Goal: Task Accomplishment & Management: Manage account settings

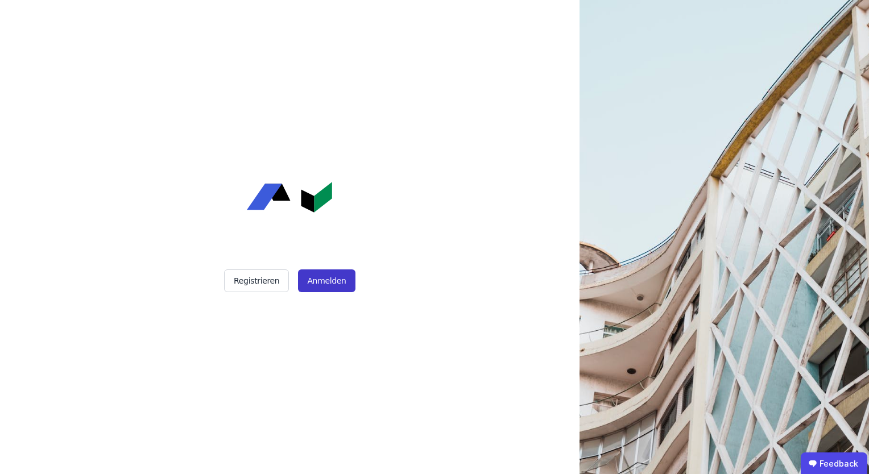
click at [330, 277] on button "Anmelden" at bounding box center [326, 280] width 57 height 23
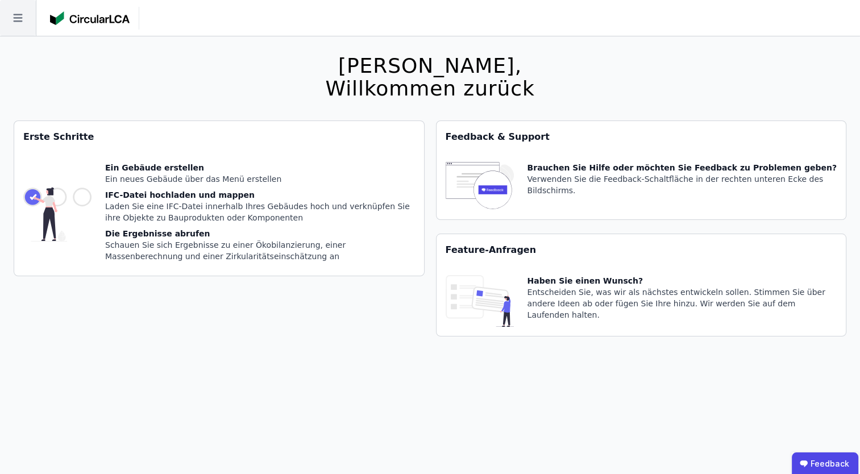
click at [24, 15] on icon at bounding box center [18, 18] width 36 height 36
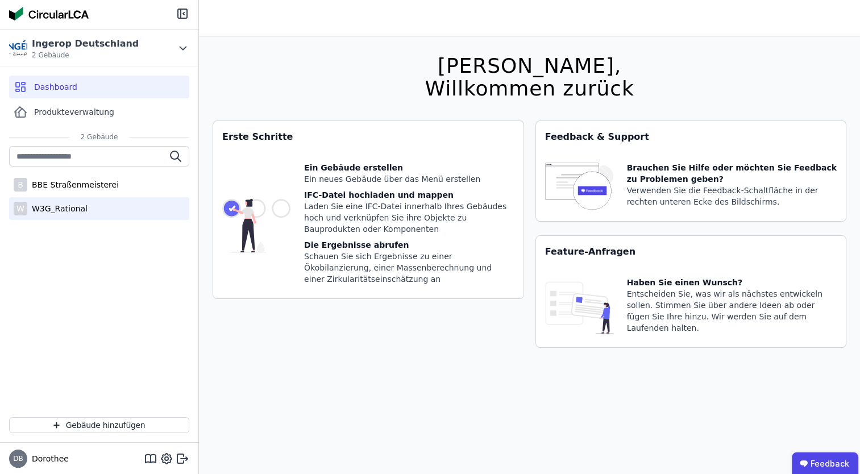
click at [72, 204] on div "W3G_Rational" at bounding box center [57, 208] width 60 height 11
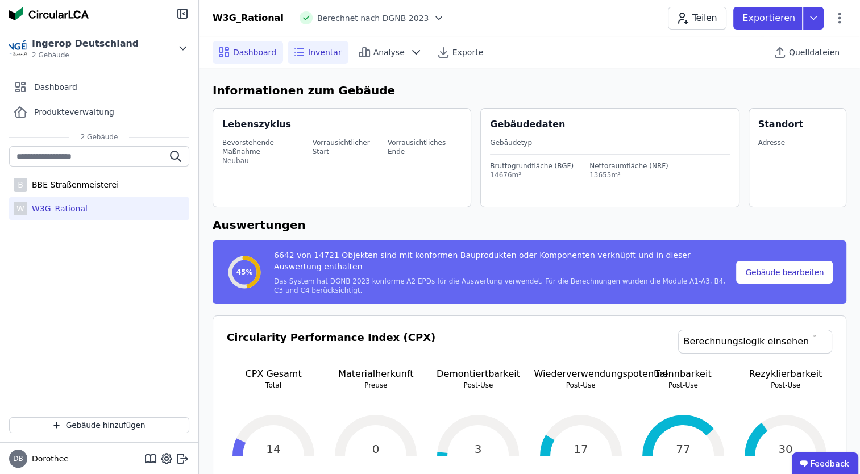
click at [308, 49] on span "Inventar" at bounding box center [325, 52] width 34 height 11
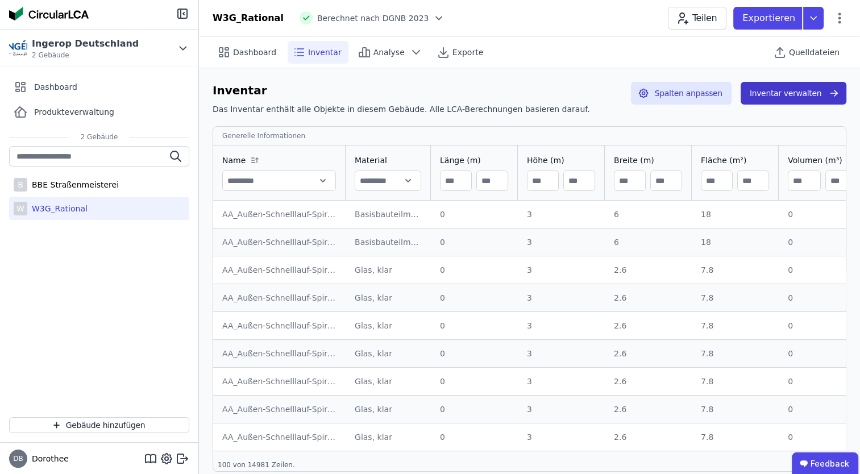
click at [796, 89] on button "Inventar verwalten" at bounding box center [794, 93] width 106 height 23
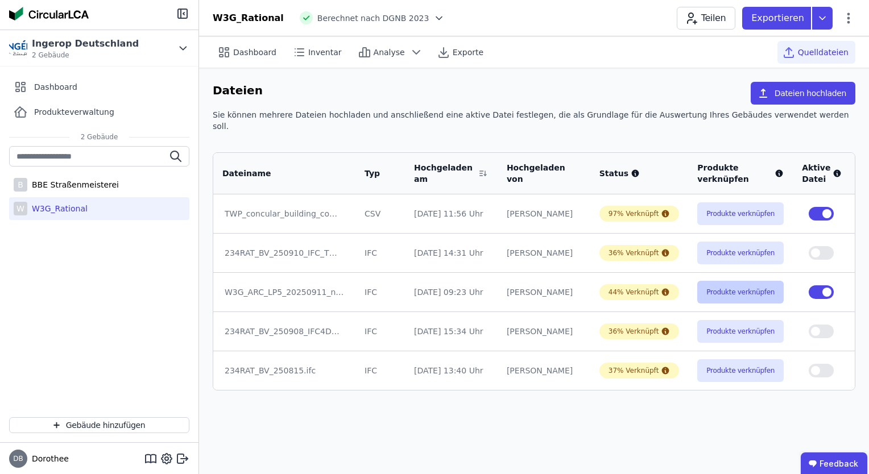
click at [739, 285] on button "Produkte verknüpfen" at bounding box center [740, 292] width 86 height 23
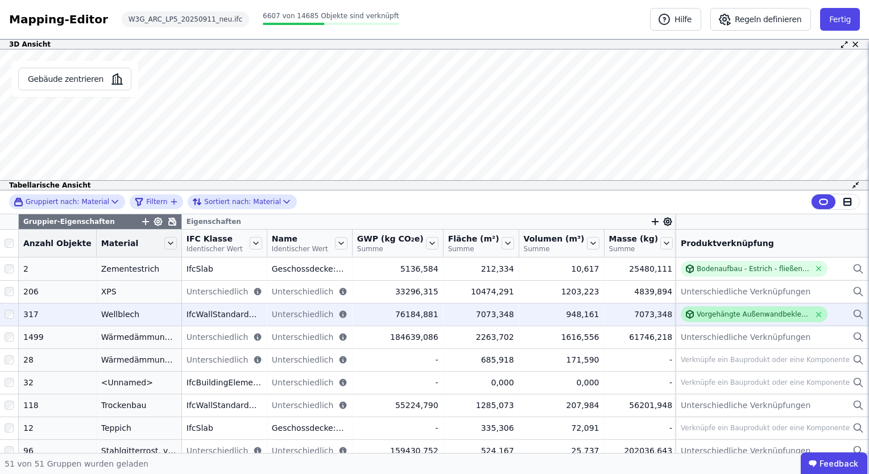
click at [720, 313] on div "Vorgehängte Außenwandbekleidung - Aluminium" at bounding box center [752, 314] width 113 height 9
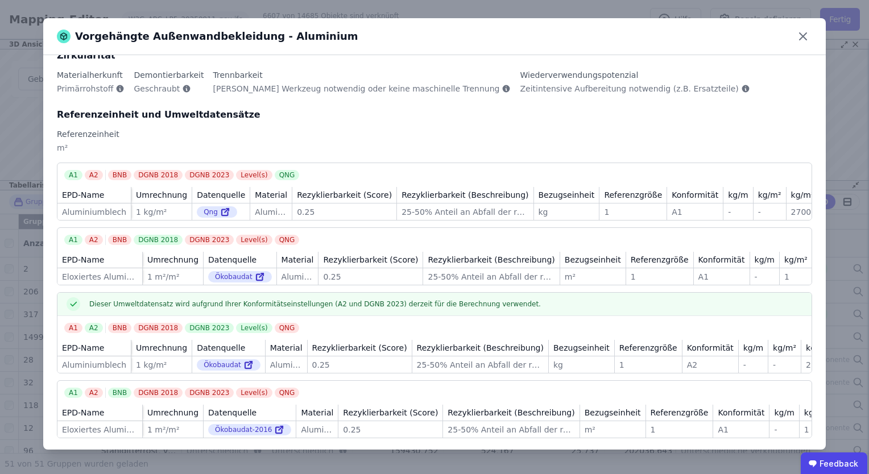
scroll to position [118, 0]
click at [803, 36] on icon at bounding box center [803, 36] width 18 height 18
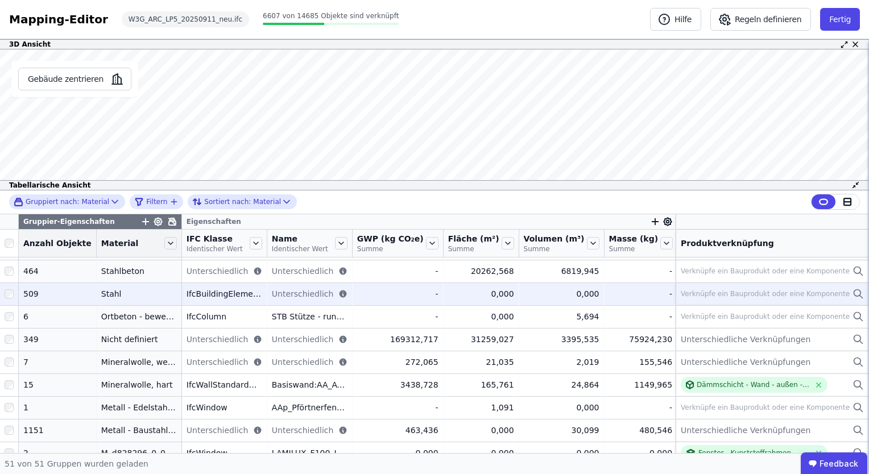
scroll to position [227, 0]
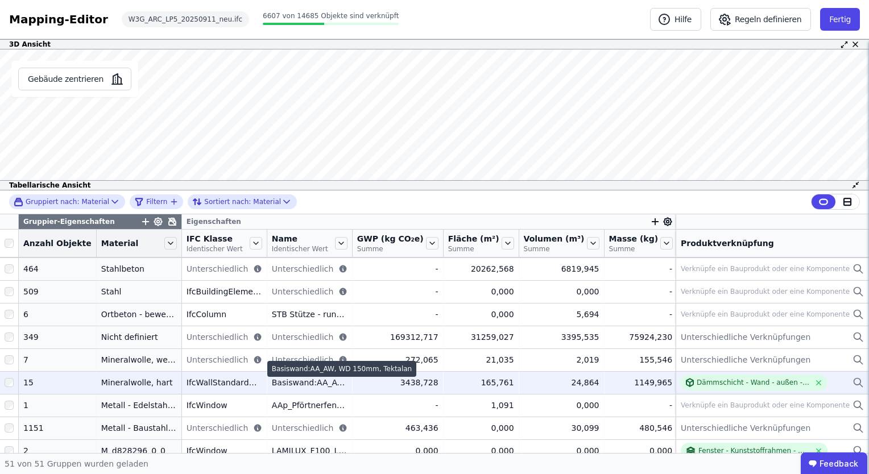
click at [302, 385] on div "Basiswand:AA_AW, WD 150mm, Tektalan" at bounding box center [310, 382] width 76 height 11
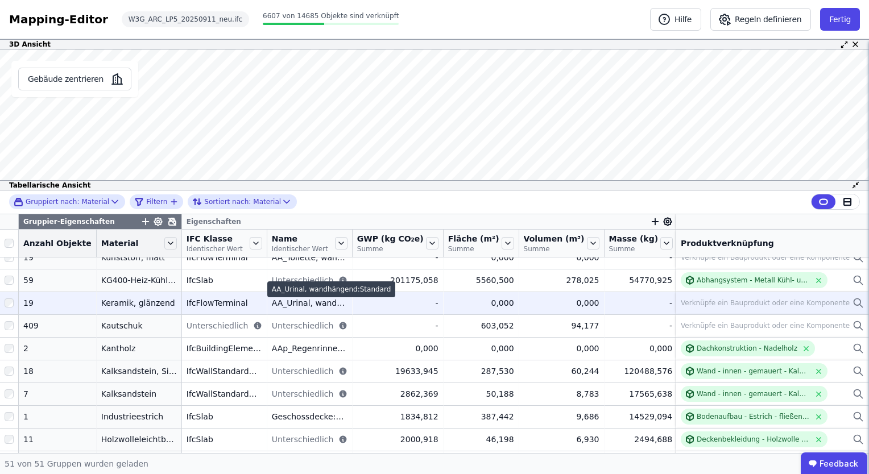
scroll to position [569, 0]
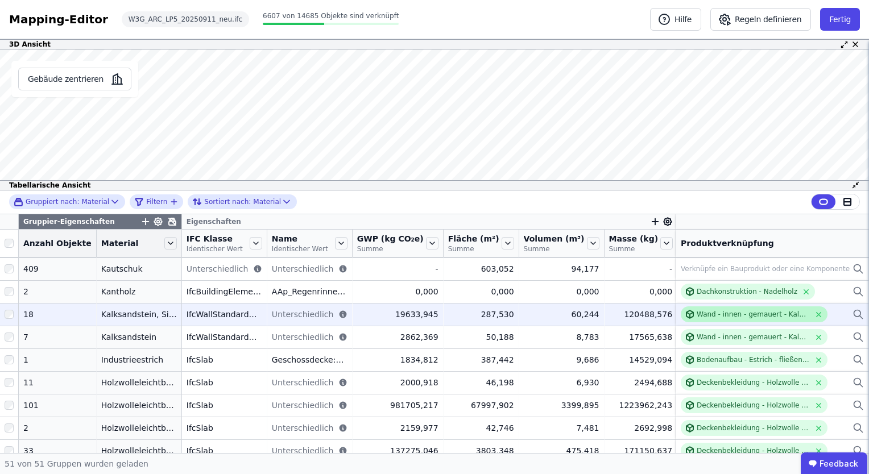
click at [749, 315] on div "Wand - innen - gemauert - Kalksandstein" at bounding box center [752, 314] width 113 height 9
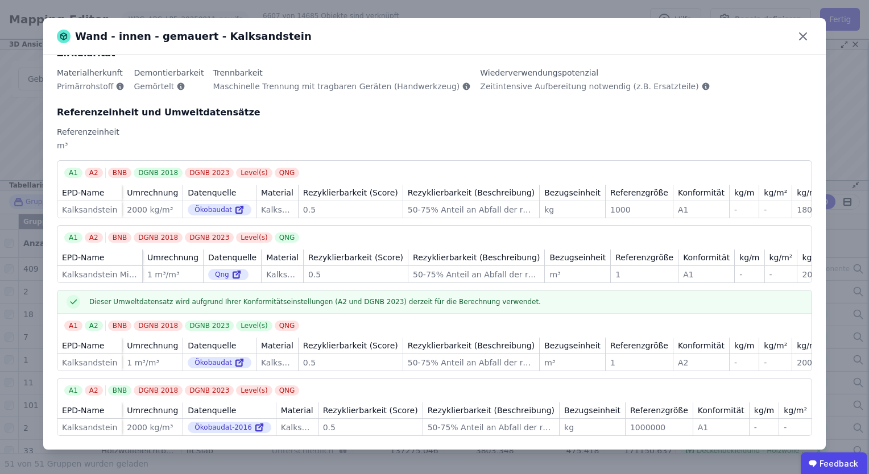
scroll to position [118, 0]
click at [807, 38] on icon at bounding box center [803, 36] width 18 height 18
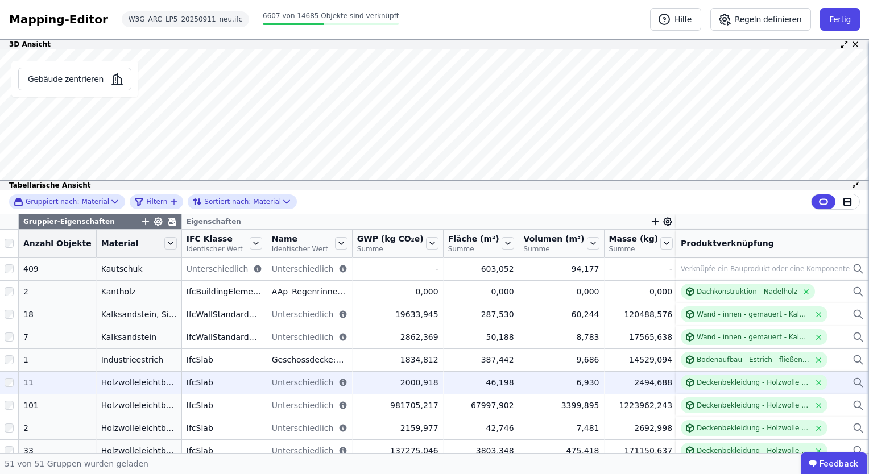
click at [852, 380] on icon at bounding box center [857, 383] width 11 height 14
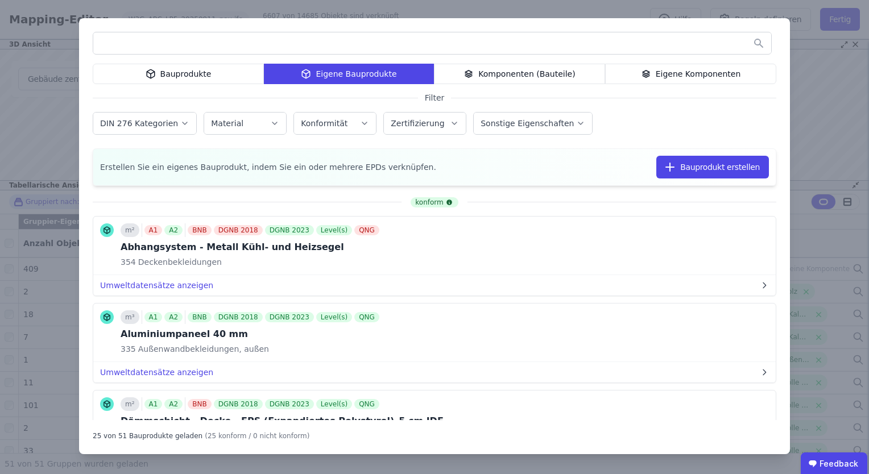
click at [370, 74] on div "Eigene Bauprodukte" at bounding box center [349, 74] width 170 height 20
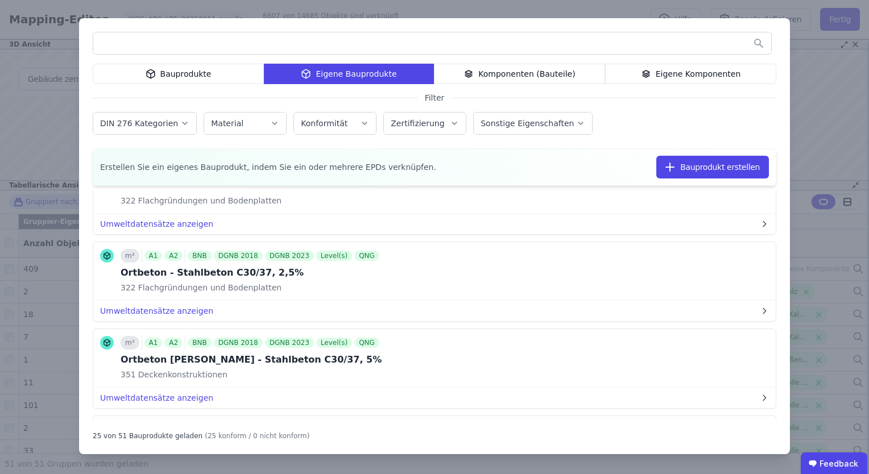
scroll to position [1478, 0]
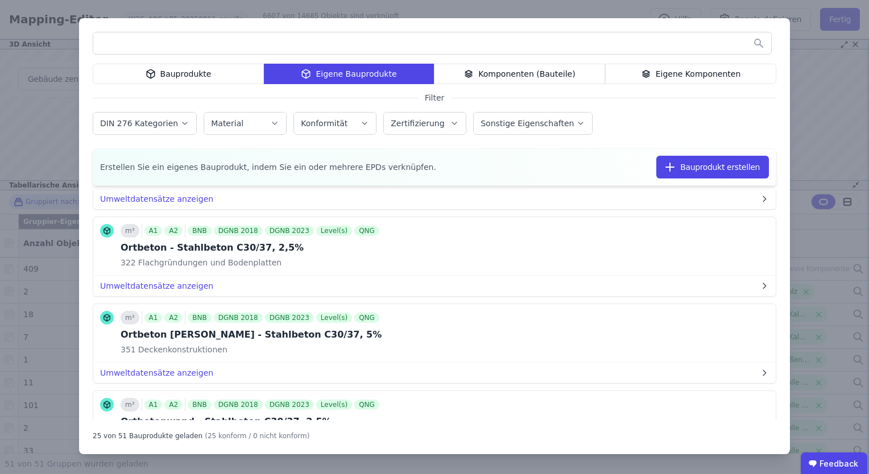
click at [498, 76] on div "Komponenten (Bauteile)" at bounding box center [519, 74] width 171 height 20
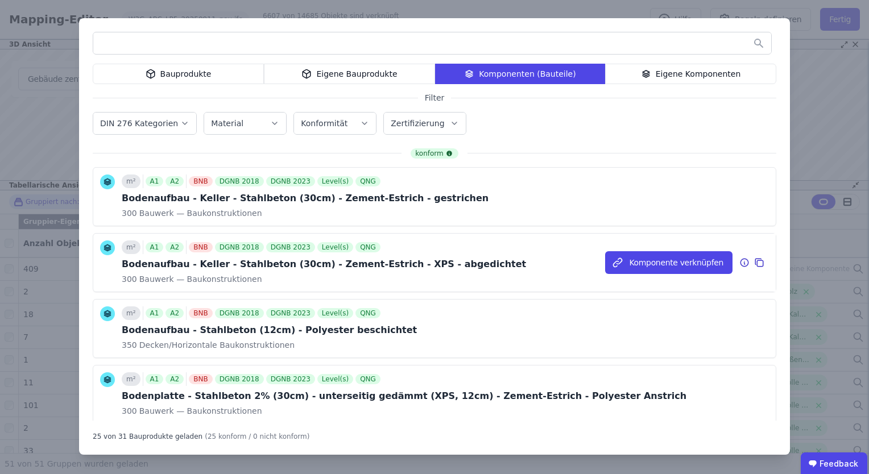
scroll to position [57, 0]
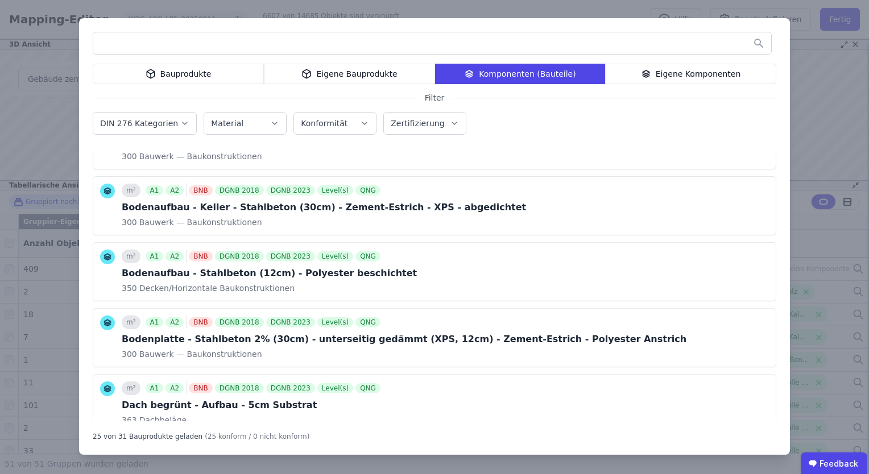
click at [651, 77] on icon at bounding box center [646, 74] width 10 height 14
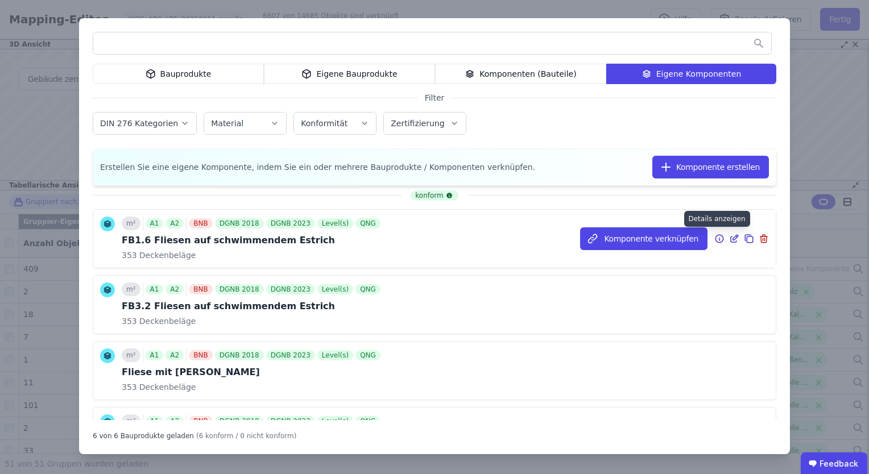
click at [719, 239] on icon at bounding box center [719, 240] width 1 height 2
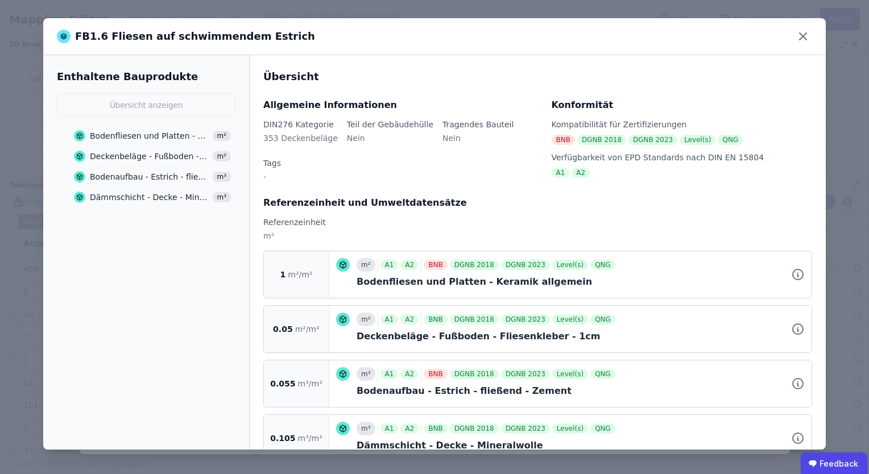
scroll to position [14, 0]
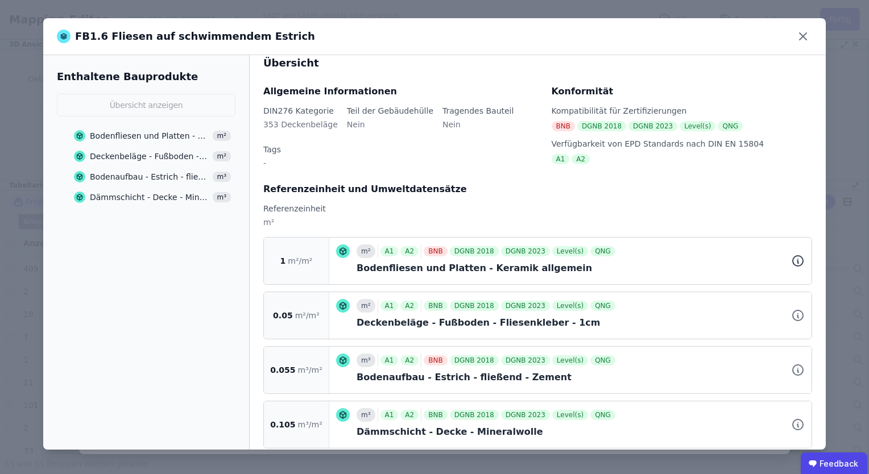
click at [791, 254] on icon at bounding box center [798, 261] width 14 height 14
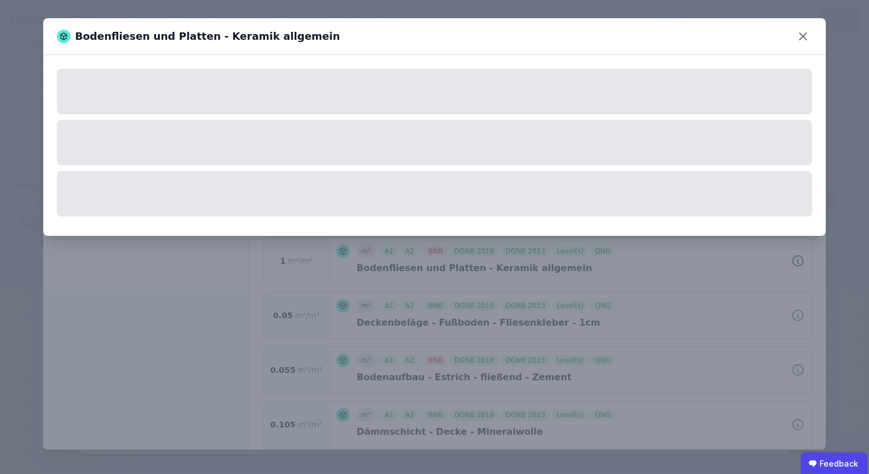
scroll to position [0, 0]
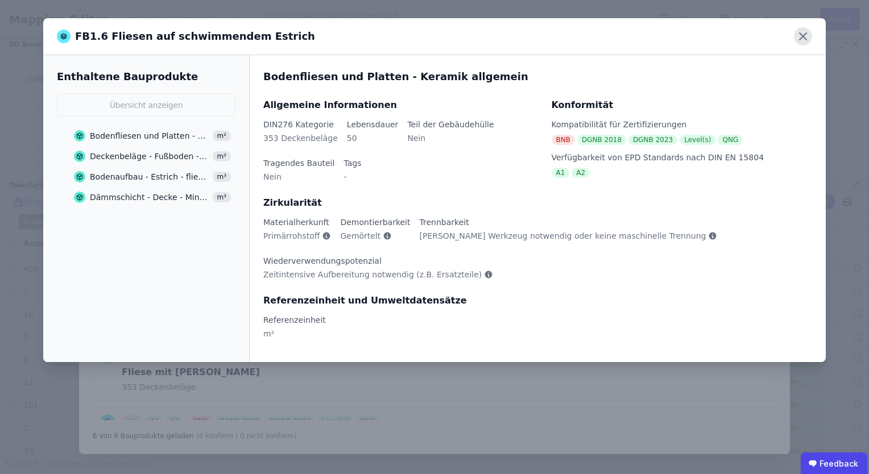
click at [803, 36] on icon at bounding box center [802, 36] width 7 height 7
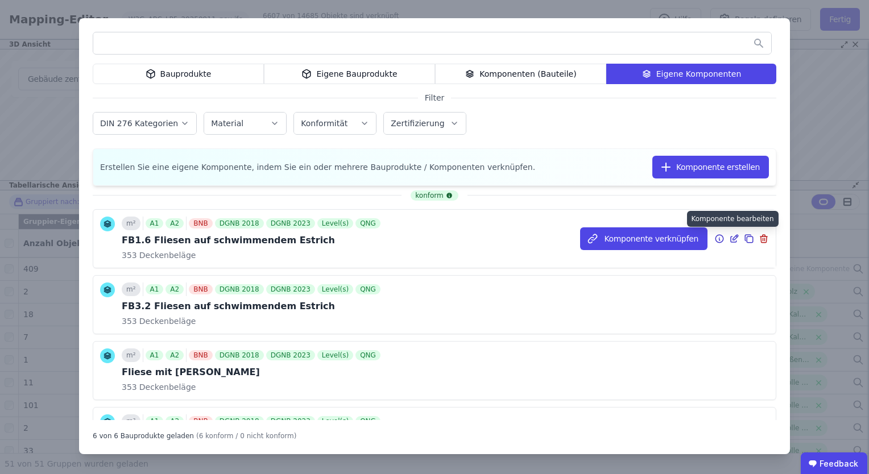
click at [729, 238] on icon at bounding box center [734, 239] width 10 height 14
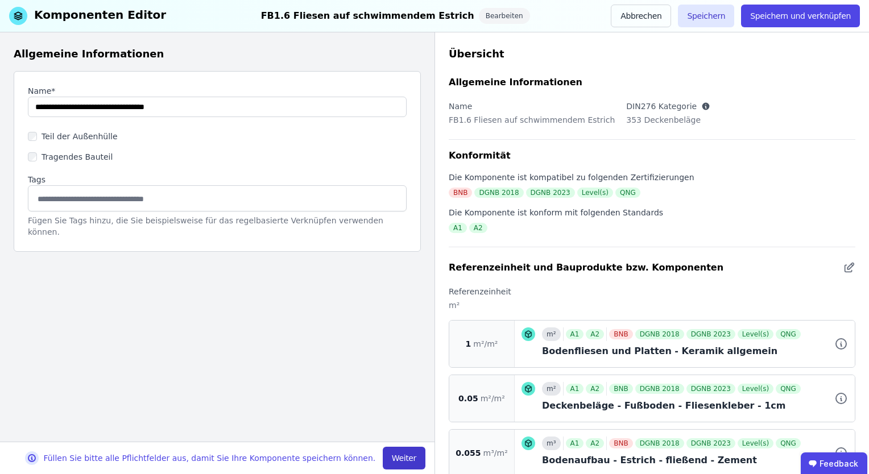
click at [405, 461] on button "Weiter" at bounding box center [404, 458] width 43 height 23
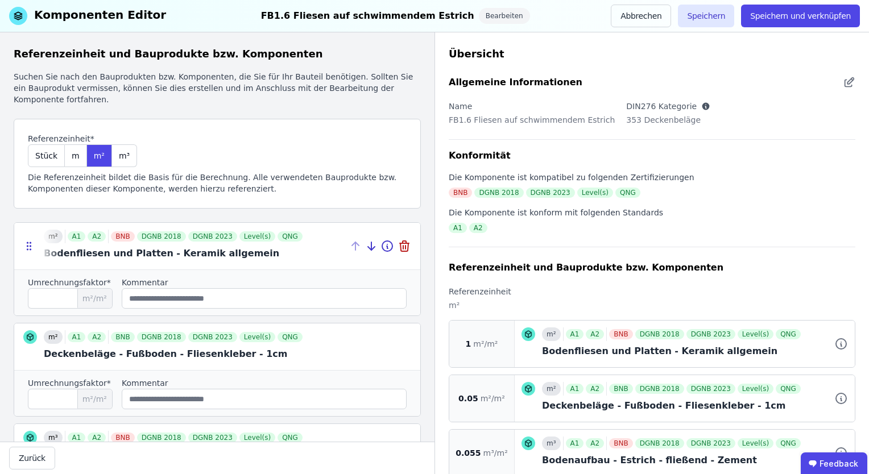
click at [280, 260] on div at bounding box center [217, 246] width 406 height 47
click at [30, 249] on icon at bounding box center [30, 249] width 1 height 1
click at [387, 244] on icon at bounding box center [387, 244] width 0 height 0
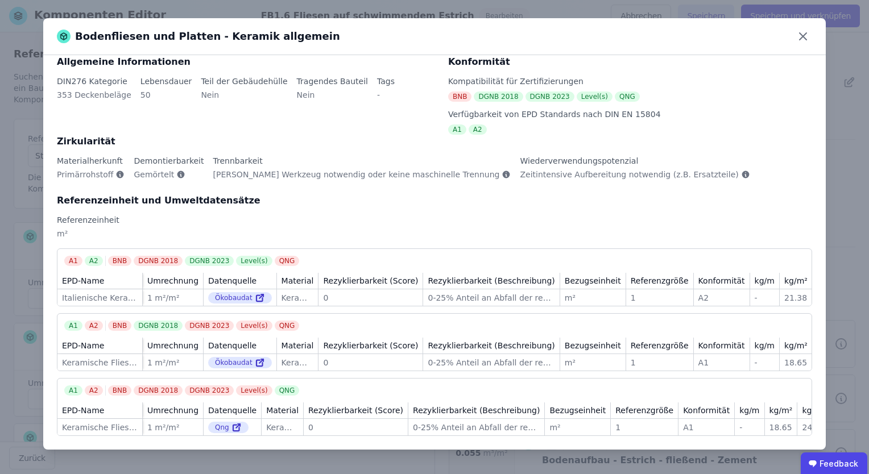
scroll to position [26, 0]
click at [255, 291] on icon at bounding box center [260, 298] width 10 height 14
click at [807, 36] on icon at bounding box center [803, 36] width 18 height 18
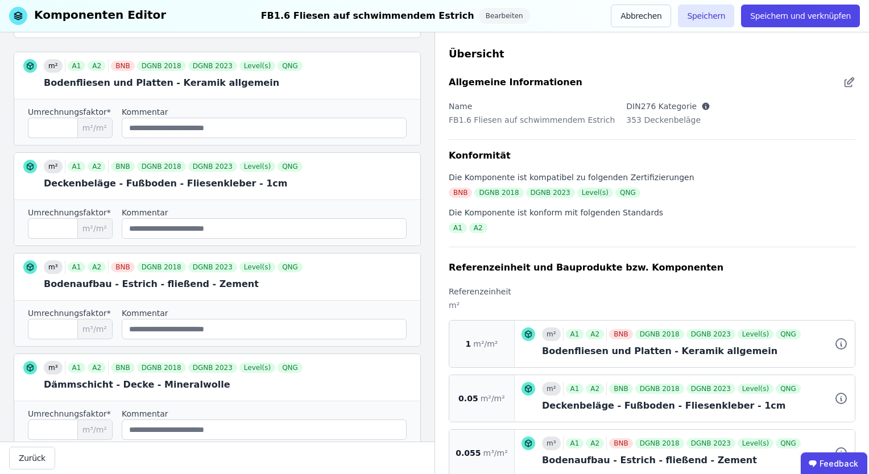
scroll to position [227, 0]
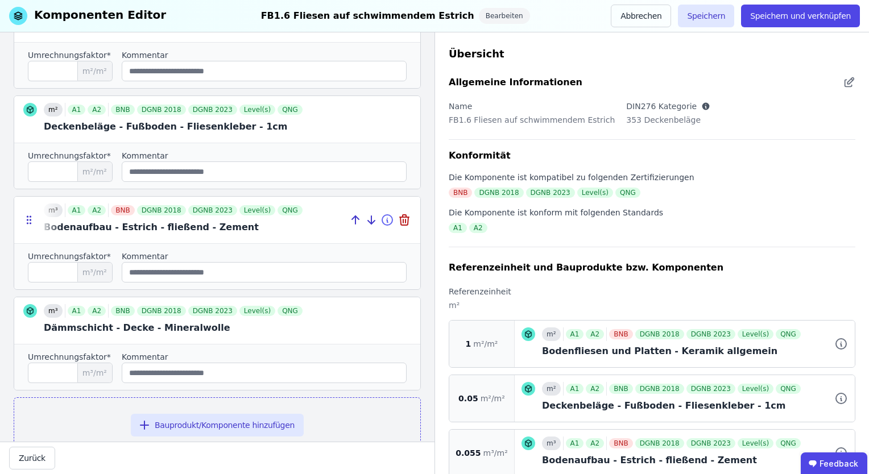
click at [380, 219] on icon at bounding box center [387, 220] width 14 height 14
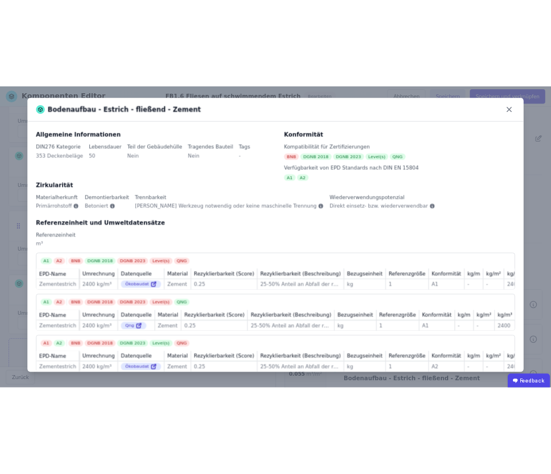
scroll to position [26, 0]
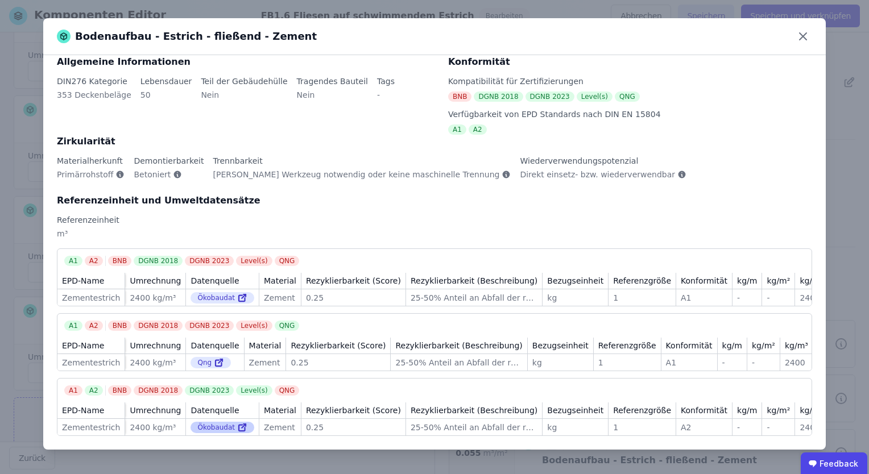
click at [231, 425] on div "Ökobaudat" at bounding box center [222, 427] width 64 height 11
click at [247, 422] on icon at bounding box center [242, 428] width 10 height 14
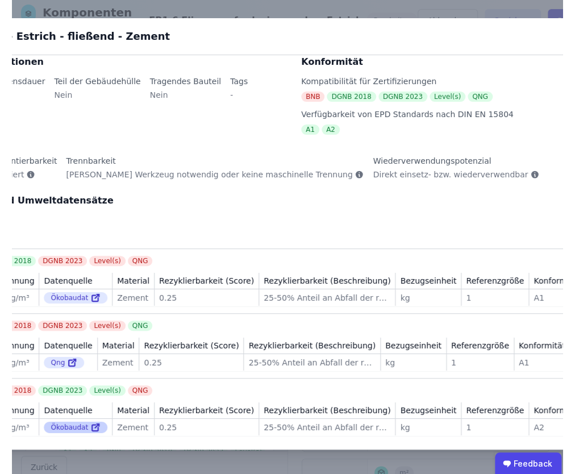
scroll to position [280, 0]
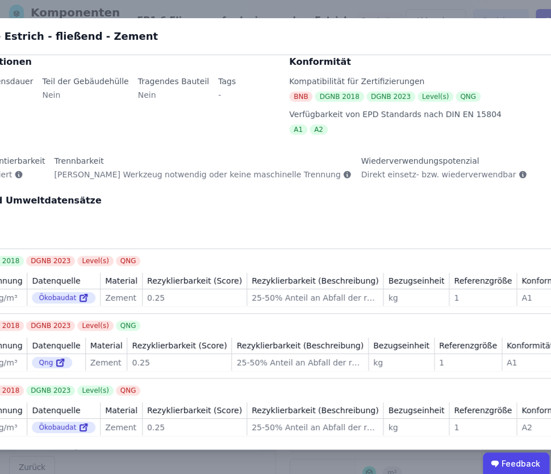
click at [516, 27] on div "Bodenaufbau - Estrich - fließend - Zement" at bounding box center [276, 36] width 782 height 37
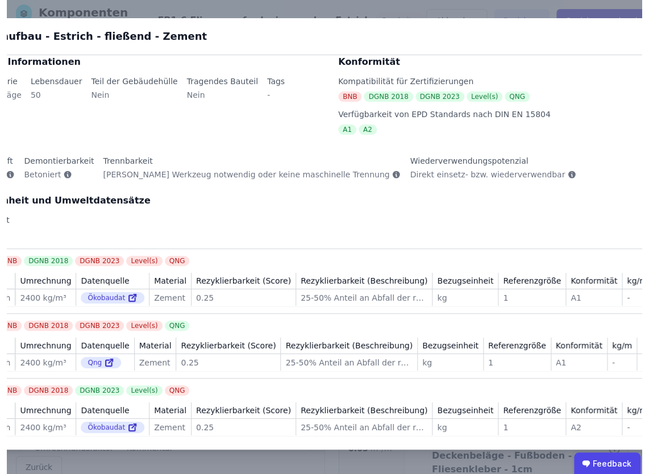
scroll to position [239, 0]
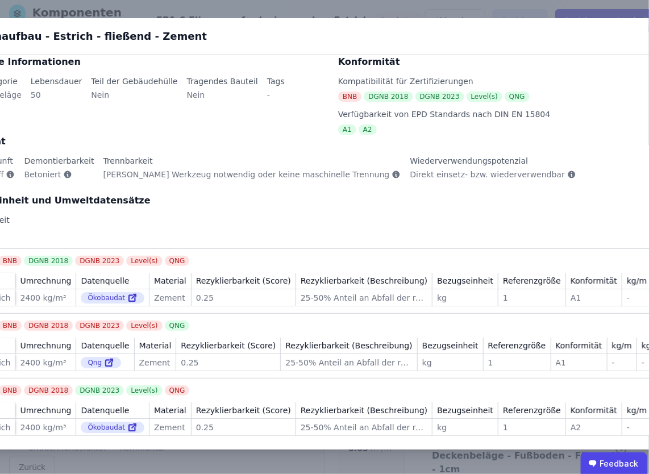
click at [441, 109] on div "Verfügbarkeit von EPD Standards nach DIN EN 15804" at bounding box center [520, 114] width 364 height 11
click at [518, 60] on div "Konformität Kompatibilität für Zertifizierungen BNB DGNB 2018 DGNB 2023 Level(s…" at bounding box center [513, 95] width 377 height 80
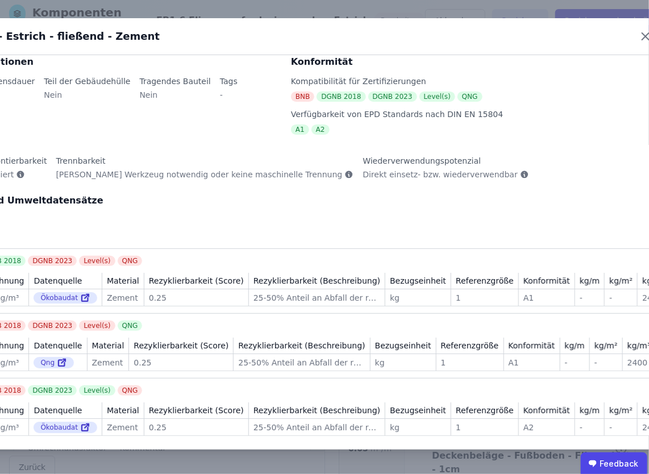
scroll to position [2, 70]
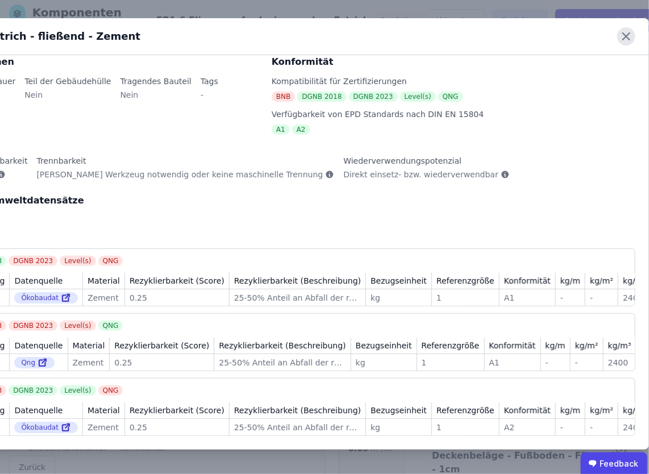
click at [617, 33] on icon at bounding box center [626, 36] width 18 height 18
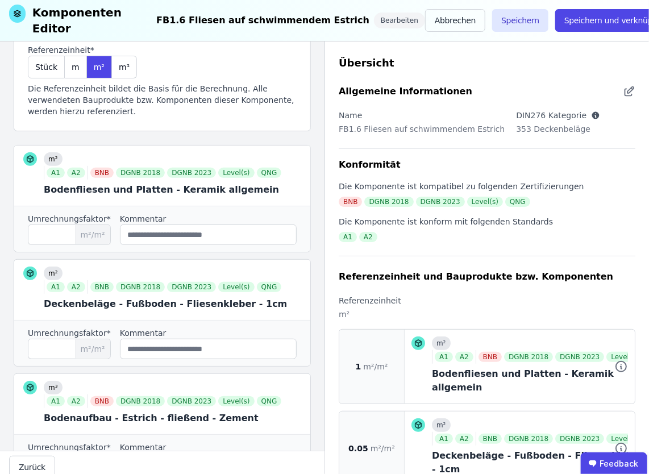
scroll to position [125, 0]
click at [55, 453] on input "*****" at bounding box center [69, 463] width 83 height 20
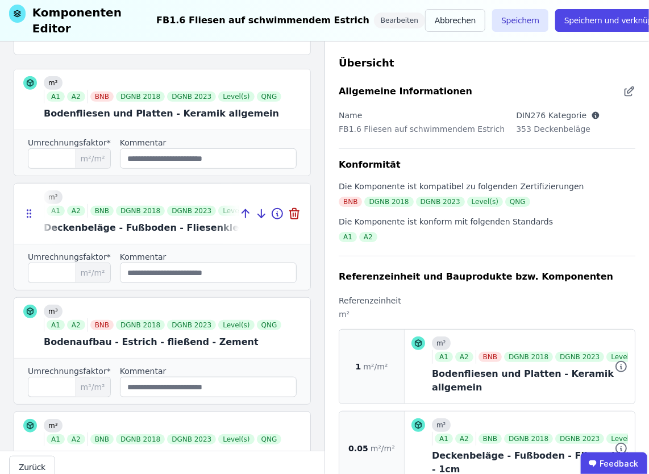
scroll to position [239, 0]
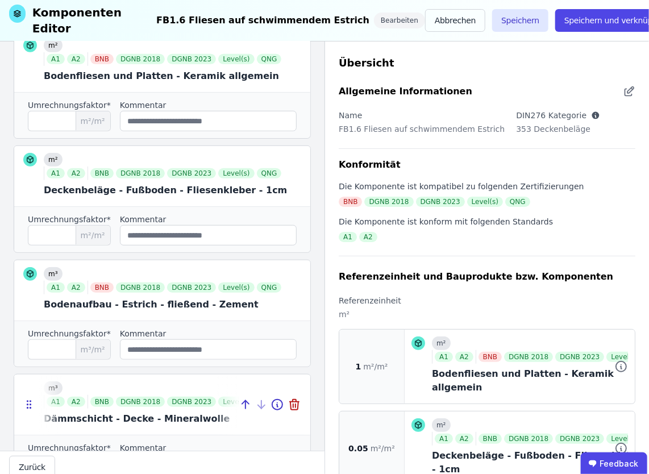
click at [98, 375] on div at bounding box center [162, 405] width 296 height 60
click at [271, 398] on icon at bounding box center [278, 405] width 14 height 14
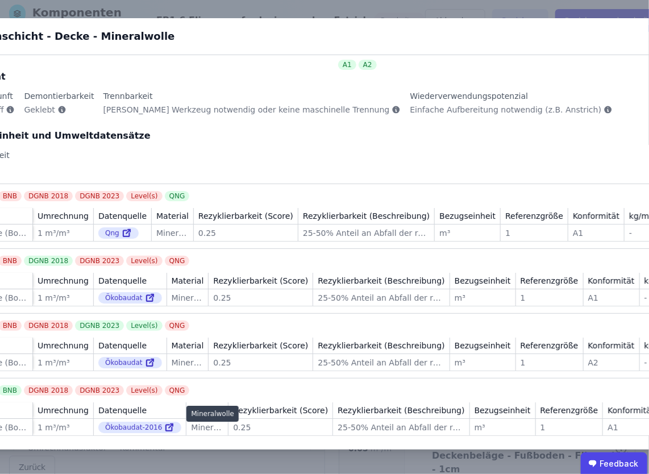
scroll to position [2, 0]
click at [109, 292] on div "Ökobaudat" at bounding box center [130, 297] width 64 height 11
click at [110, 357] on div "Ökobaudat" at bounding box center [130, 362] width 64 height 11
click at [145, 356] on icon at bounding box center [150, 363] width 10 height 14
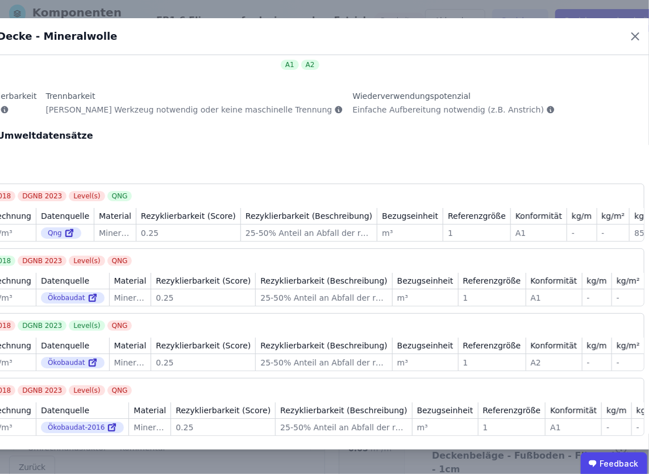
scroll to position [2, 70]
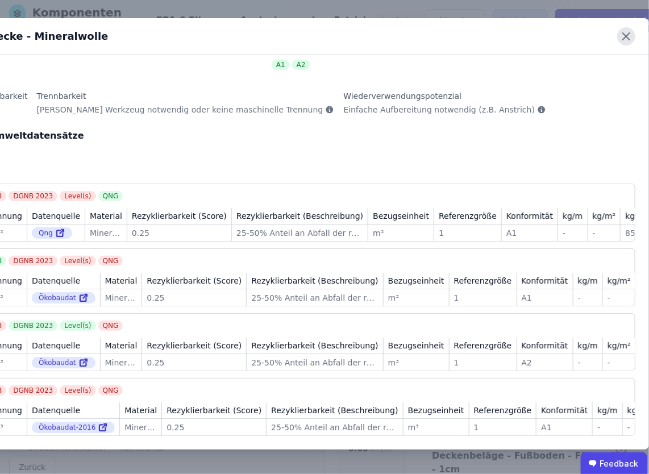
click at [617, 36] on icon at bounding box center [626, 36] width 18 height 18
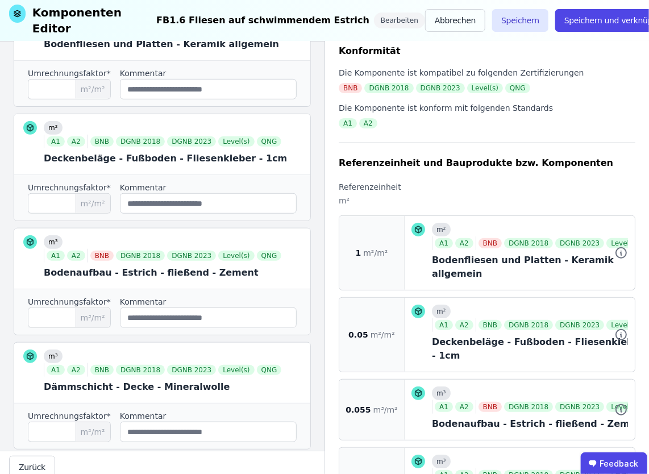
scroll to position [144, 0]
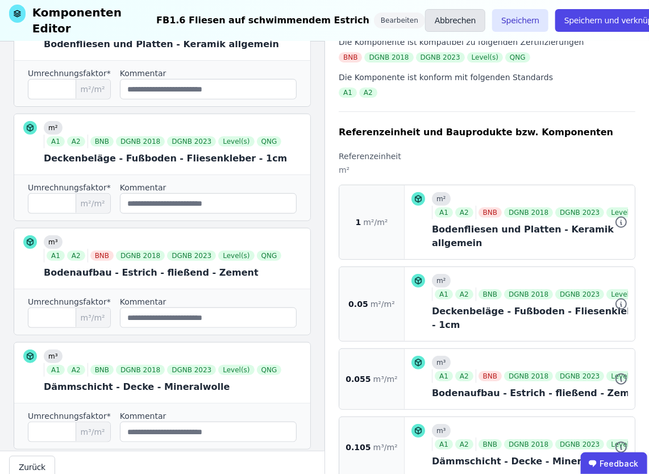
click at [446, 15] on button "Abbrechen" at bounding box center [455, 20] width 60 height 23
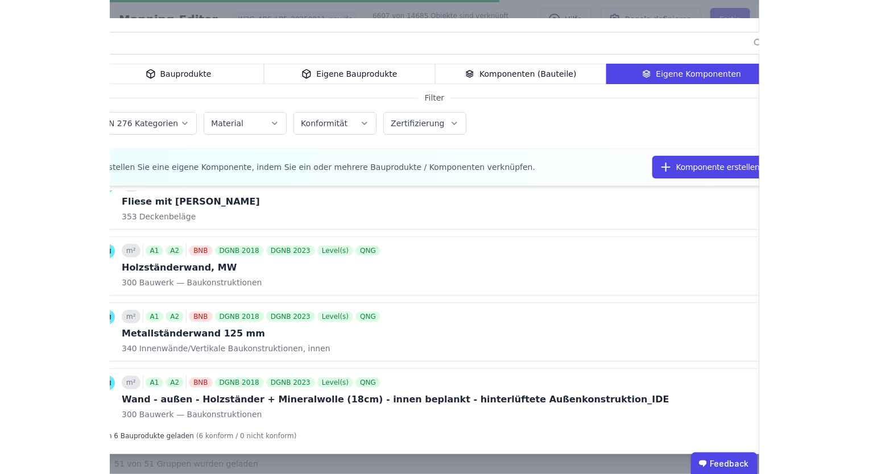
scroll to position [198, 0]
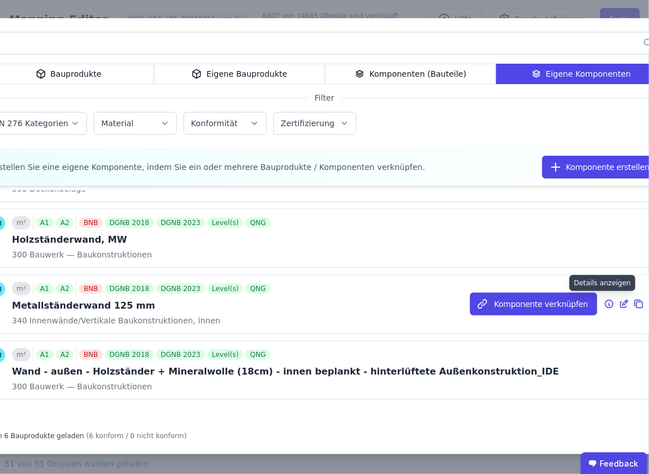
click at [604, 304] on icon at bounding box center [609, 304] width 10 height 14
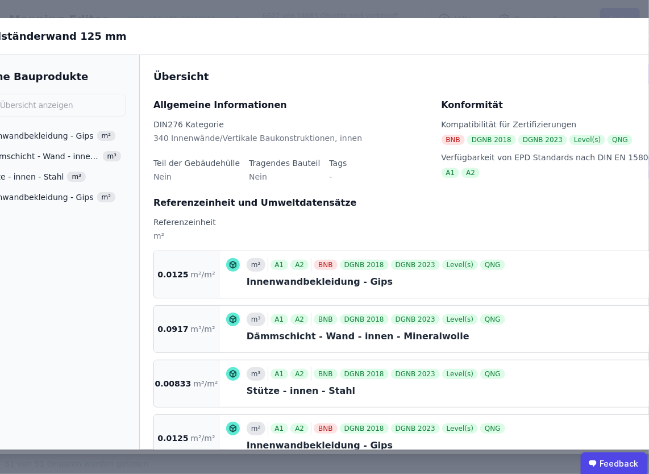
drag, startPoint x: 142, startPoint y: 26, endPoint x: 227, endPoint y: 27, distance: 85.9
click at [227, 27] on div "Metallständerwand 125 mm" at bounding box center [324, 36] width 782 height 37
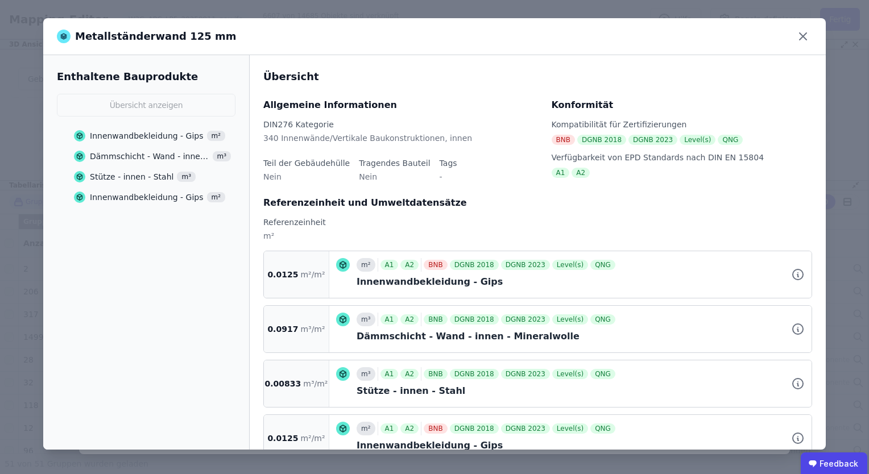
scroll to position [32, 0]
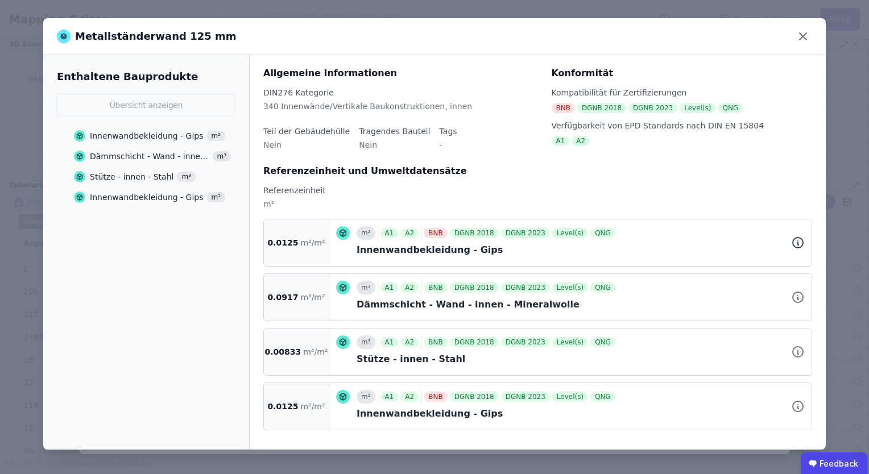
click at [791, 240] on icon at bounding box center [798, 243] width 14 height 14
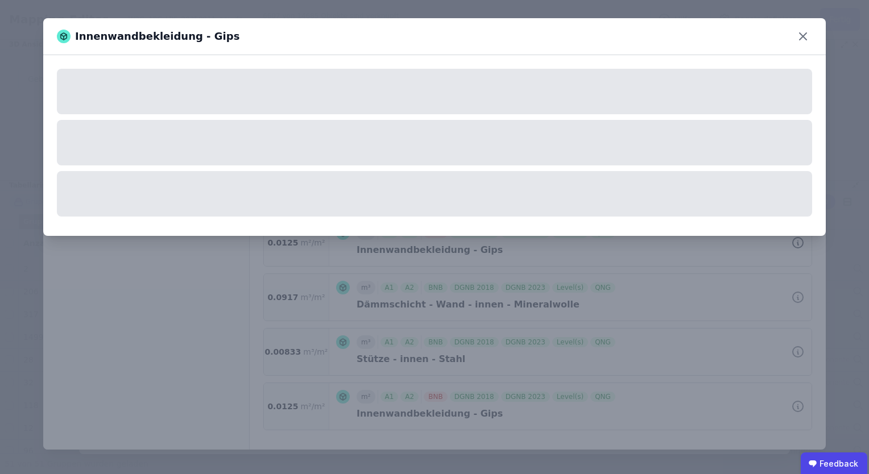
scroll to position [0, 0]
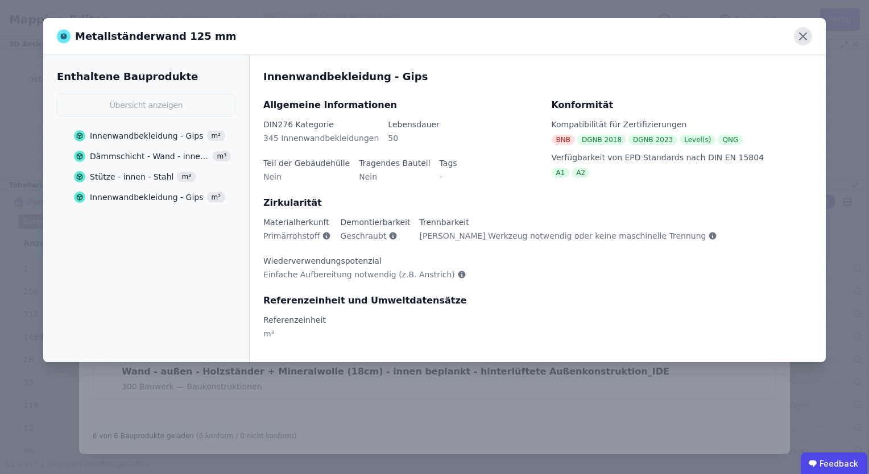
click at [805, 37] on icon at bounding box center [803, 36] width 18 height 18
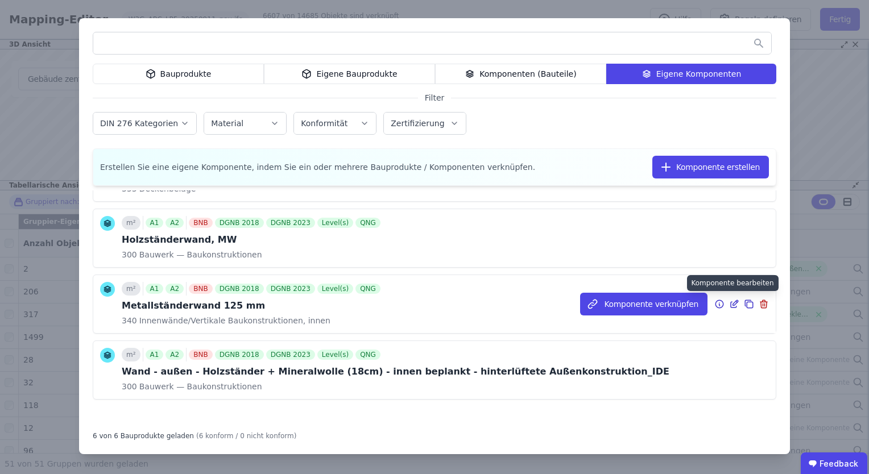
click at [731, 304] on icon at bounding box center [734, 305] width 6 height 6
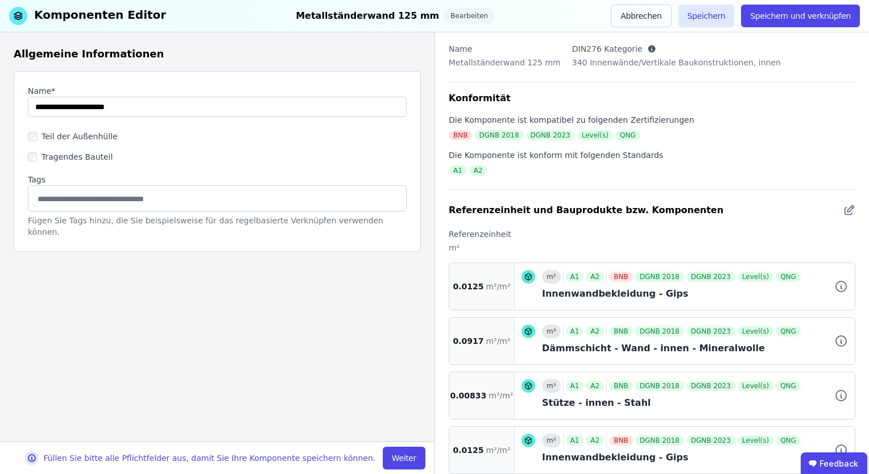
scroll to position [90, 0]
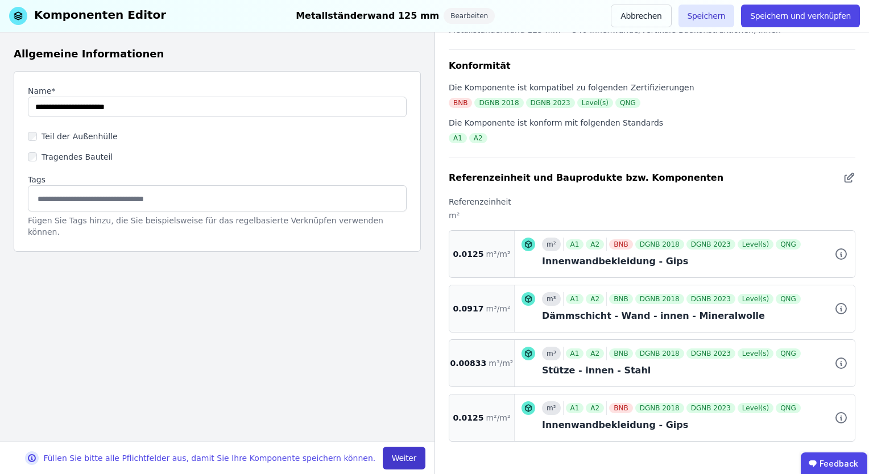
click at [401, 456] on button "Weiter" at bounding box center [404, 458] width 43 height 23
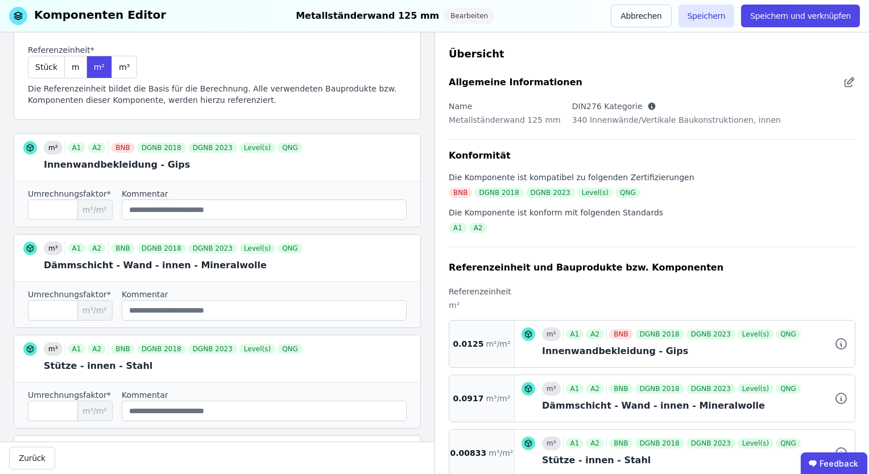
scroll to position [0, 0]
click at [654, 20] on button "Abbrechen" at bounding box center [641, 16] width 60 height 23
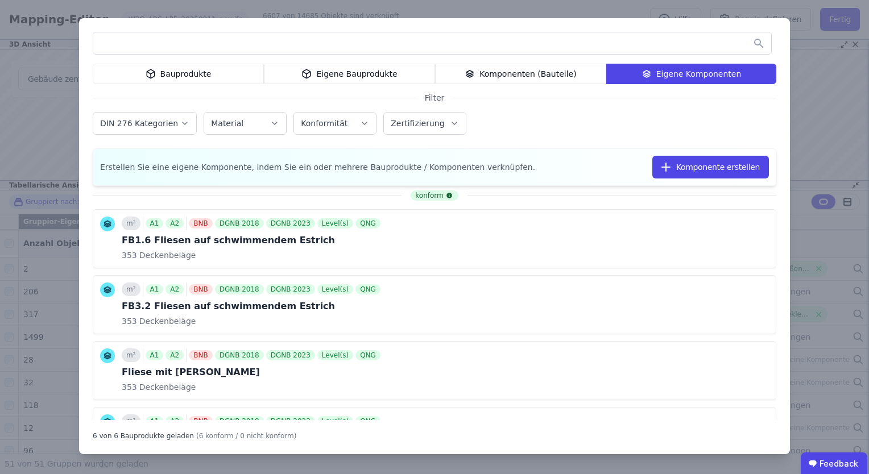
click at [811, 136] on div "Bauprodukte Eigene Bauprodukte Komponenten (Bauteile) Eigene Komponenten Filter…" at bounding box center [434, 237] width 869 height 474
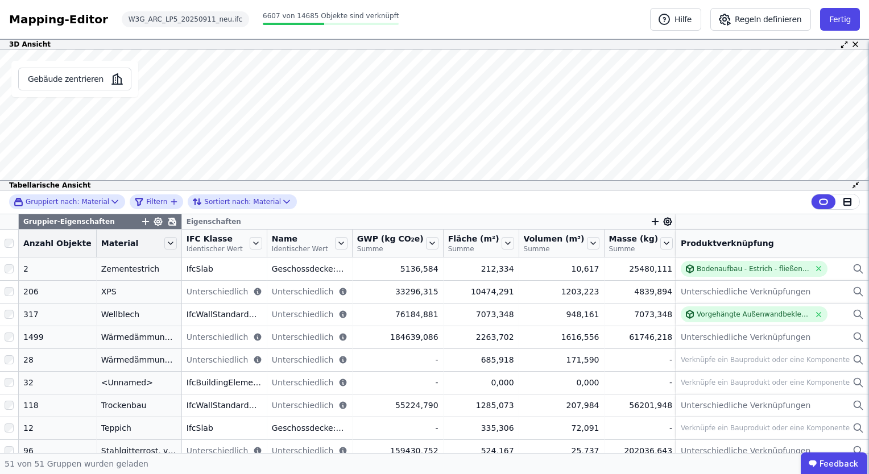
click at [699, 245] on div "Produktverknüpfung" at bounding box center [773, 243] width 184 height 11
click at [660, 242] on icon at bounding box center [666, 243] width 13 height 13
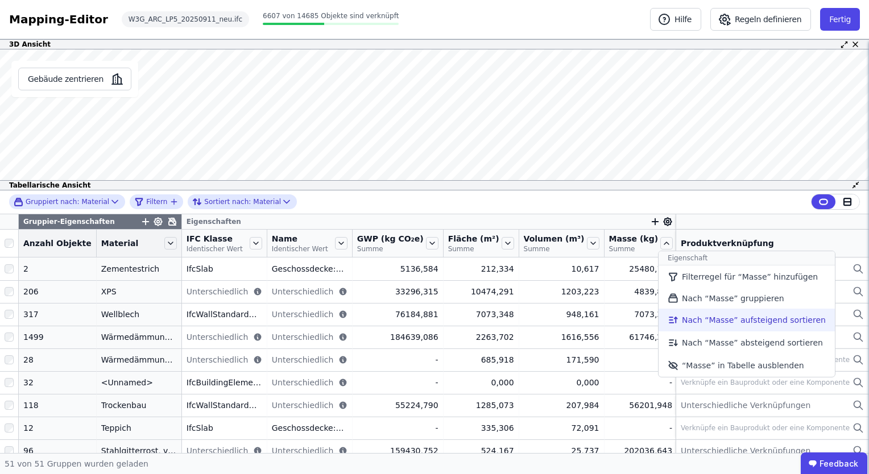
click at [697, 320] on li "Nach “Masse” aufsteigend sortieren" at bounding box center [746, 320] width 176 height 23
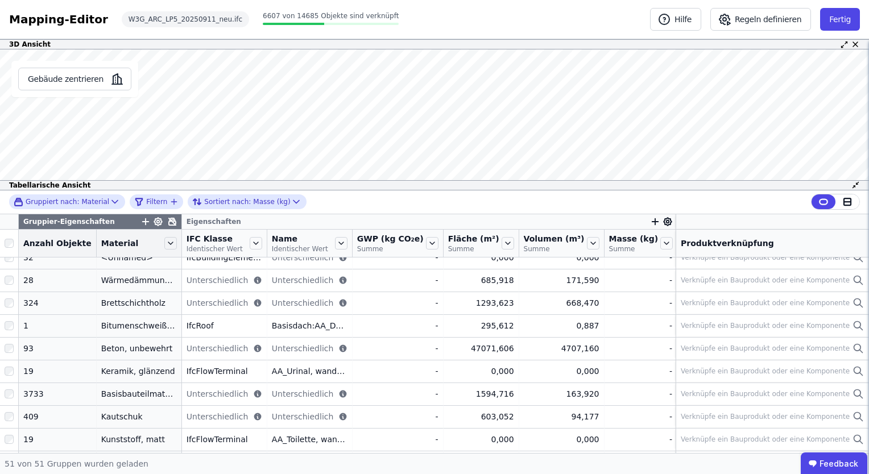
scroll to position [964, 0]
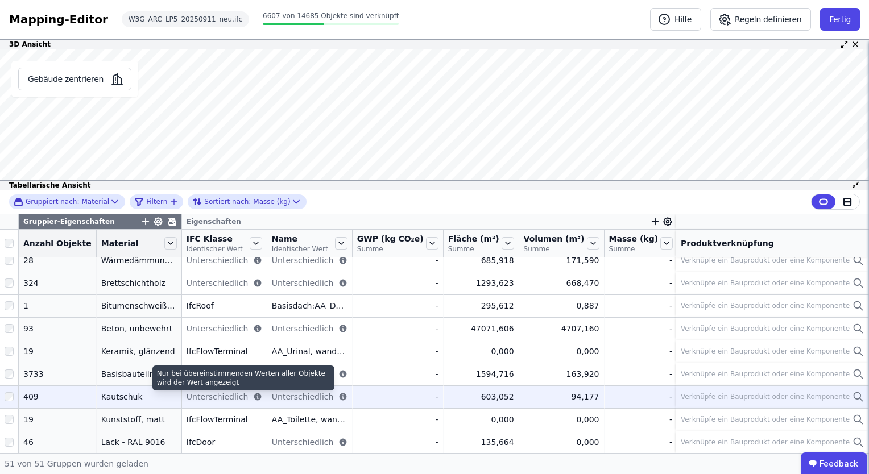
click at [253, 399] on icon at bounding box center [257, 396] width 9 height 9
click at [254, 397] on icon at bounding box center [257, 396] width 7 height 7
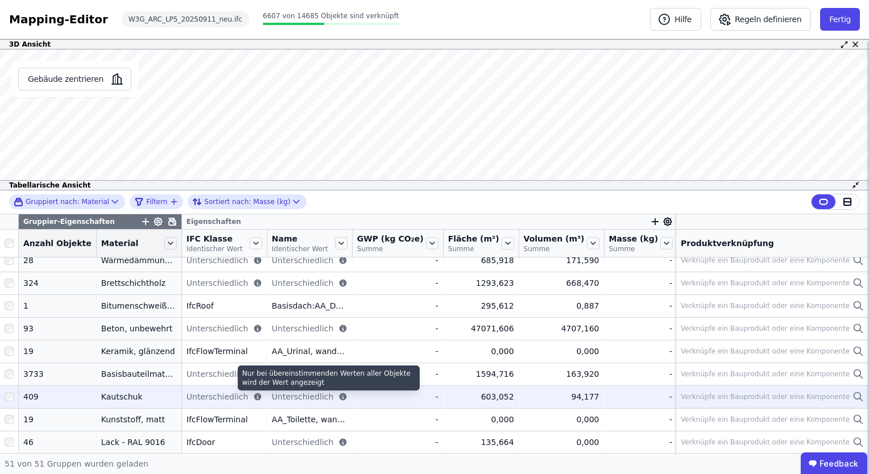
click at [338, 398] on icon at bounding box center [342, 396] width 9 height 9
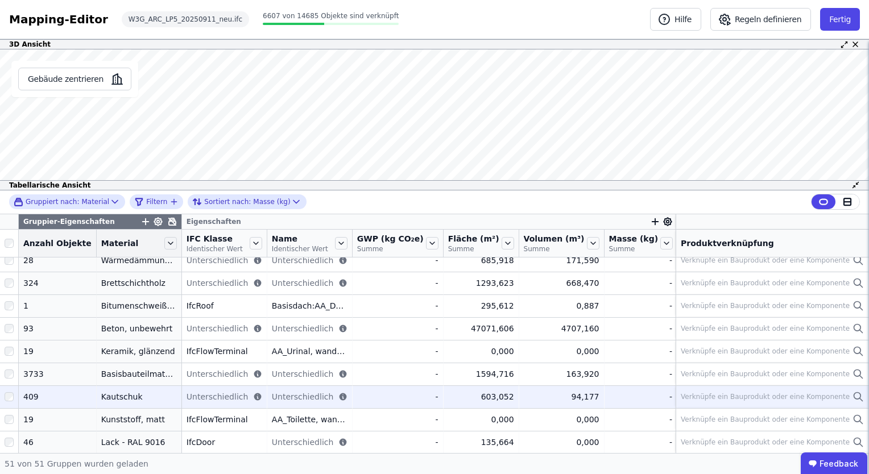
click at [107, 400] on div "Kautschuk" at bounding box center [139, 396] width 76 height 11
click at [102, 394] on div "Kautschuk" at bounding box center [139, 396] width 76 height 11
click at [26, 399] on div "409" at bounding box center [57, 396] width 68 height 11
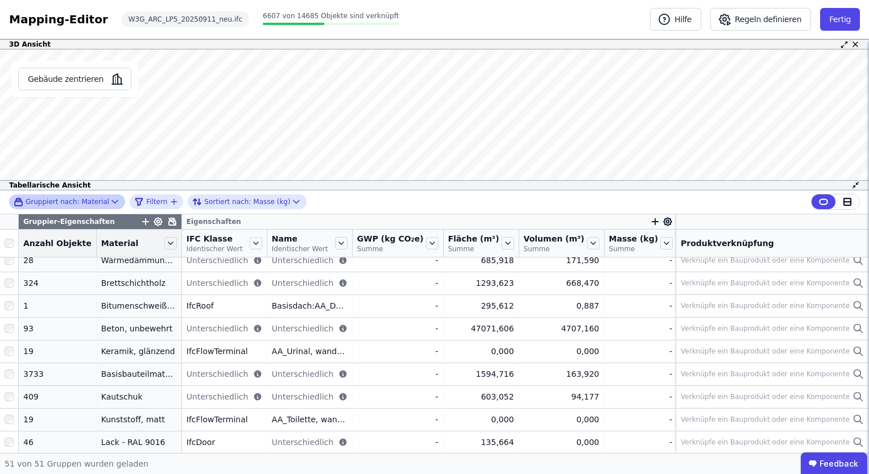
click at [109, 198] on icon at bounding box center [114, 201] width 11 height 11
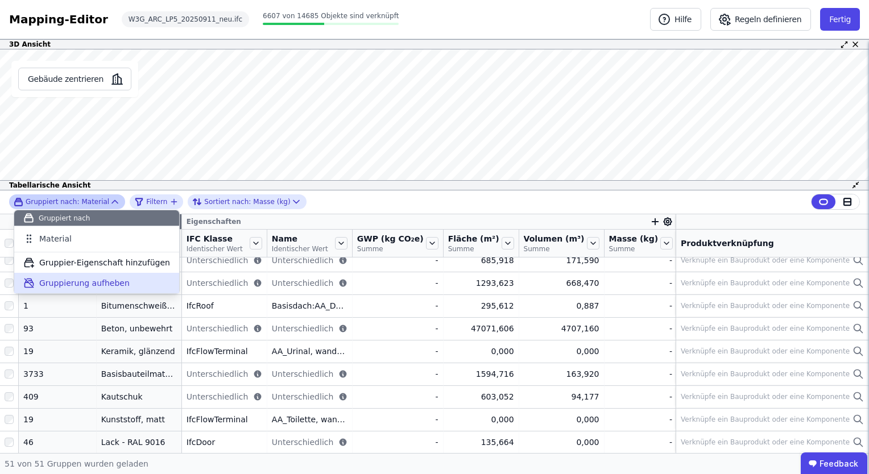
click at [102, 285] on span "Gruppierung aufheben" at bounding box center [84, 282] width 90 height 11
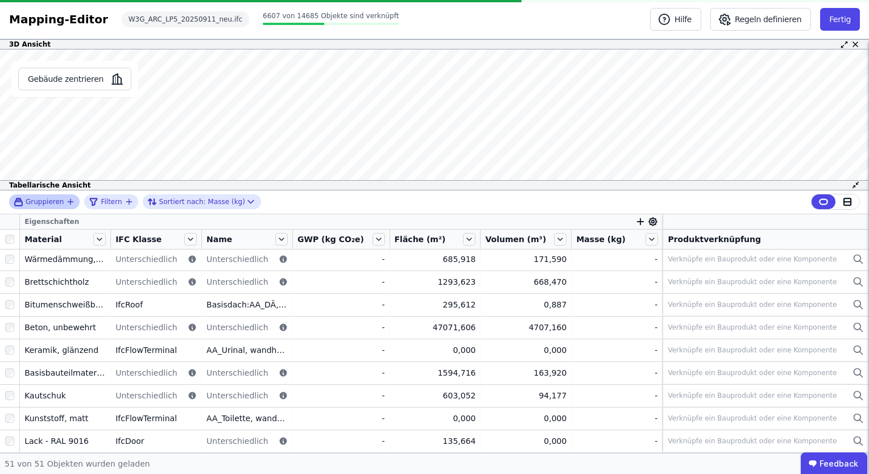
scroll to position [955, 0]
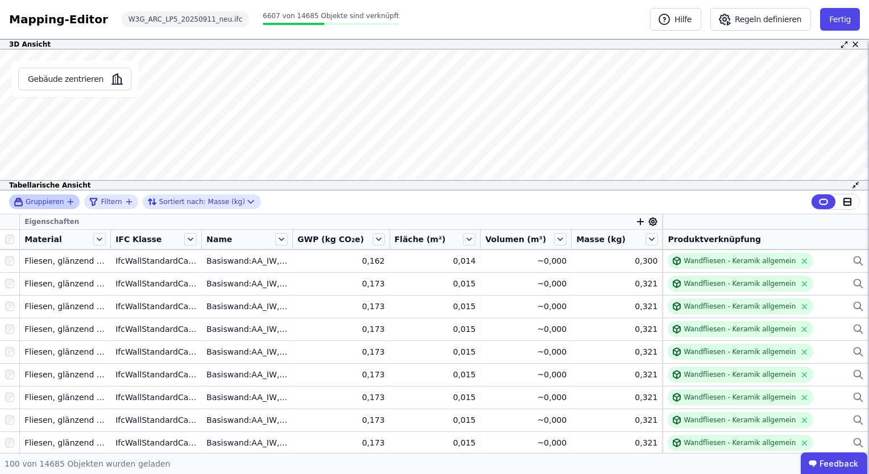
click at [70, 202] on icon "button" at bounding box center [70, 201] width 9 height 9
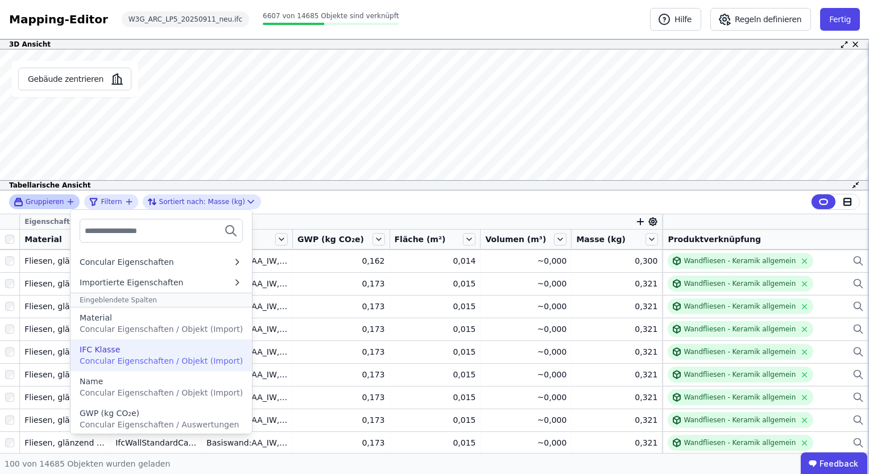
click at [127, 356] on span "Concular Eigenschaften / Objekt (Import)" at bounding box center [161, 360] width 163 height 9
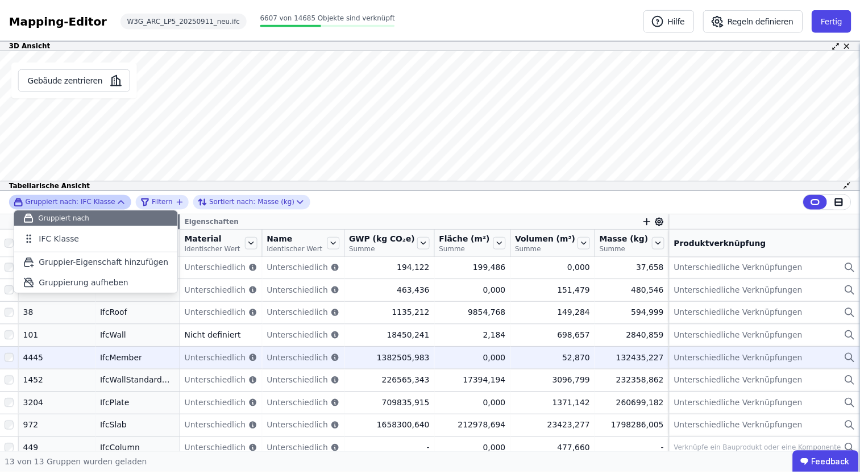
scroll to position [99, 0]
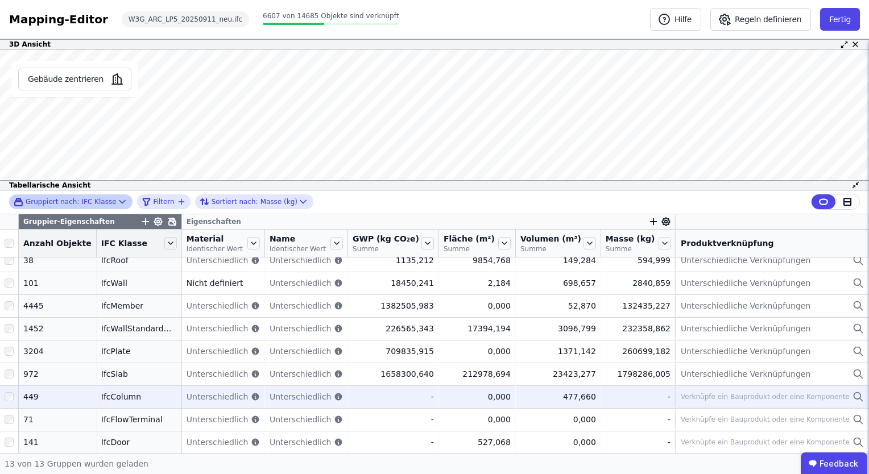
click at [101, 400] on div "IfcColumn" at bounding box center [139, 396] width 76 height 11
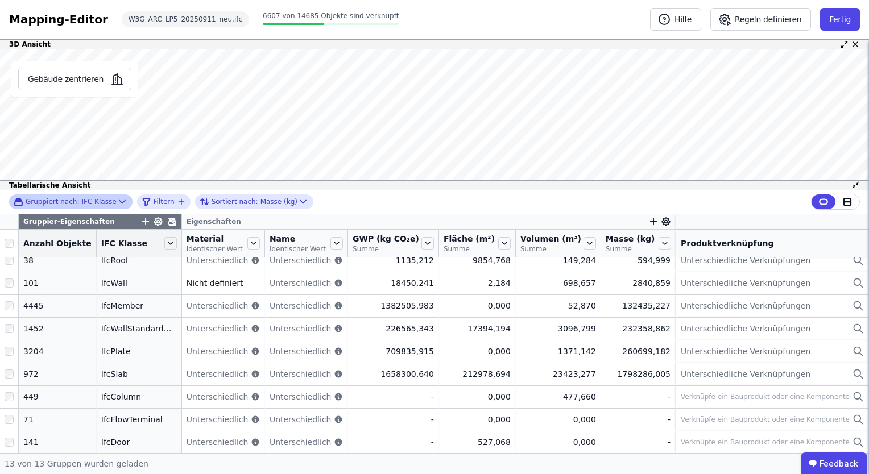
click at [117, 204] on icon at bounding box center [122, 201] width 11 height 11
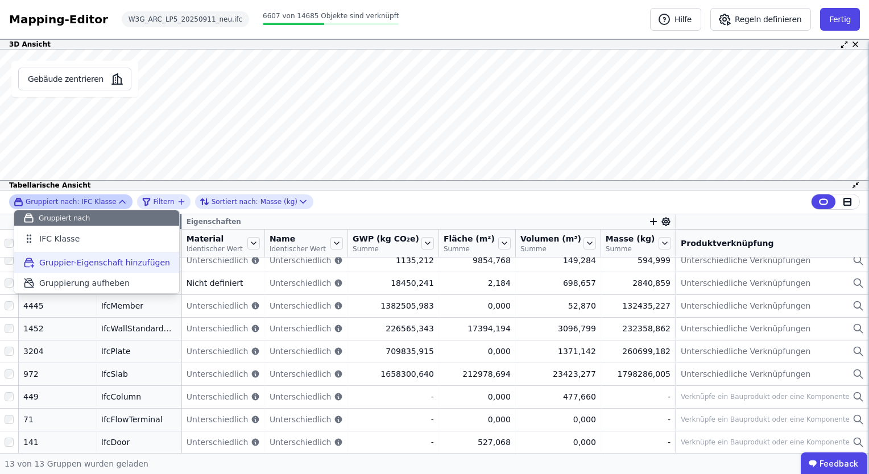
click at [112, 263] on span "Gruppier-Eigenschaft hinzufügen" at bounding box center [104, 262] width 131 height 11
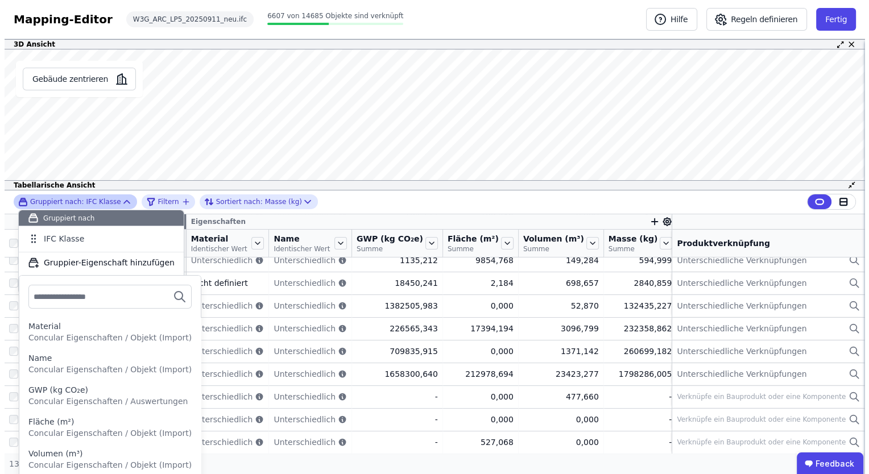
scroll to position [64, 0]
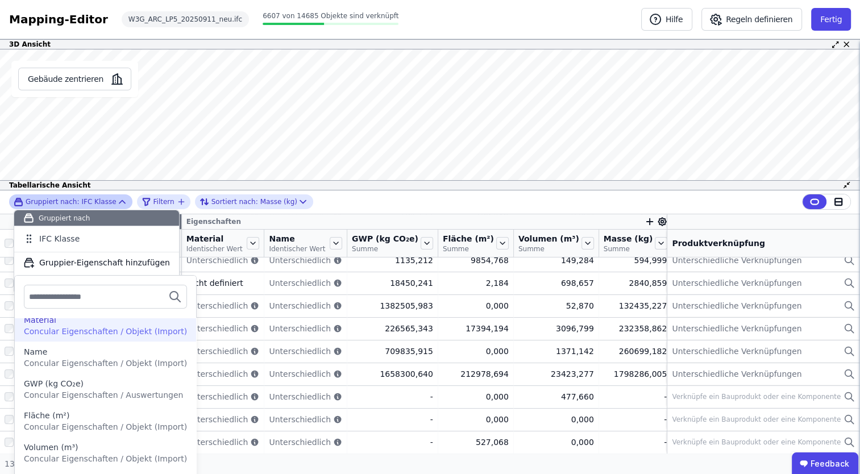
click at [85, 331] on span "Concular Eigenschaften / Objekt (Import)" at bounding box center [105, 331] width 163 height 9
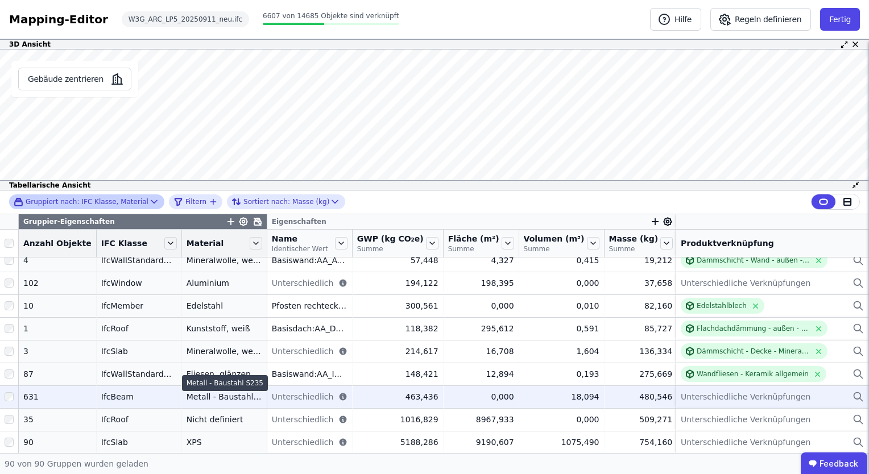
click at [189, 395] on div "Metall - Baustahl S235" at bounding box center [224, 396] width 76 height 11
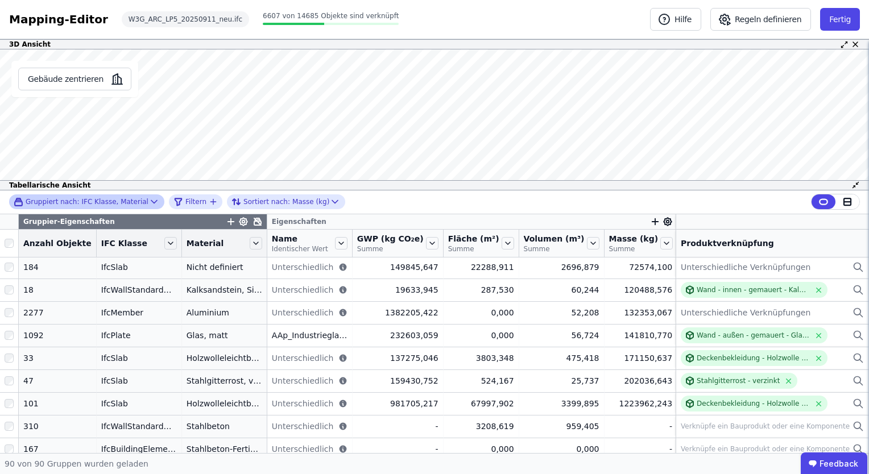
scroll to position [739, 0]
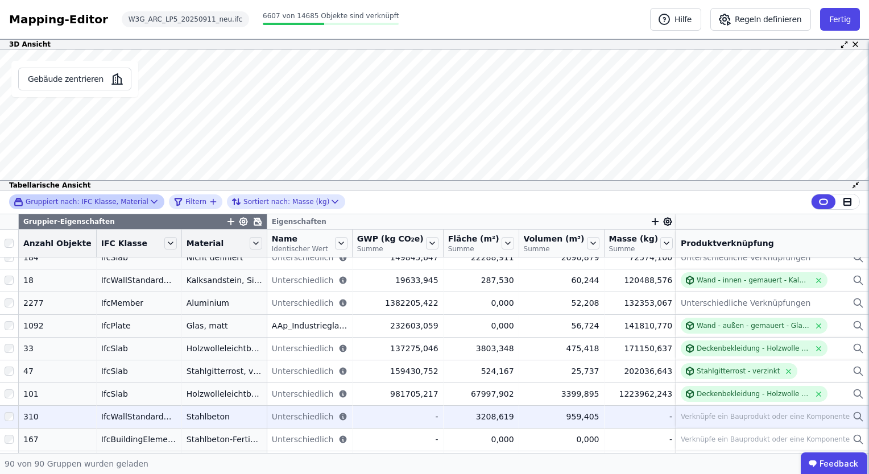
click at [115, 418] on div "IfcWallStandardCase" at bounding box center [139, 416] width 76 height 11
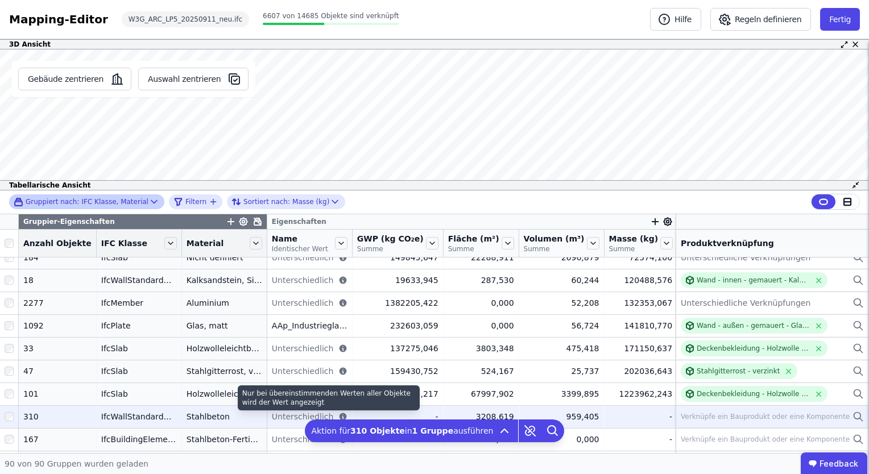
click at [339, 415] on icon at bounding box center [342, 416] width 7 height 7
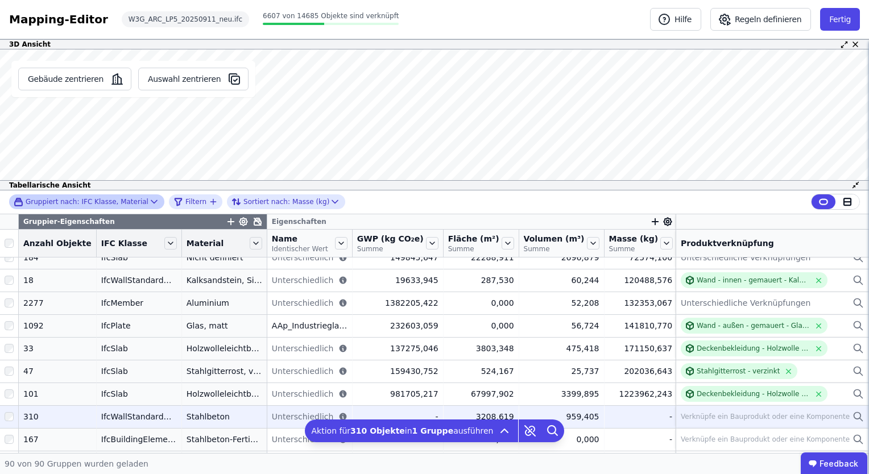
click at [694, 417] on div "Verknüpfe ein Bauprodukt oder eine Komponente" at bounding box center [765, 416] width 169 height 9
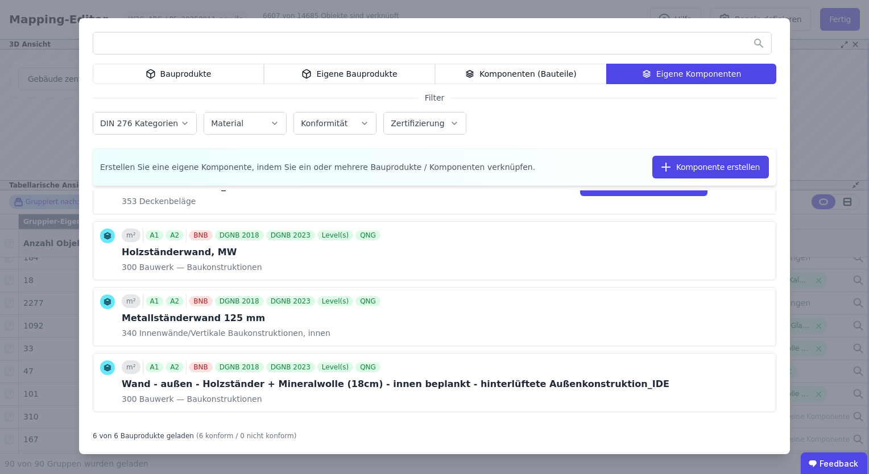
scroll to position [198, 0]
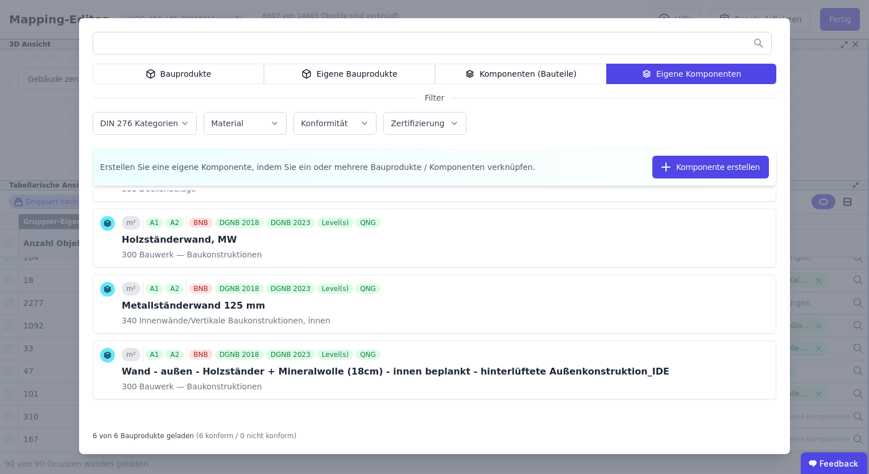
click at [389, 73] on div "Eigene Bauprodukte" at bounding box center [349, 74] width 171 height 20
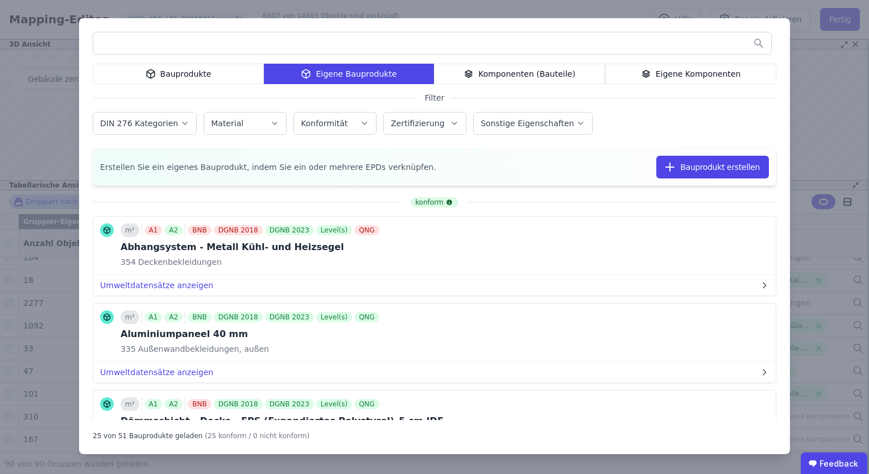
click at [250, 122] on div "Material" at bounding box center [245, 123] width 68 height 11
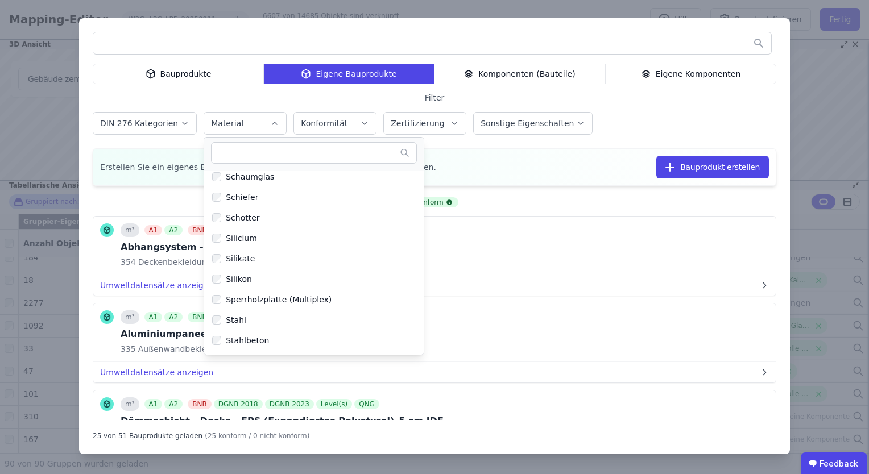
scroll to position [2899, 0]
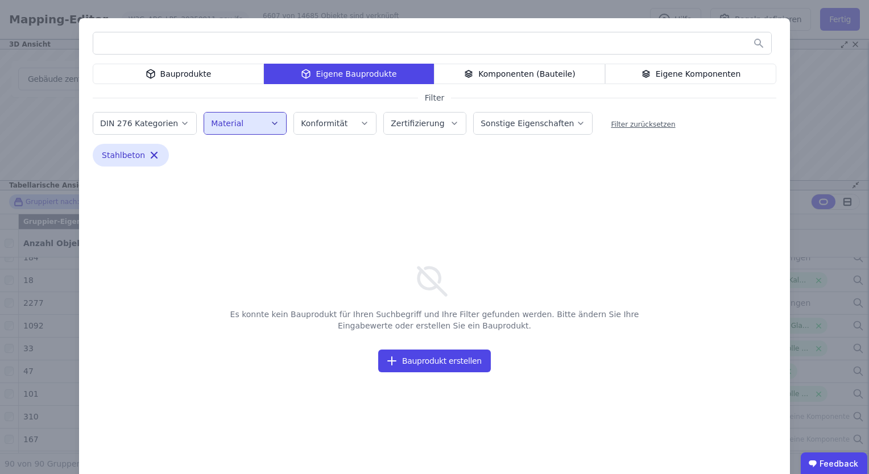
click at [226, 69] on div "Bauprodukte" at bounding box center [178, 74] width 171 height 20
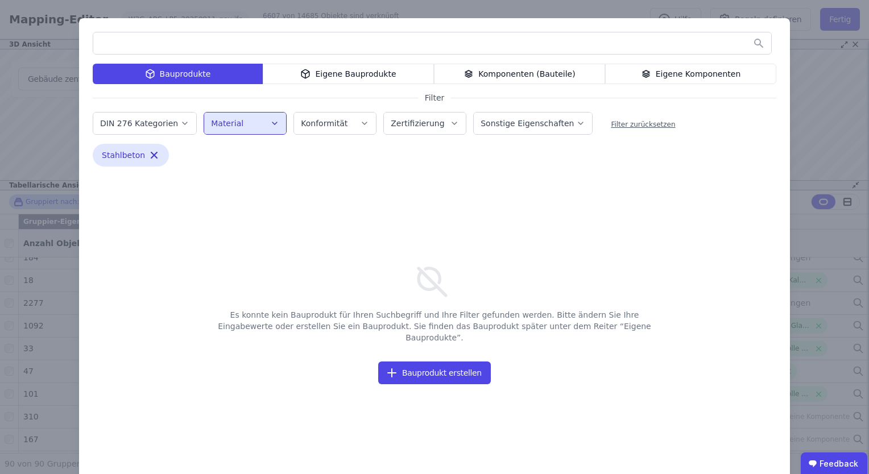
click at [499, 77] on div "Komponenten (Bauteile)" at bounding box center [519, 74] width 171 height 20
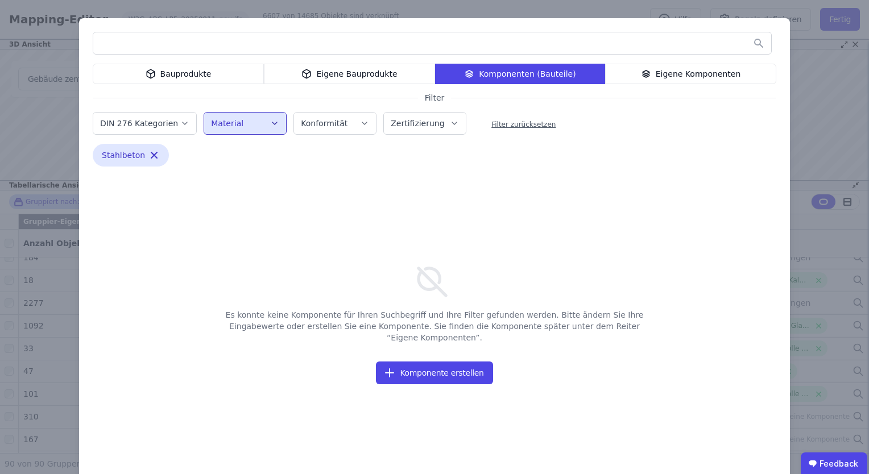
click at [657, 73] on div "Eigene Komponenten" at bounding box center [690, 74] width 171 height 20
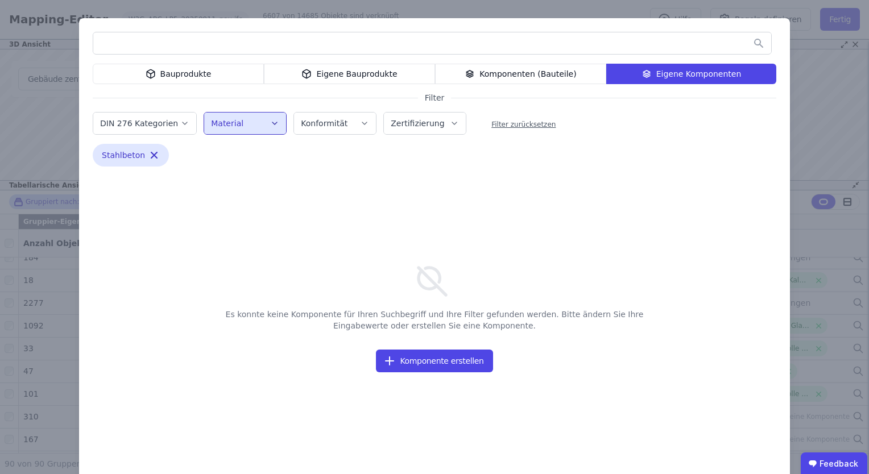
click at [514, 76] on div "Komponenten (Bauteile)" at bounding box center [520, 74] width 171 height 20
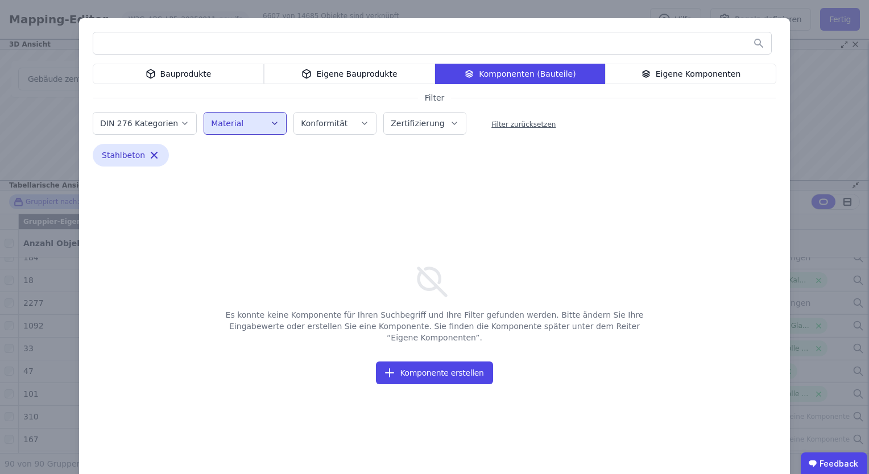
click at [353, 77] on div "Eigene Bauprodukte" at bounding box center [349, 74] width 171 height 20
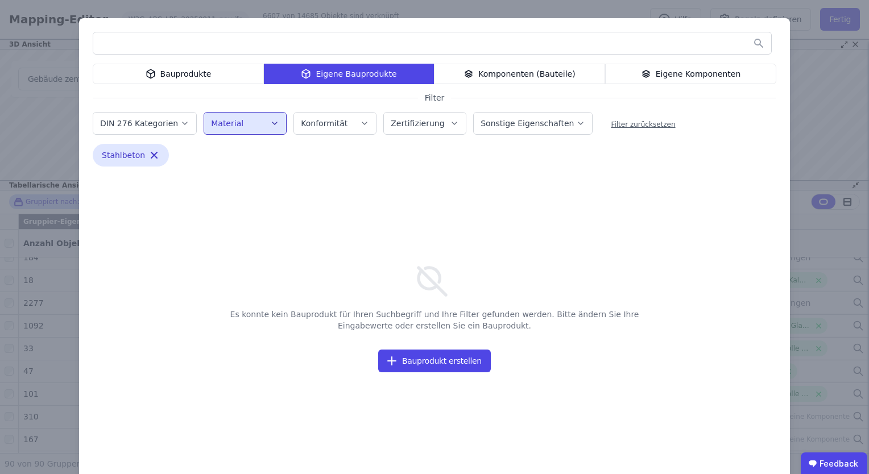
click at [174, 77] on div "Bauprodukte" at bounding box center [178, 74] width 171 height 20
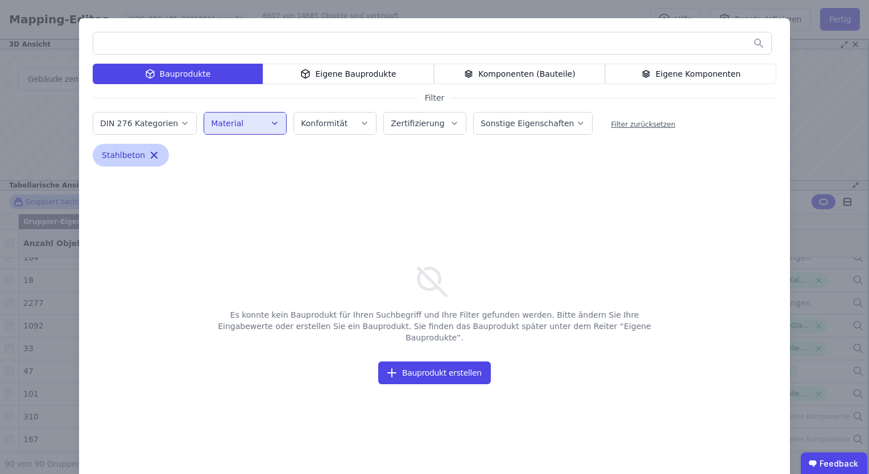
click at [148, 153] on icon "button" at bounding box center [153, 155] width 11 height 11
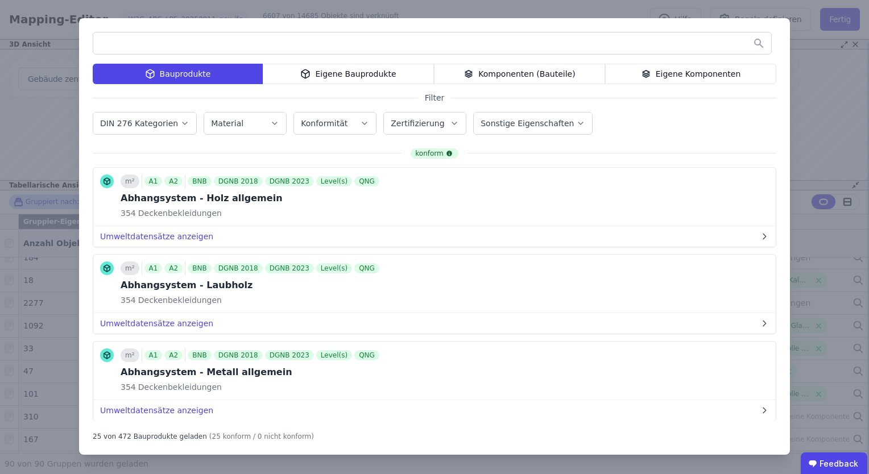
click at [180, 121] on icon "button" at bounding box center [184, 123] width 9 height 11
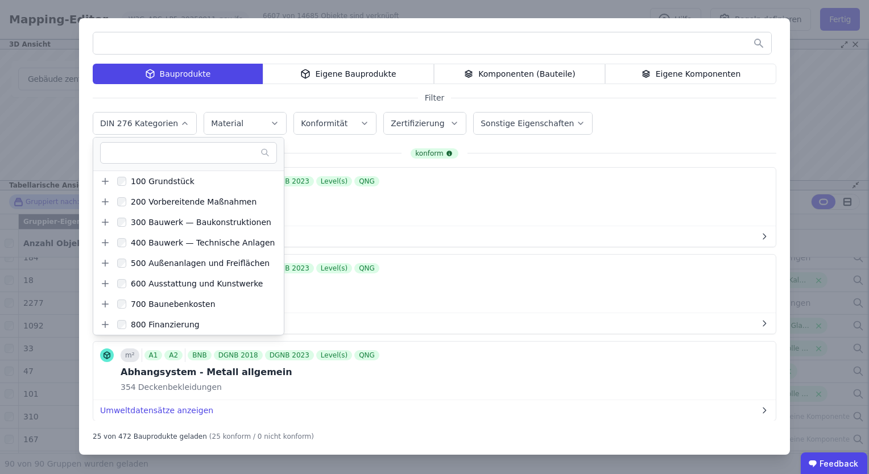
click at [180, 121] on icon "button" at bounding box center [184, 123] width 9 height 11
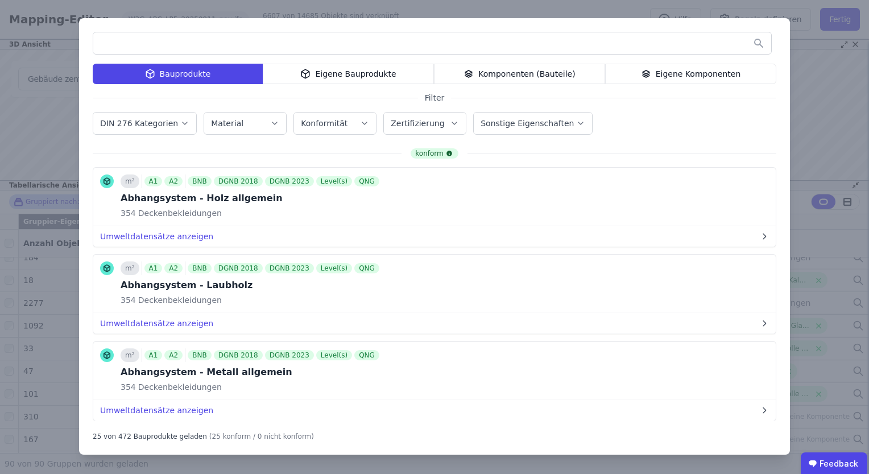
click at [193, 45] on input "text" at bounding box center [432, 43] width 678 height 20
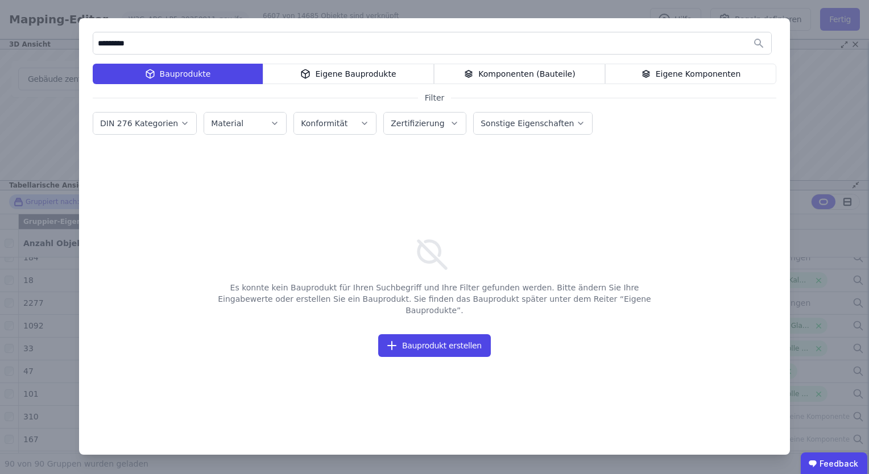
click at [334, 77] on div "Eigene Bauprodukte" at bounding box center [348, 74] width 171 height 20
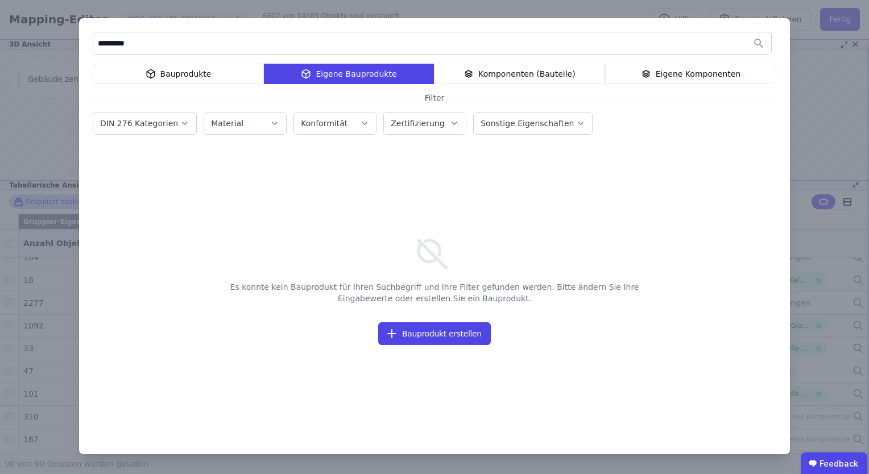
click at [506, 77] on div "Komponenten (Bauteile)" at bounding box center [519, 74] width 171 height 20
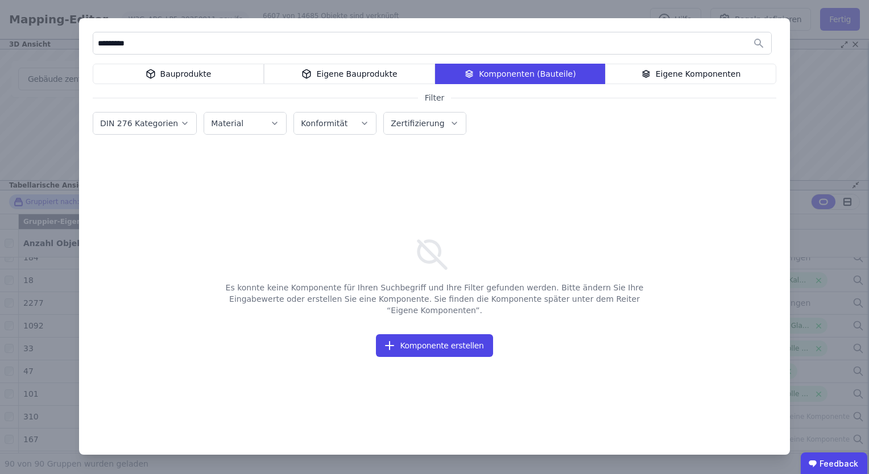
click at [666, 73] on div "Eigene Komponenten" at bounding box center [690, 74] width 171 height 20
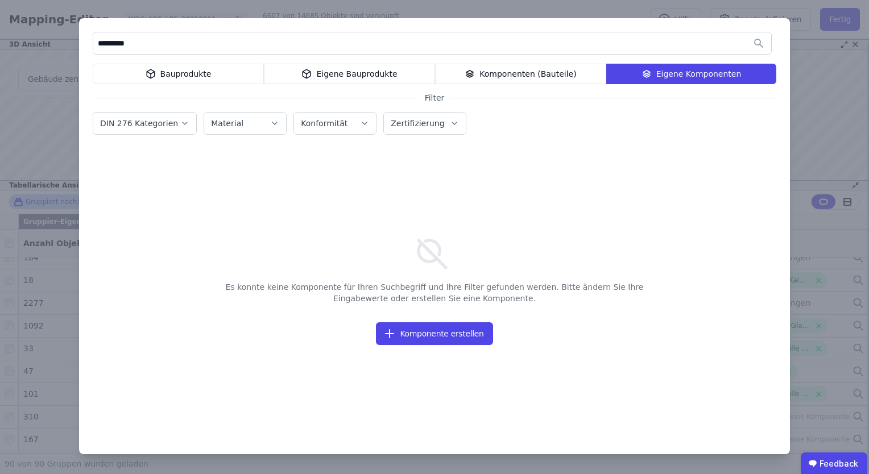
drag, startPoint x: 164, startPoint y: 45, endPoint x: 77, endPoint y: 45, distance: 87.0
click at [78, 45] on div "********* Bauprodukte Eigene Bauprodukte Komponenten (Bauteile) Eigene Komponen…" at bounding box center [434, 237] width 869 height 474
type input "*****"
click at [173, 79] on div "Bauprodukte" at bounding box center [178, 74] width 171 height 20
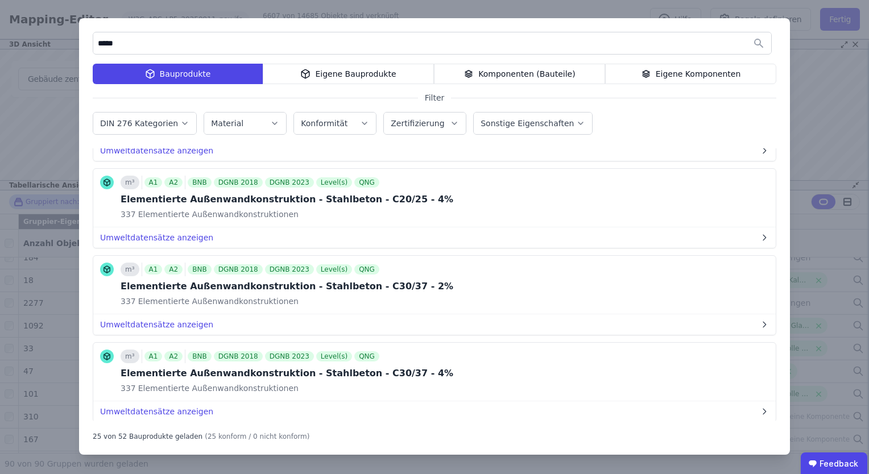
scroll to position [341, 0]
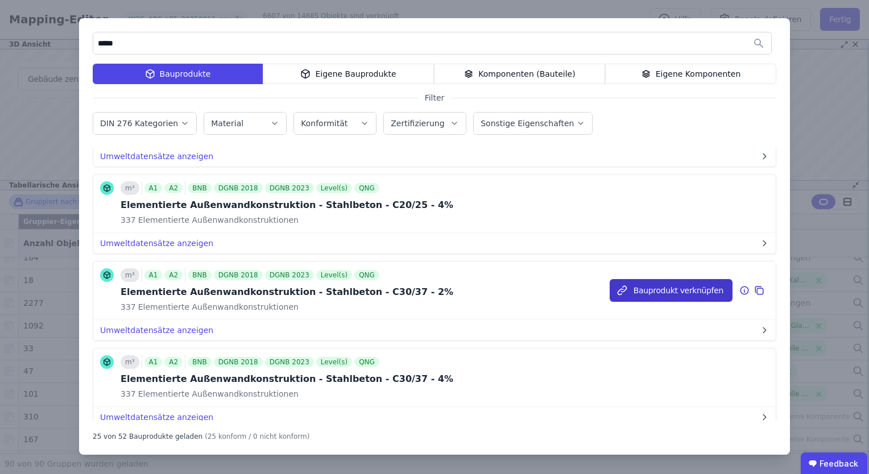
click at [649, 288] on button "Bauprodukt verknüpfen" at bounding box center [670, 290] width 123 height 23
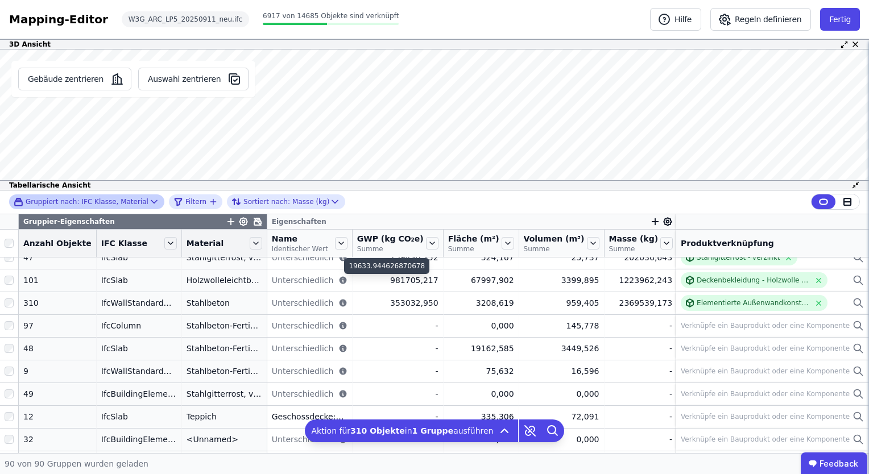
scroll to position [796, 0]
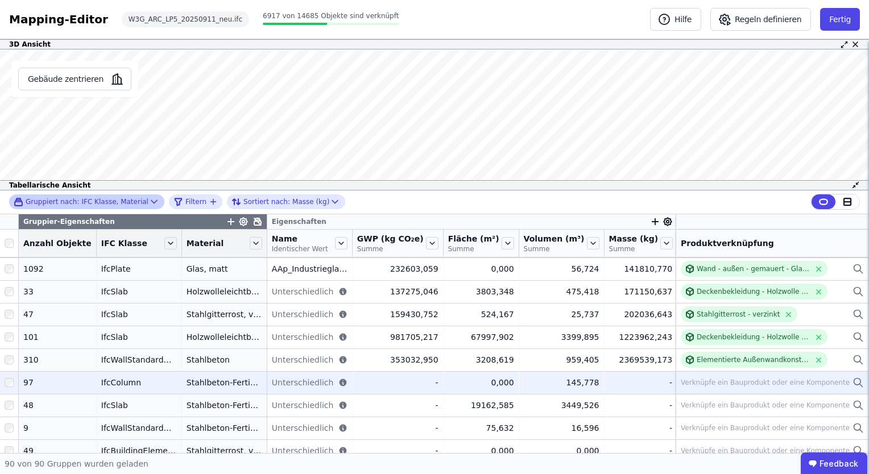
click at [109, 384] on div "IfcColumn" at bounding box center [139, 382] width 76 height 11
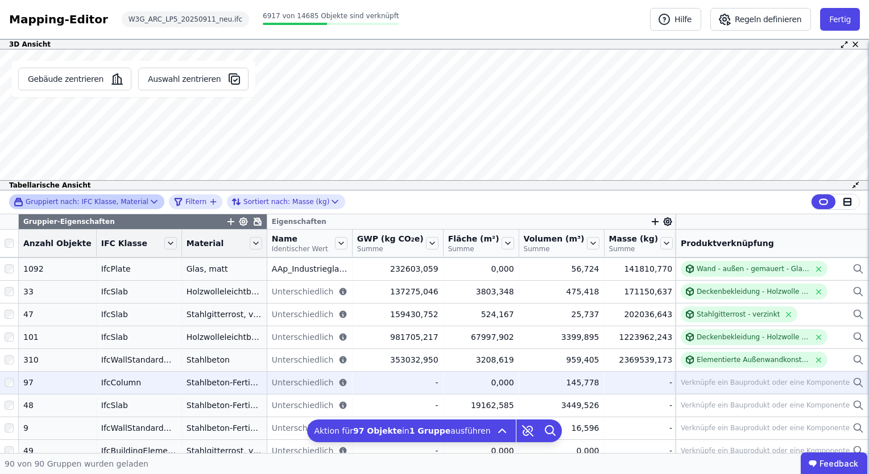
click at [710, 383] on div "Verknüpfe ein Bauprodukt oder eine Komponente" at bounding box center [765, 382] width 169 height 9
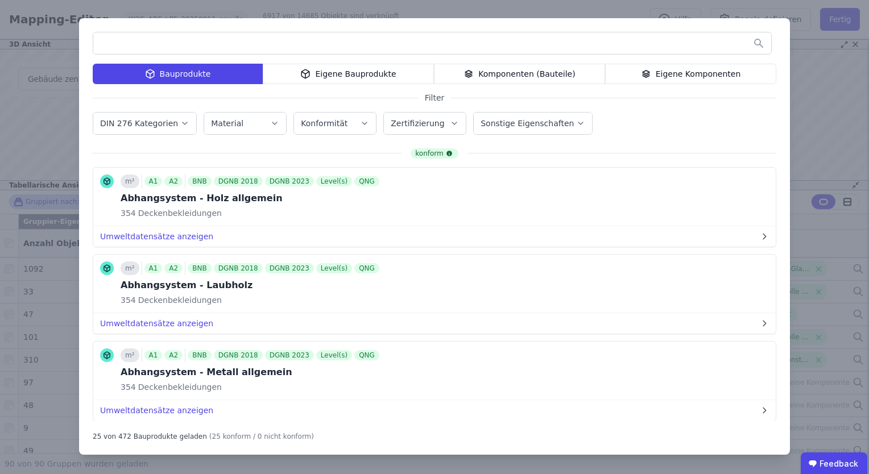
click at [206, 44] on input "text" at bounding box center [432, 43] width 678 height 20
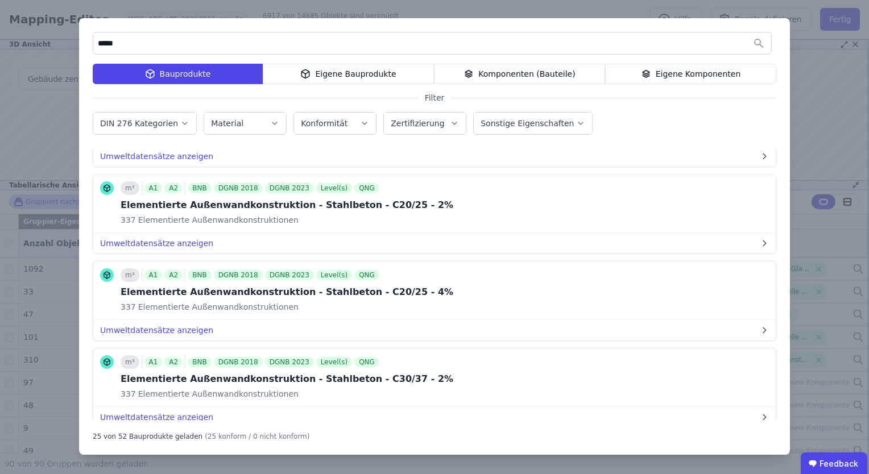
scroll to position [284, 0]
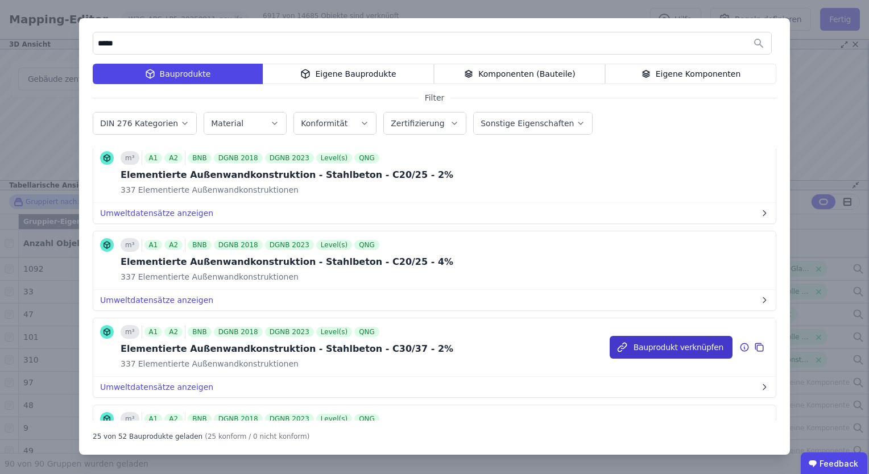
type input "*****"
click at [692, 347] on button "Bauprodukt verknüpfen" at bounding box center [670, 347] width 123 height 23
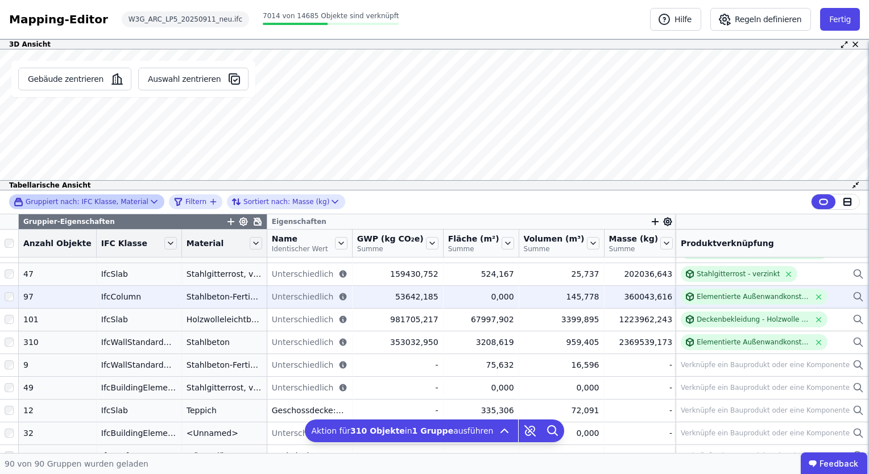
scroll to position [853, 0]
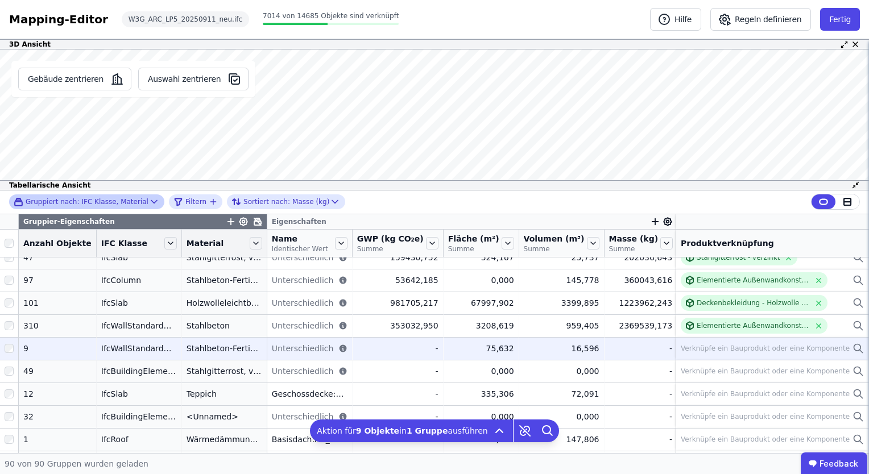
click at [109, 347] on div "IfcWallStandardCase" at bounding box center [139, 348] width 76 height 11
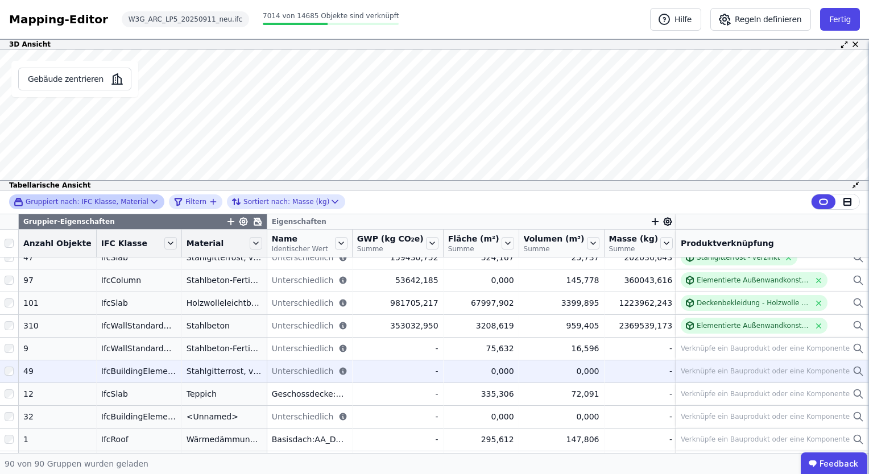
click at [2, 372] on div at bounding box center [9, 371] width 18 height 20
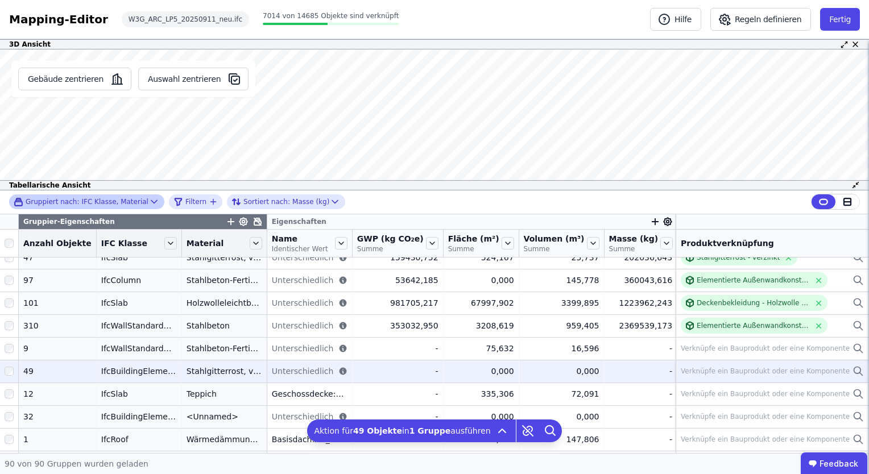
click at [701, 372] on div "Verknüpfe ein Bauprodukt oder eine Komponente" at bounding box center [765, 371] width 169 height 9
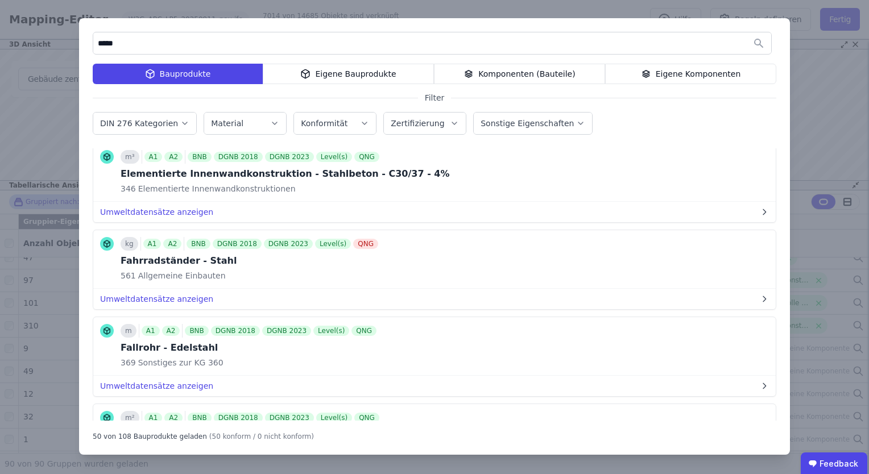
scroll to position [1303, 0]
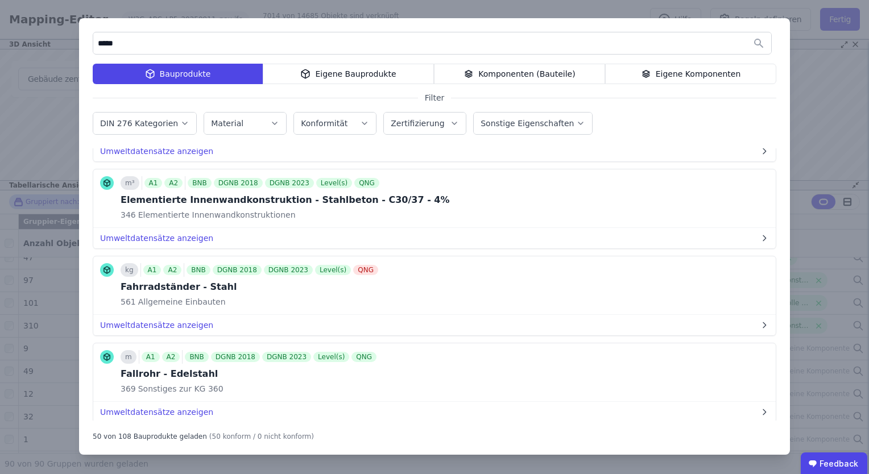
click at [530, 78] on div "Komponenten (Bauteile)" at bounding box center [519, 74] width 171 height 20
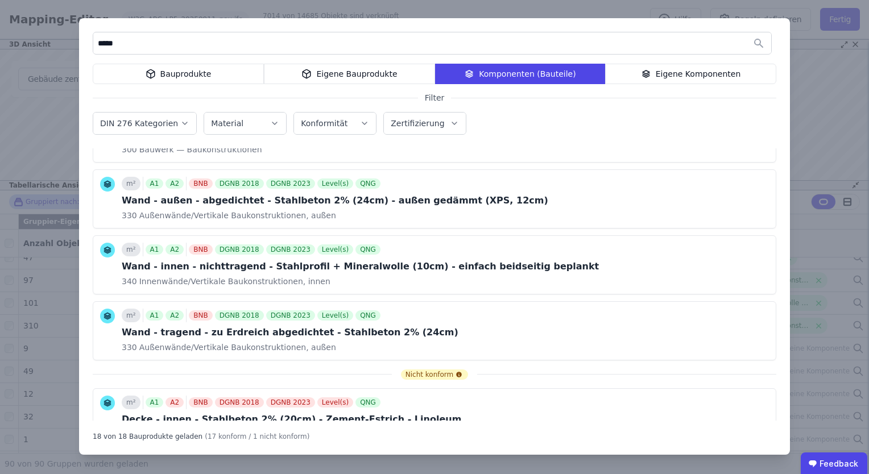
scroll to position [966, 0]
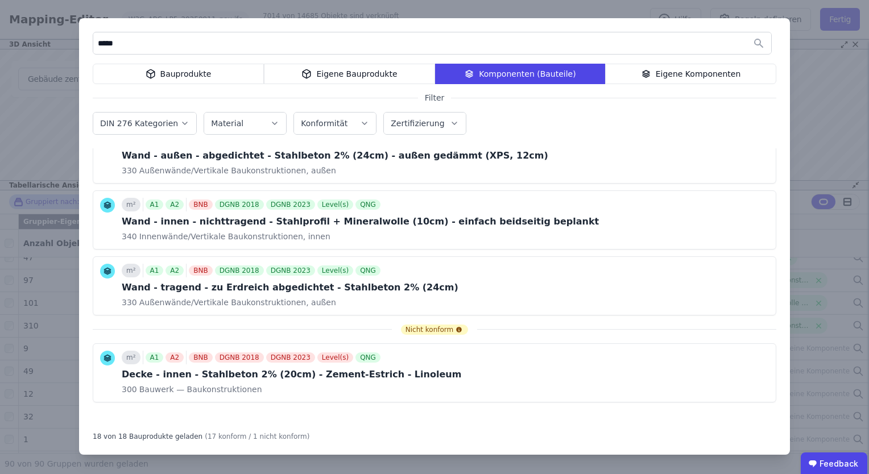
click at [189, 75] on div "Bauprodukte" at bounding box center [178, 74] width 171 height 20
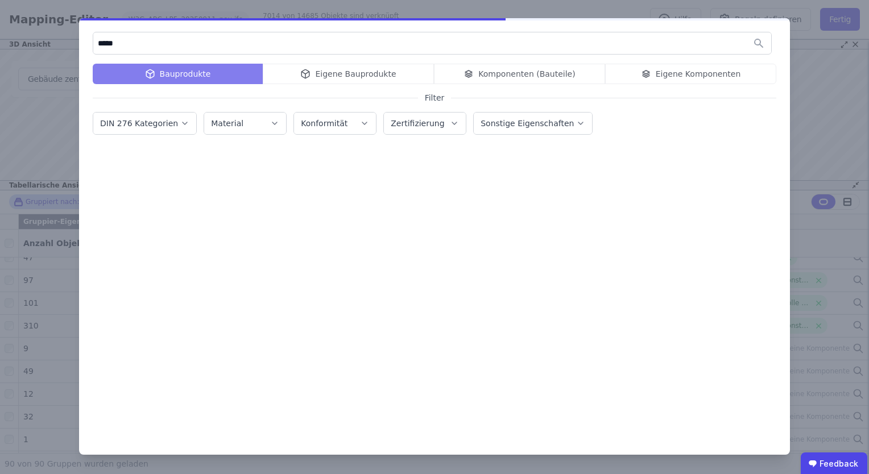
drag, startPoint x: 127, startPoint y: 43, endPoint x: 77, endPoint y: 41, distance: 50.6
click at [77, 41] on div "***** Bauprodukte Eigene Bauprodukte Komponenten (Bauteile) Eigene Komponenten …" at bounding box center [434, 237] width 869 height 474
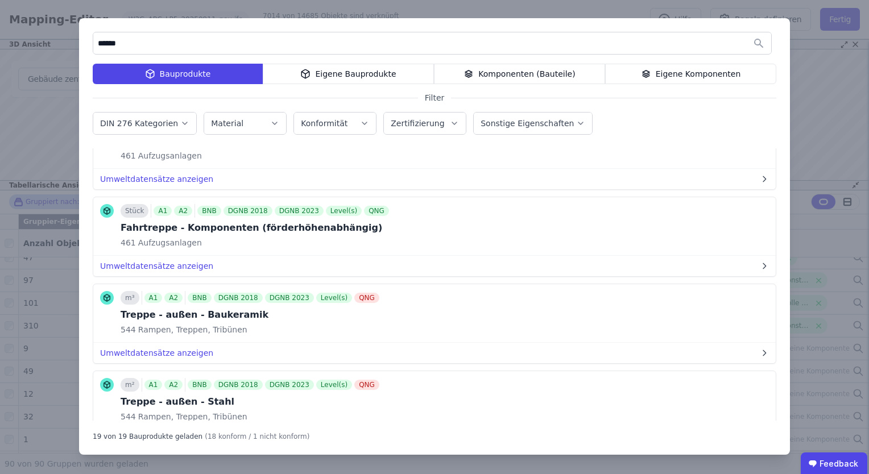
scroll to position [114, 0]
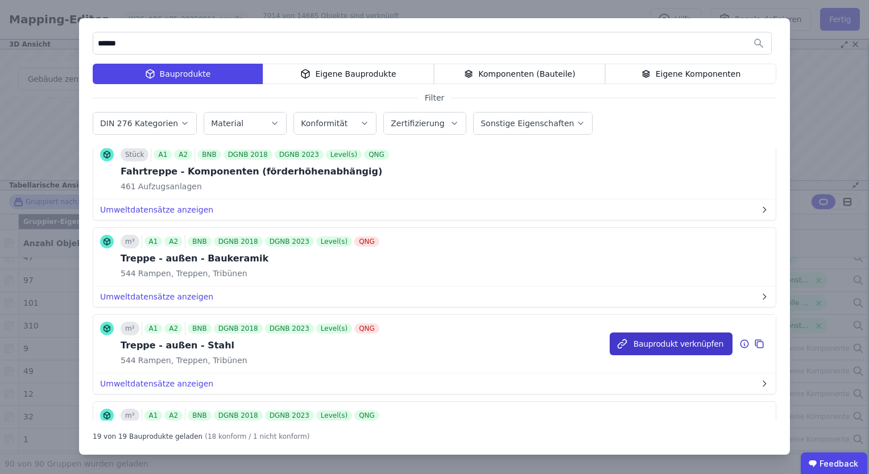
type input "******"
click at [655, 341] on button "Bauprodukt verknüpfen" at bounding box center [670, 344] width 123 height 23
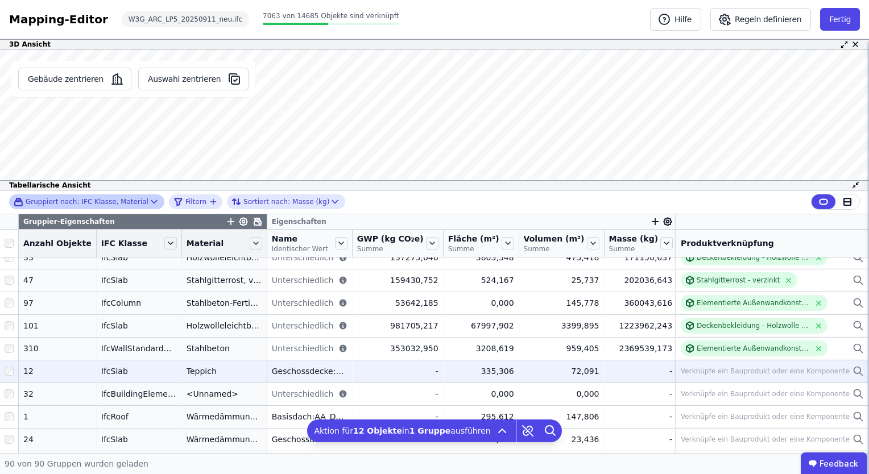
click at [702, 370] on div "Verknüpfe ein Bauprodukt oder eine Komponente" at bounding box center [765, 371] width 169 height 9
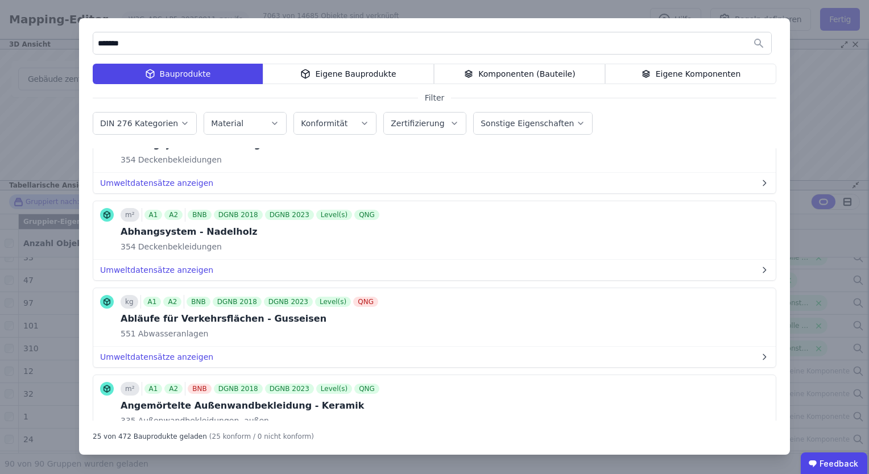
scroll to position [57, 0]
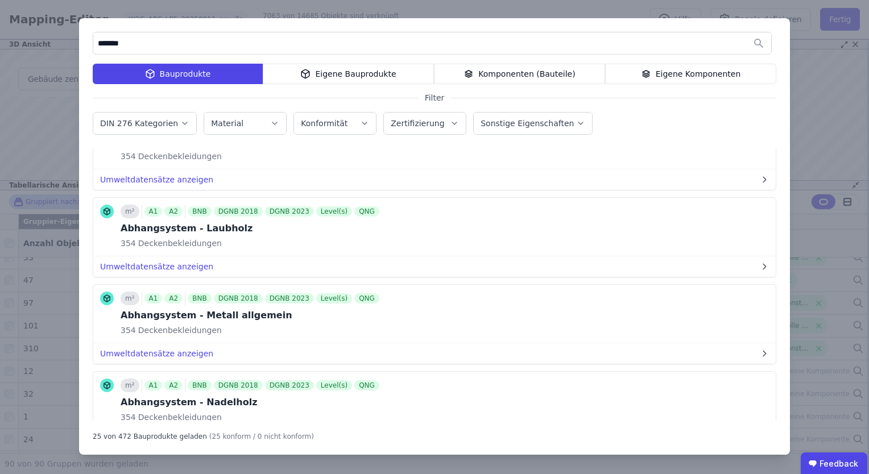
click at [182, 42] on input "*******" at bounding box center [432, 43] width 678 height 20
click at [180, 125] on icon "button" at bounding box center [184, 123] width 9 height 11
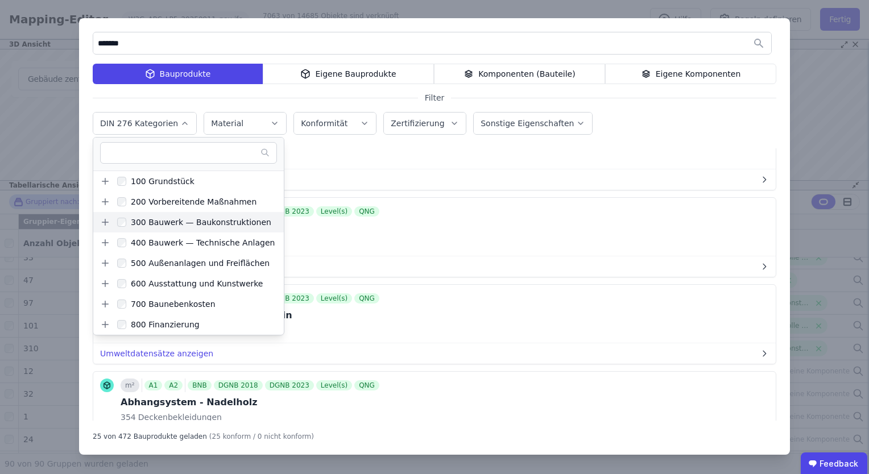
click at [103, 223] on icon at bounding box center [105, 222] width 10 height 10
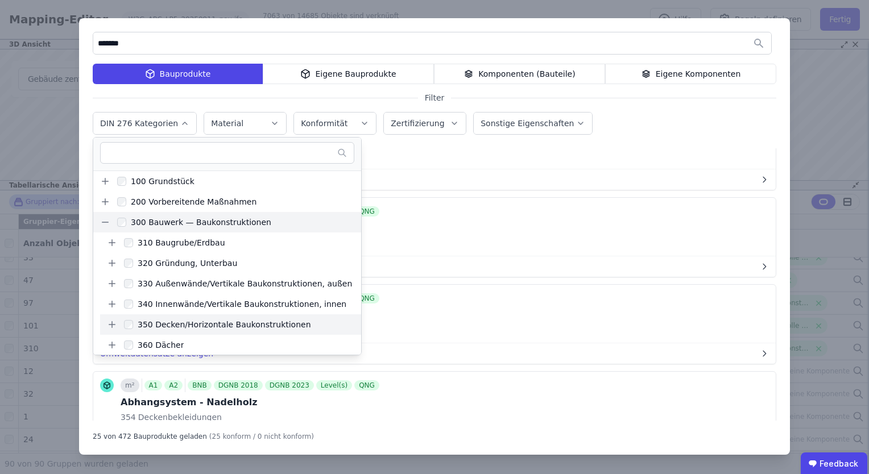
click at [109, 323] on icon at bounding box center [112, 325] width 10 height 10
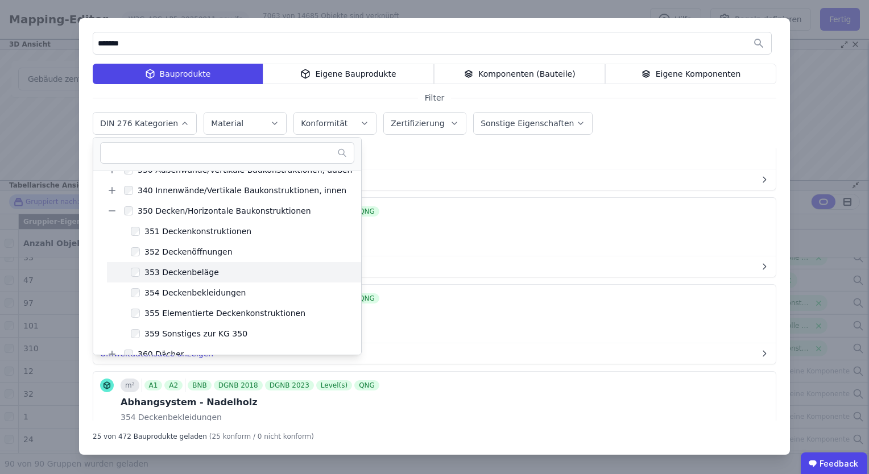
scroll to position [0, 0]
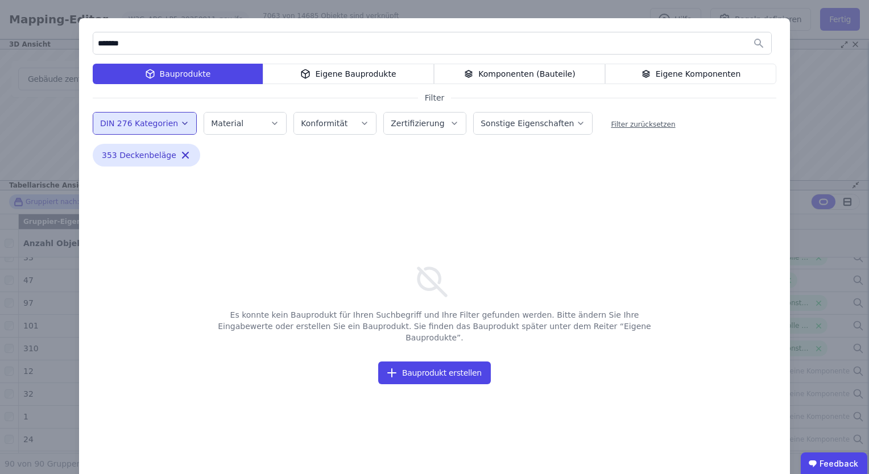
click at [467, 208] on div "Es konnte kein Bauprodukt für Ihren Suchbegriff und Ihre Filter gefunden werden…" at bounding box center [434, 312] width 683 height 272
click at [139, 44] on input "*******" at bounding box center [432, 43] width 678 height 20
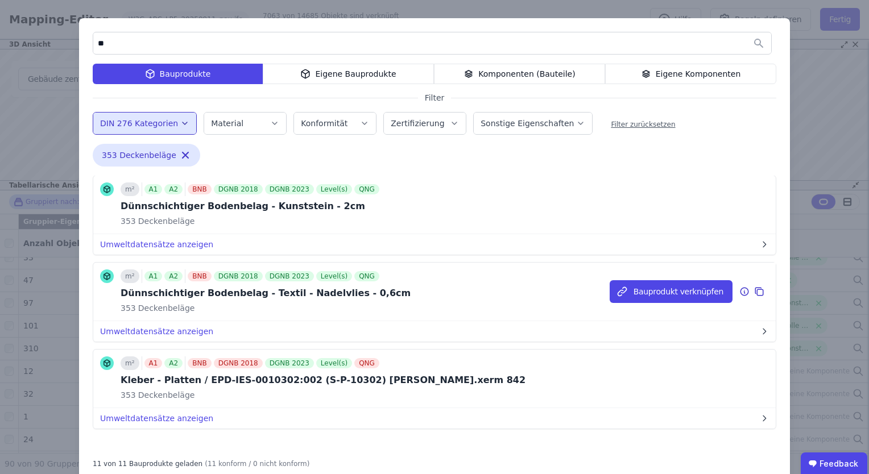
scroll to position [26, 0]
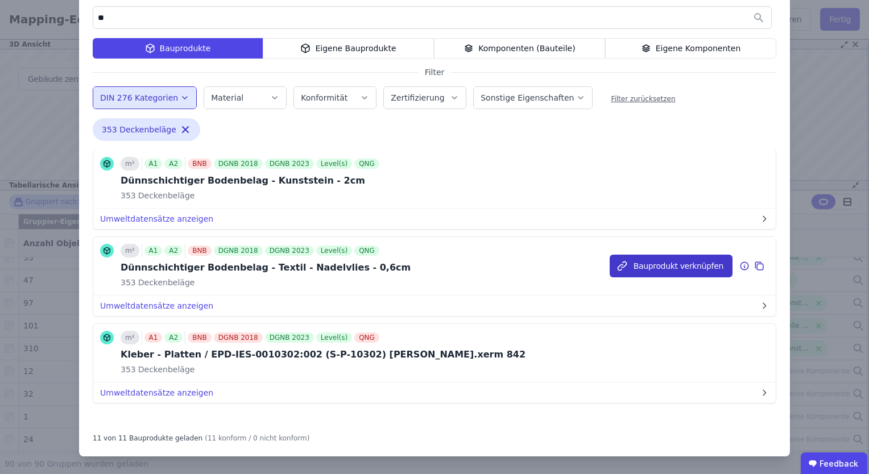
type input "**"
click at [638, 266] on button "Bauprodukt verknüpfen" at bounding box center [670, 266] width 123 height 23
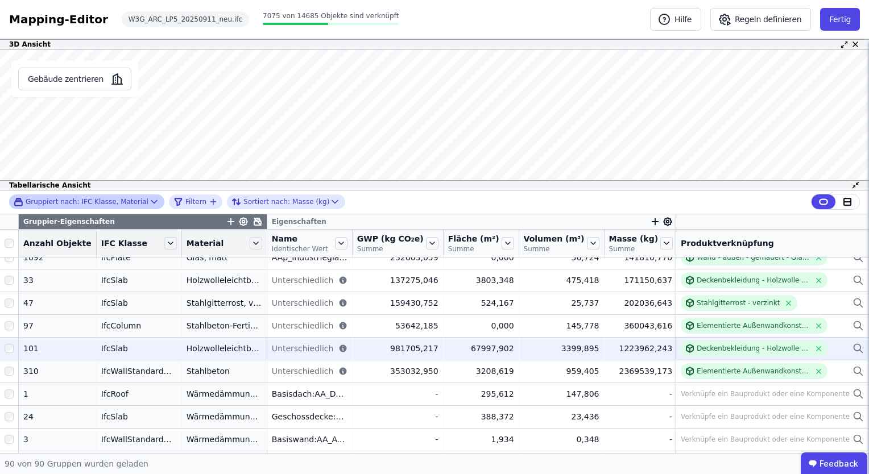
scroll to position [910, 0]
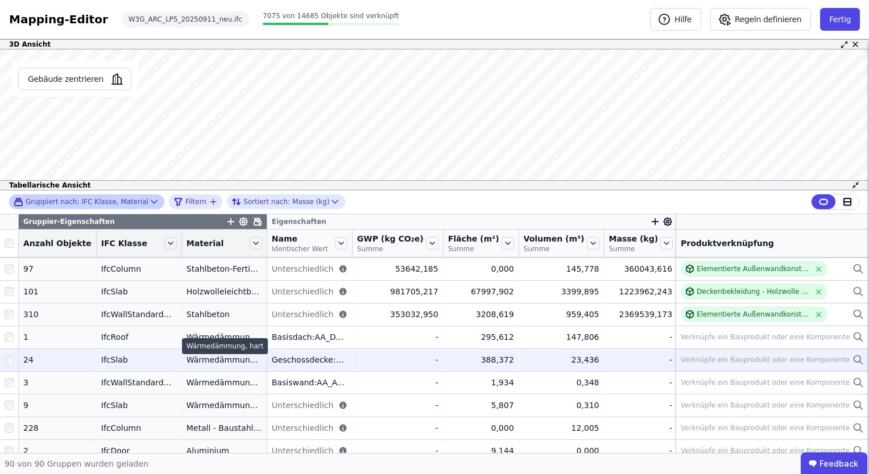
click at [201, 363] on div "Wärmedämmung, hart" at bounding box center [224, 359] width 76 height 11
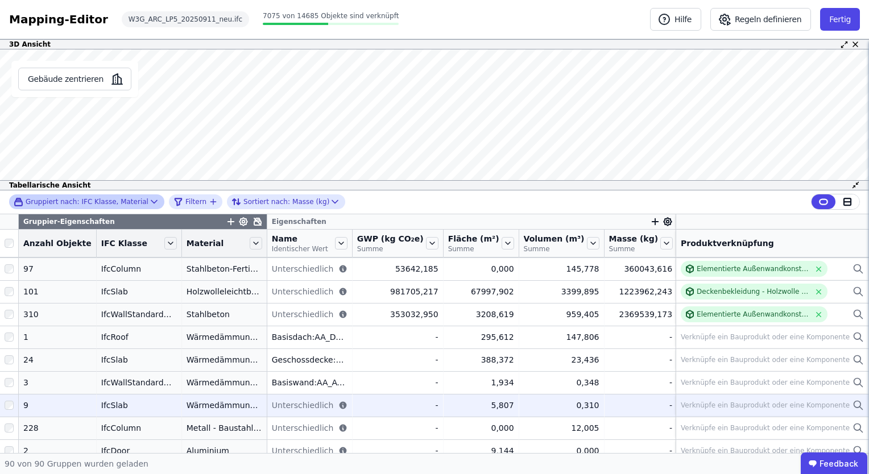
scroll to position [966, 0]
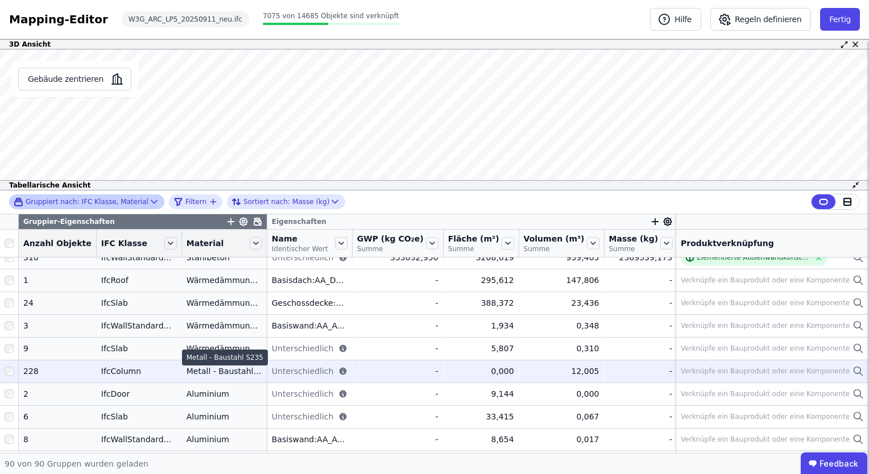
click at [186, 372] on div "Metall - Baustahl S235" at bounding box center [224, 371] width 76 height 11
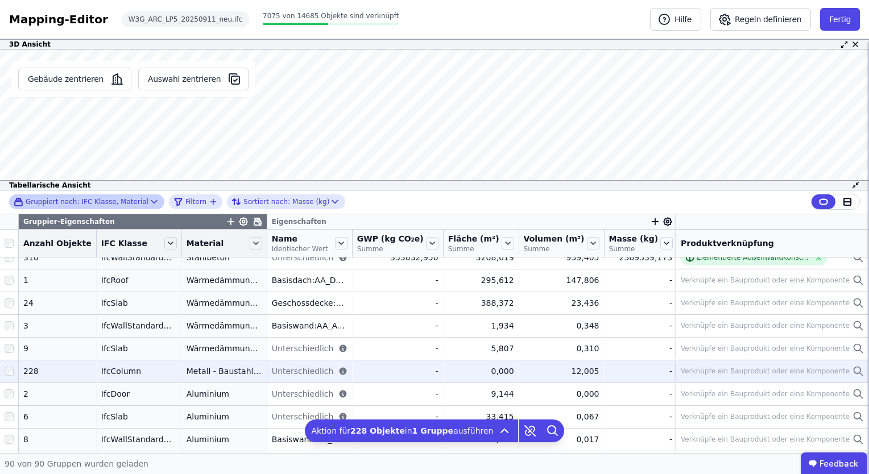
click at [720, 368] on div "Verknüpfe ein Bauprodukt oder eine Komponente" at bounding box center [765, 371] width 169 height 9
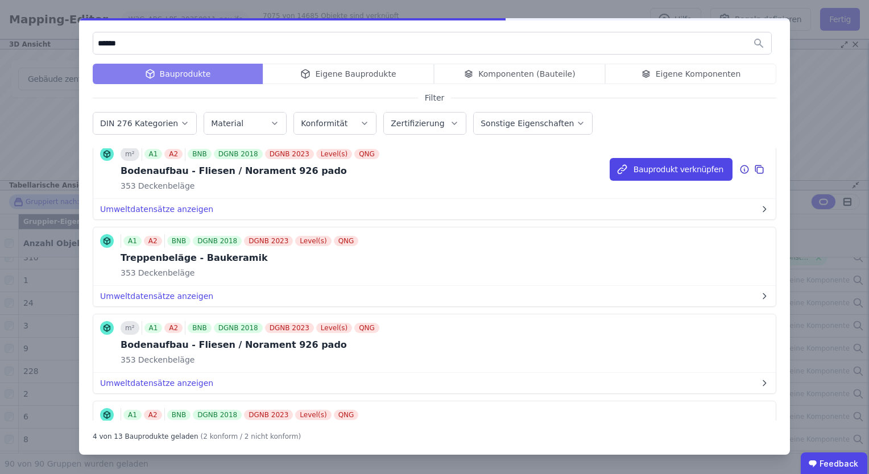
scroll to position [0, 0]
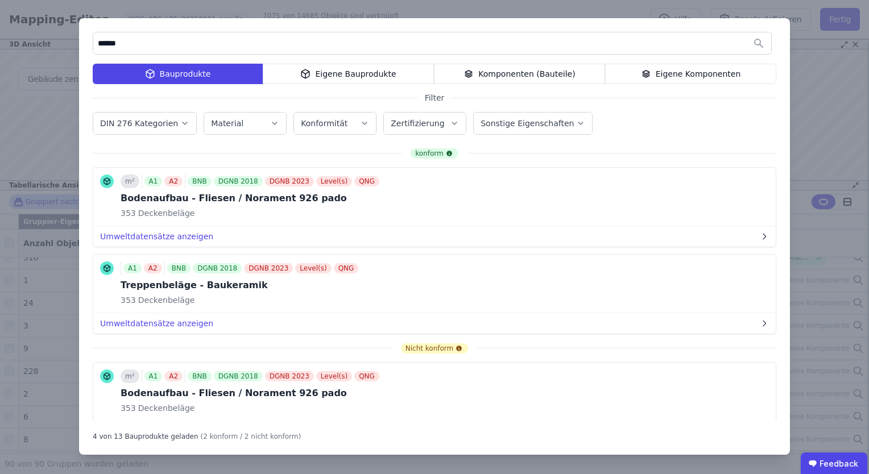
click at [508, 75] on div "Komponenten (Bauteile)" at bounding box center [519, 74] width 171 height 20
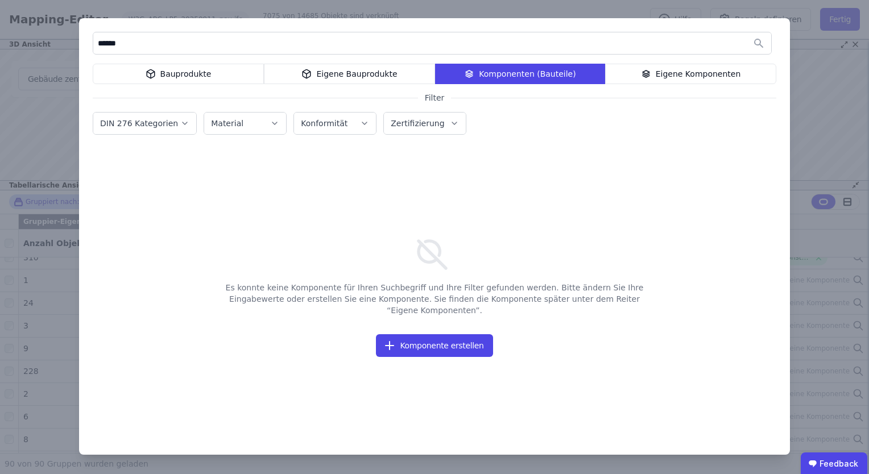
drag, startPoint x: 159, startPoint y: 42, endPoint x: 55, endPoint y: 42, distance: 104.6
click at [55, 42] on div "****** Bauprodukte Eigene Bauprodukte Komponenten (Bauteile) Eigene Komponenten…" at bounding box center [434, 237] width 869 height 474
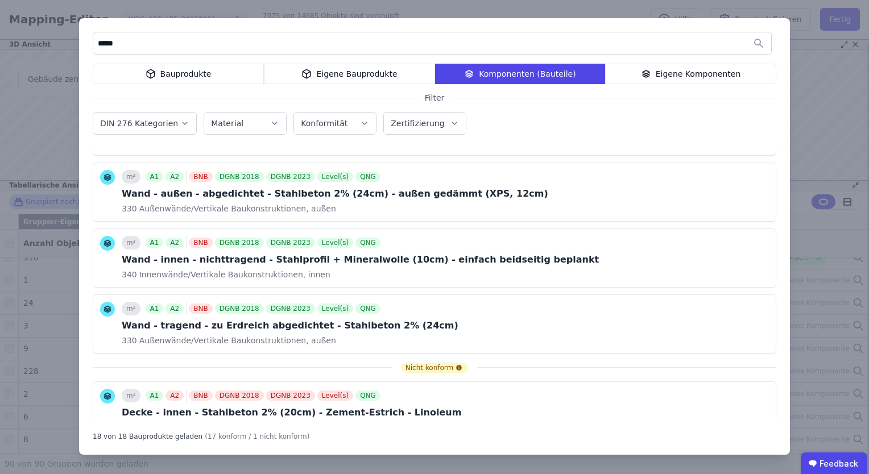
scroll to position [966, 0]
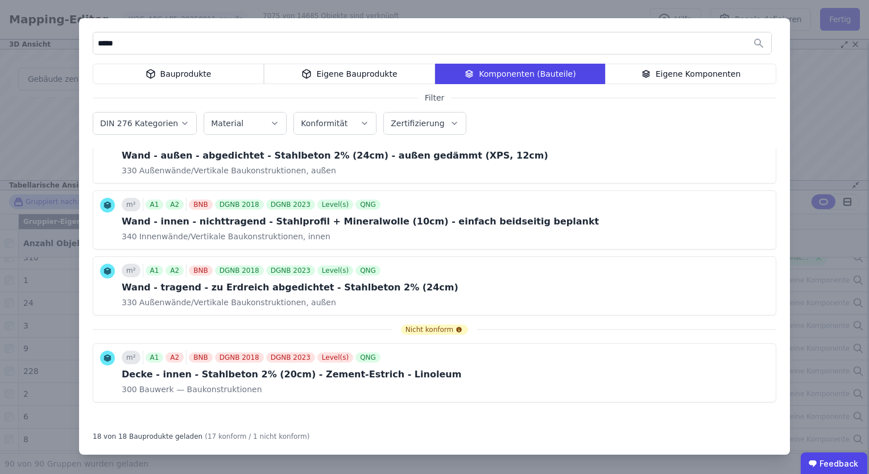
type input "*****"
click at [206, 81] on div "Bauprodukte" at bounding box center [178, 74] width 171 height 20
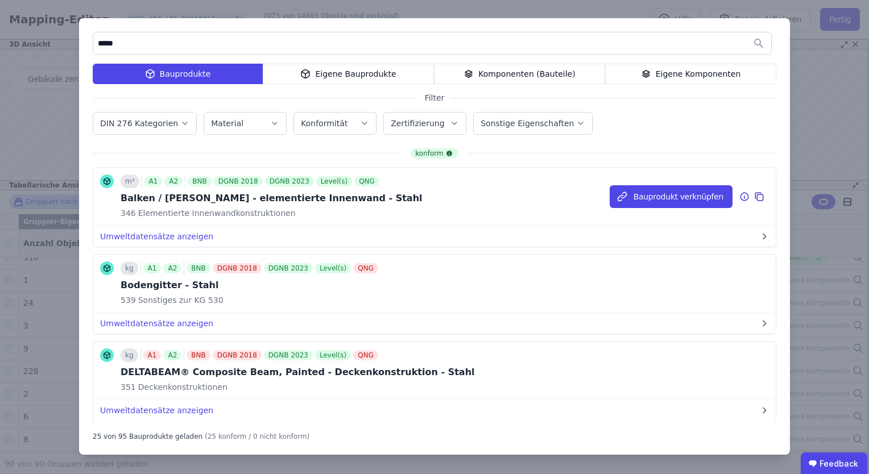
click at [403, 197] on div "m³ A1 A2 BNB DGNB 2018 DGNB 2023 Level(s) QNG Balken / [PERSON_NAME] - elementi…" at bounding box center [434, 197] width 682 height 59
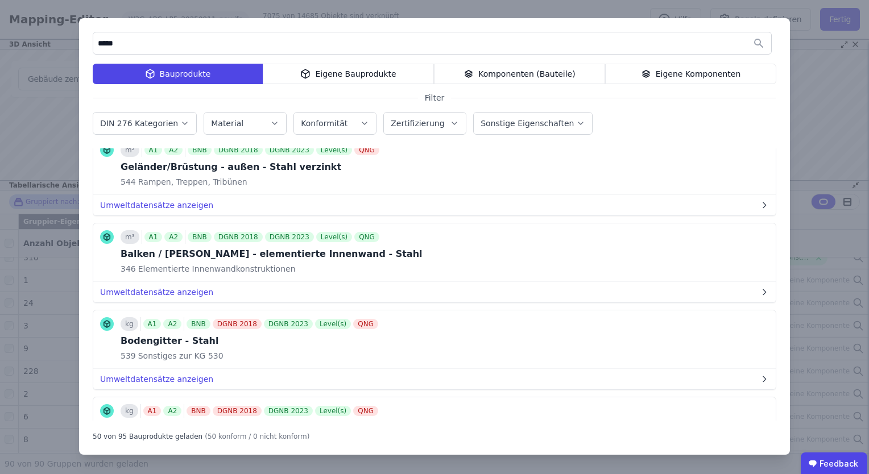
scroll to position [2156, 0]
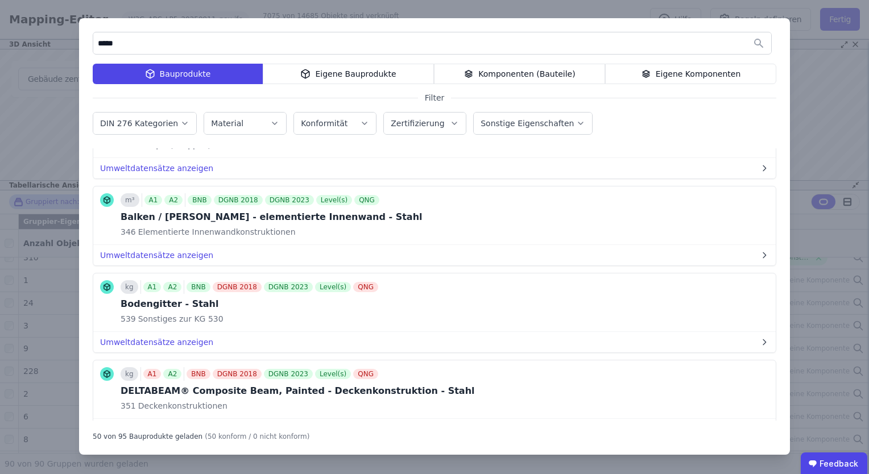
click at [180, 126] on icon "button" at bounding box center [184, 123] width 9 height 11
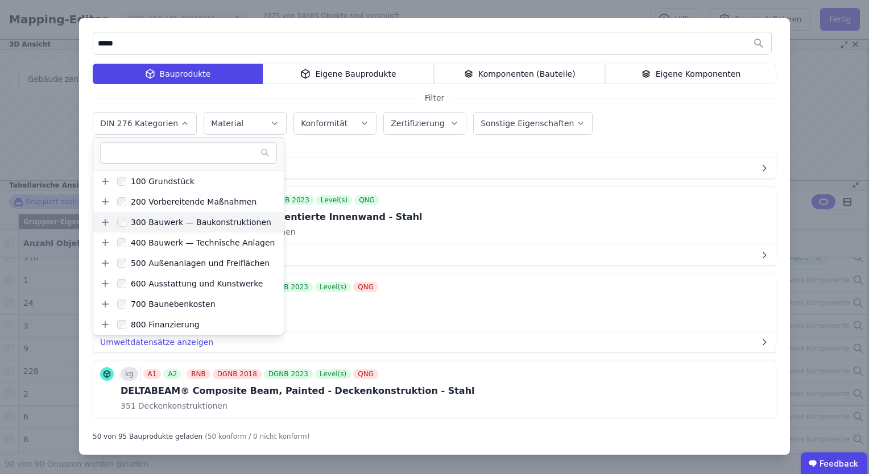
click at [105, 222] on icon at bounding box center [105, 222] width 10 height 10
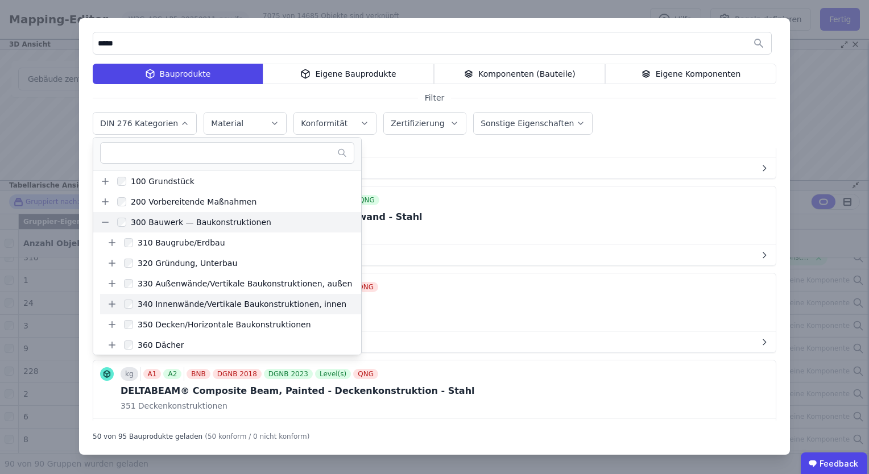
click at [111, 300] on icon at bounding box center [112, 304] width 10 height 10
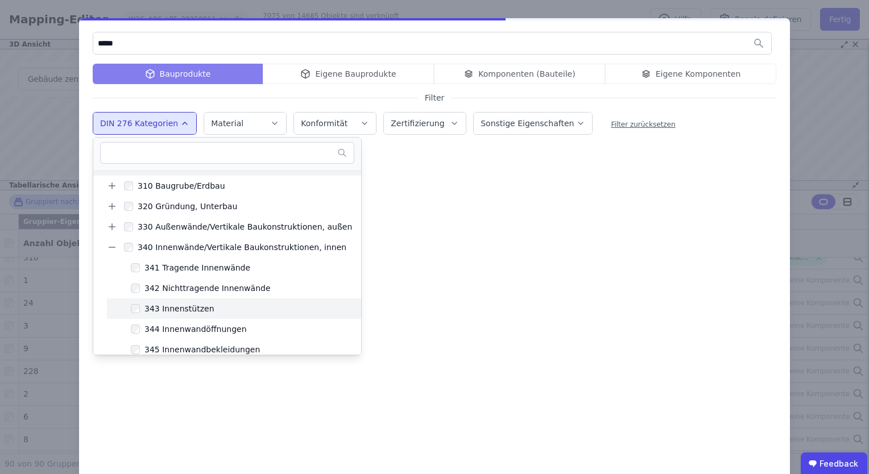
scroll to position [0, 0]
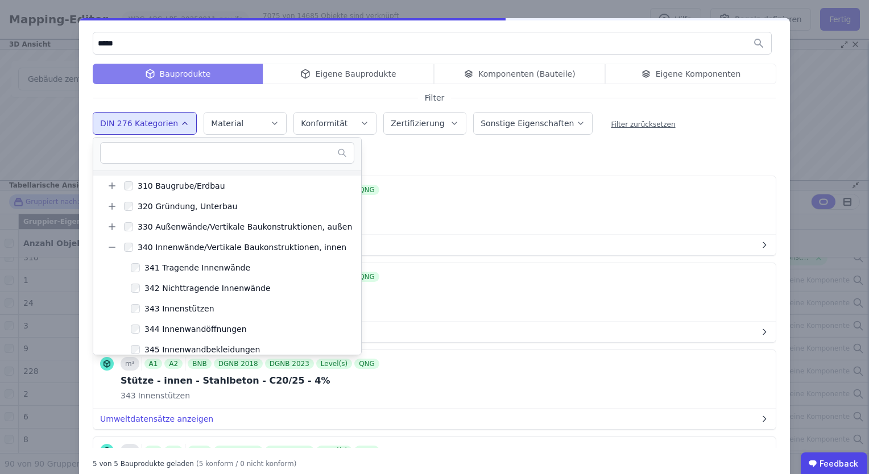
click at [428, 152] on div "343 Innenstützen Remove small option" at bounding box center [278, 157] width 370 height 27
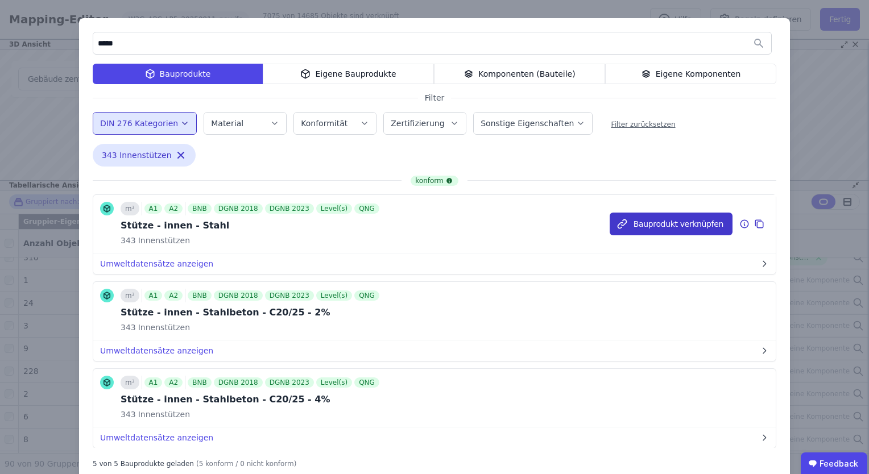
click at [635, 229] on button "Bauprodukt verknüpfen" at bounding box center [670, 224] width 123 height 23
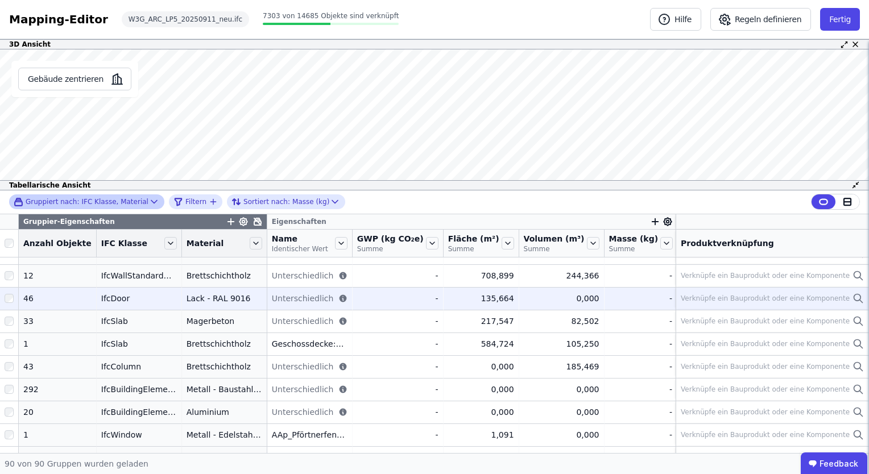
scroll to position [1080, 0]
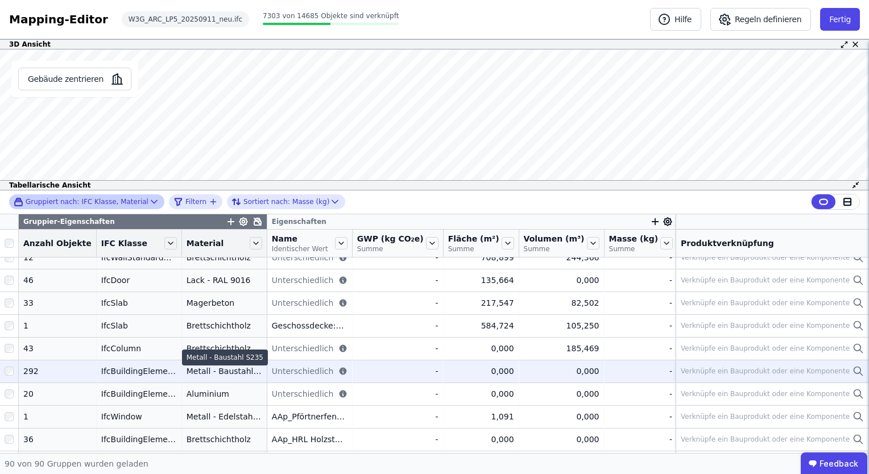
click at [211, 374] on div "Metall - Baustahl S235" at bounding box center [224, 371] width 76 height 11
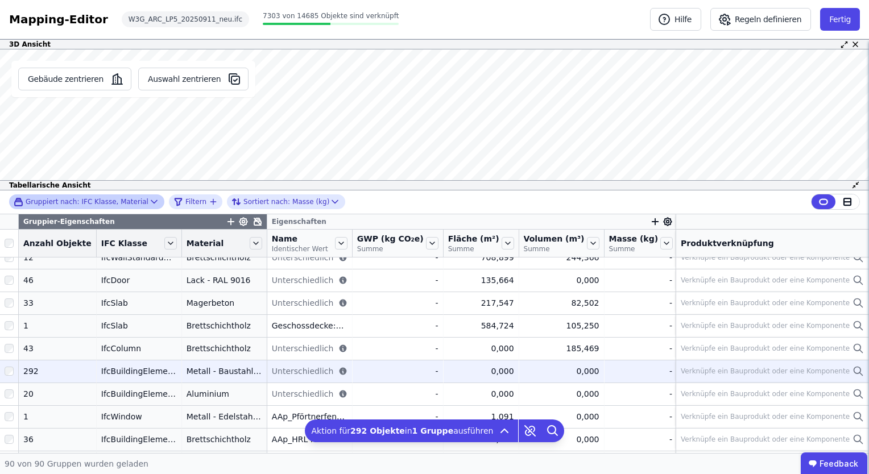
click at [688, 371] on div "Verknüpfe ein Bauprodukt oder eine Komponente" at bounding box center [765, 371] width 169 height 9
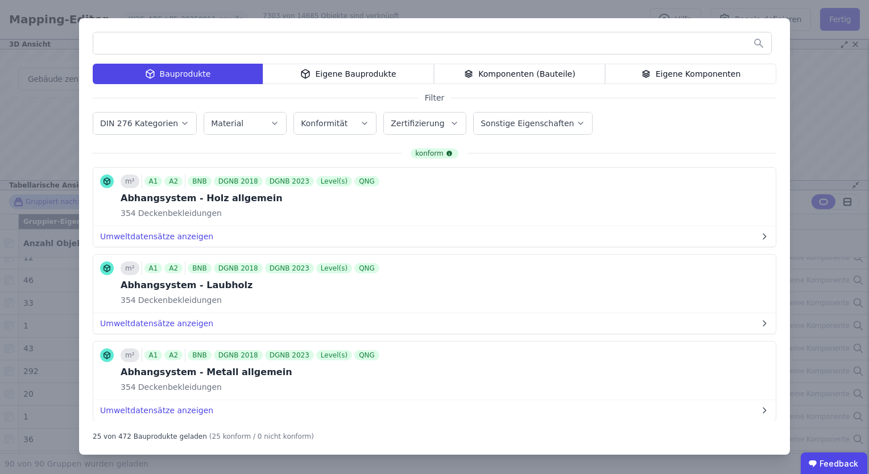
click at [168, 125] on label "DIN 276 Kategorien" at bounding box center [140, 123] width 80 height 9
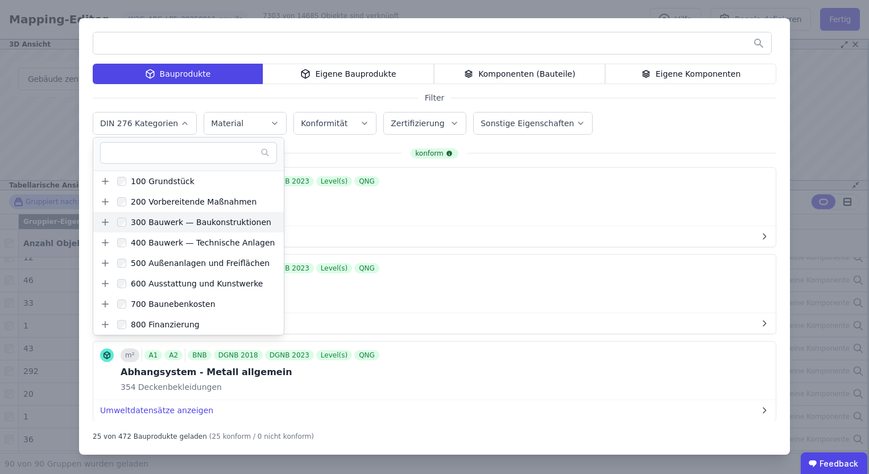
click at [104, 221] on icon at bounding box center [105, 222] width 10 height 10
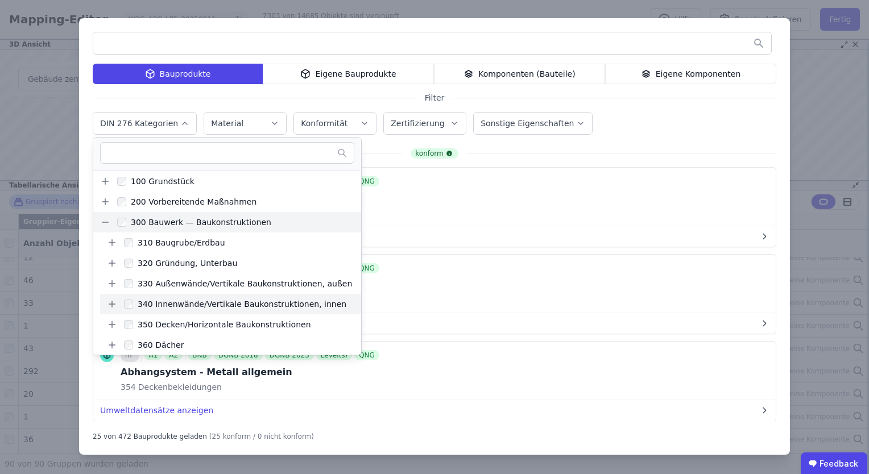
scroll to position [57, 0]
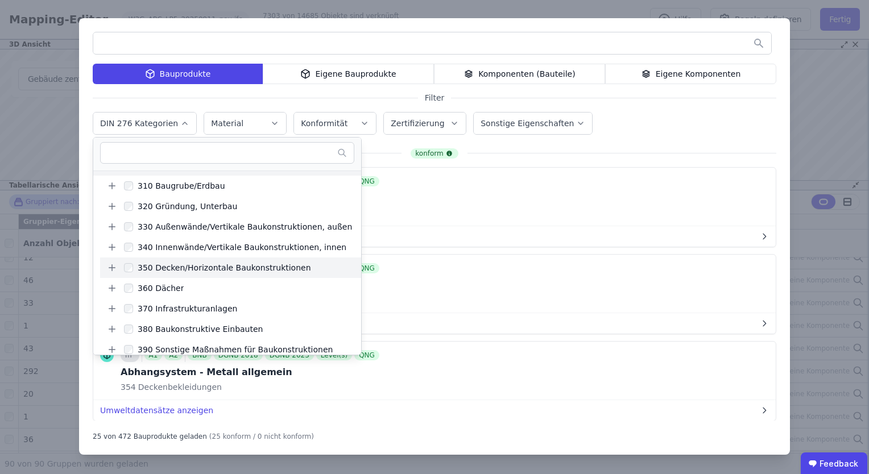
click at [111, 269] on icon at bounding box center [112, 268] width 10 height 10
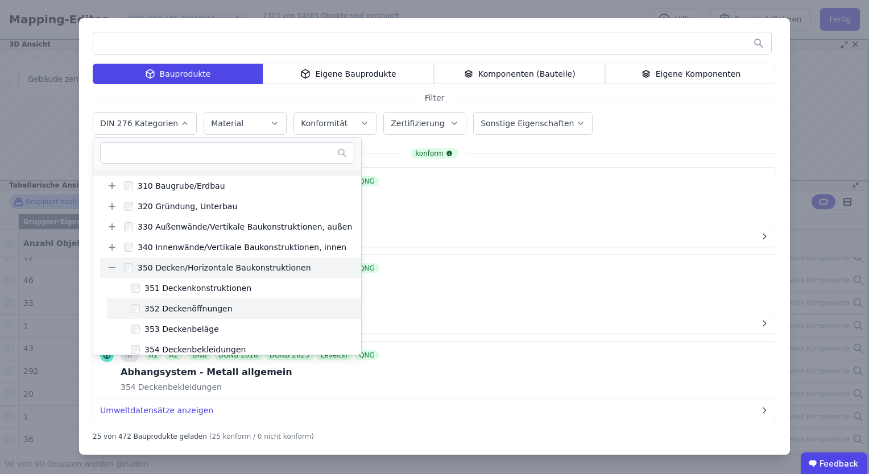
scroll to position [114, 0]
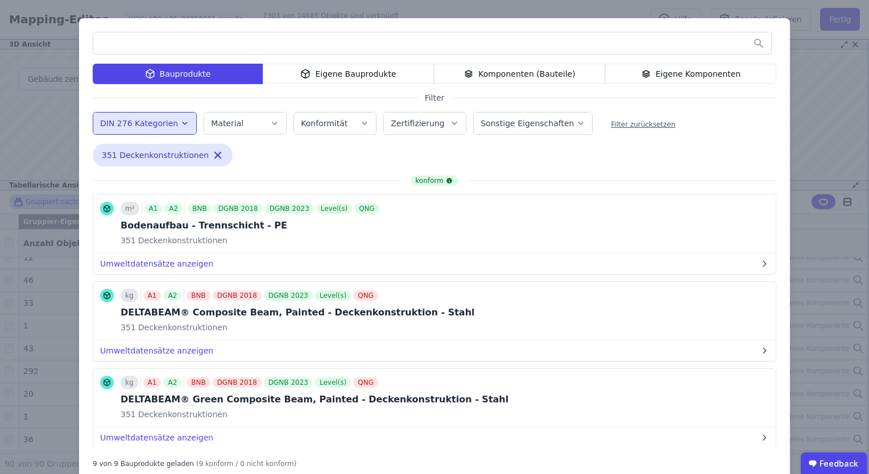
click at [197, 46] on input "text" at bounding box center [432, 43] width 678 height 20
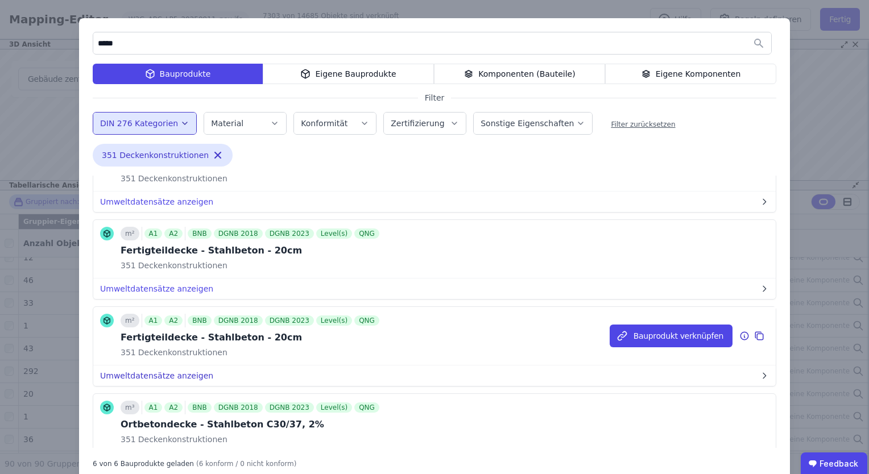
scroll to position [0, 0]
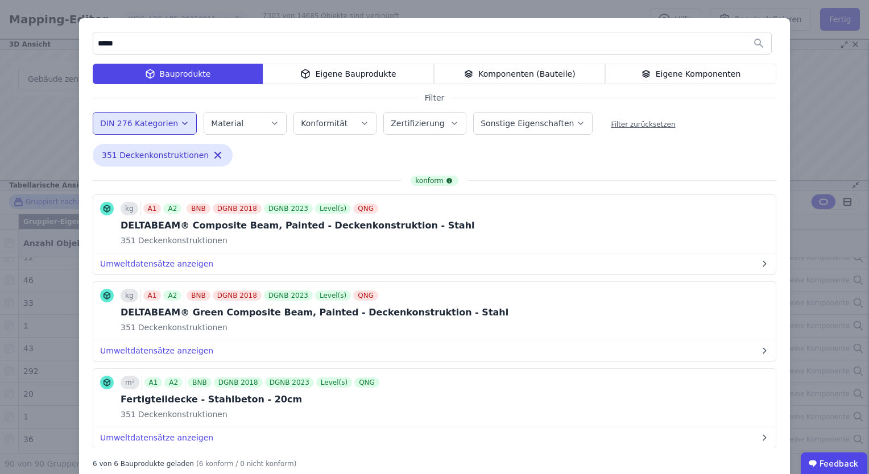
type input "*****"
click at [180, 123] on icon "button" at bounding box center [184, 123] width 9 height 11
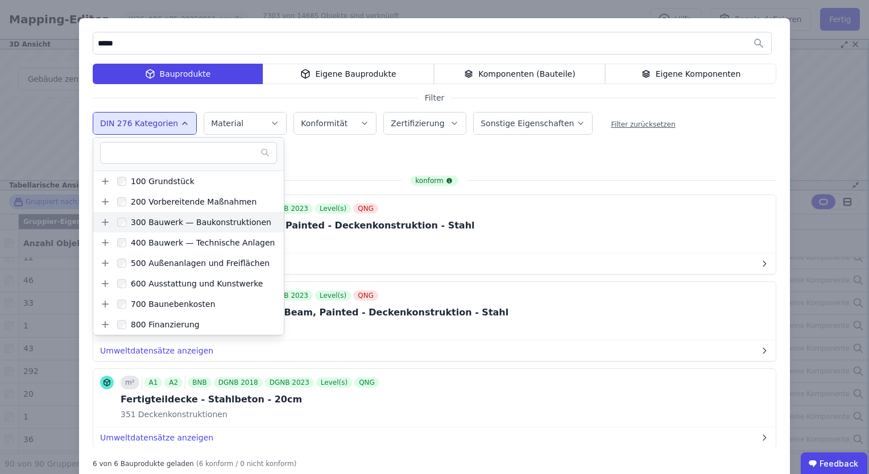
click at [102, 222] on icon at bounding box center [105, 222] width 6 height 0
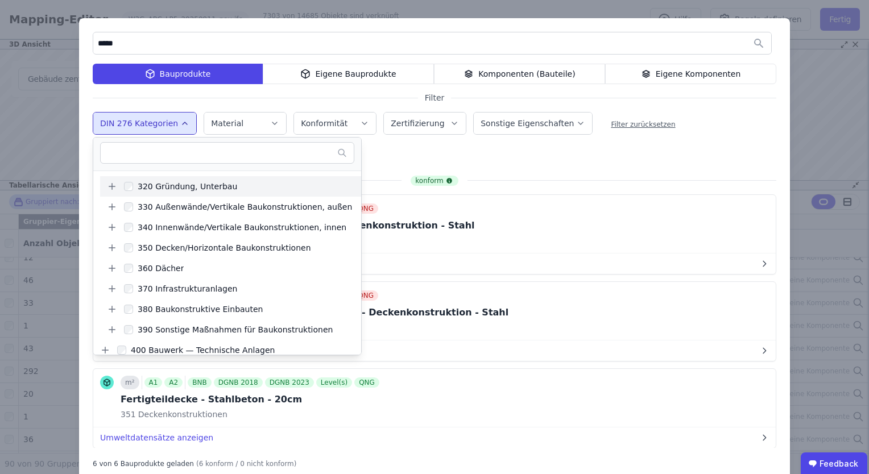
scroll to position [114, 0]
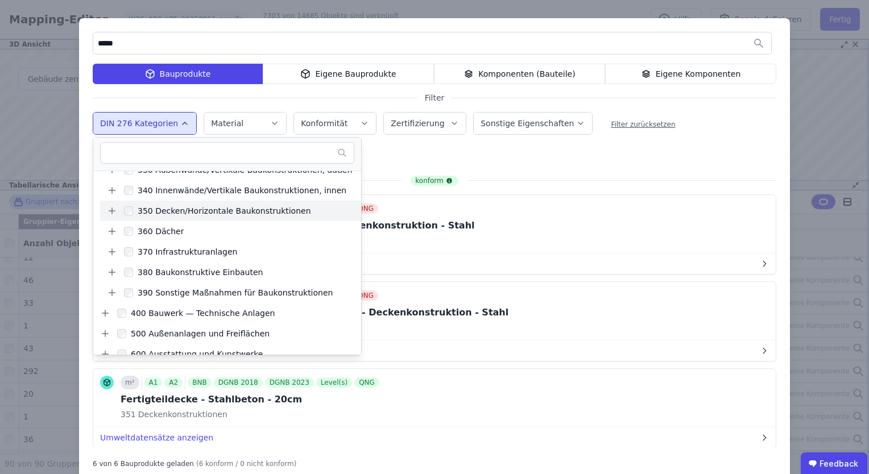
click at [110, 214] on icon at bounding box center [112, 211] width 10 height 10
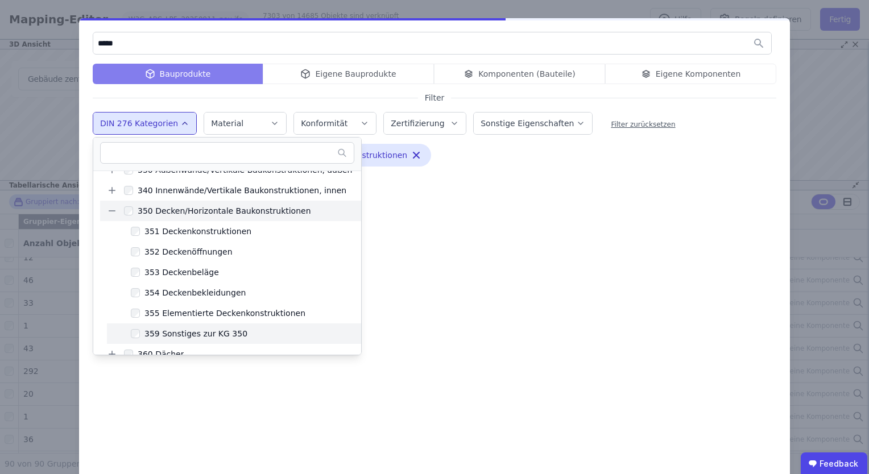
click at [140, 329] on div "359 Sonstiges zur KG 350" at bounding box center [193, 333] width 107 height 11
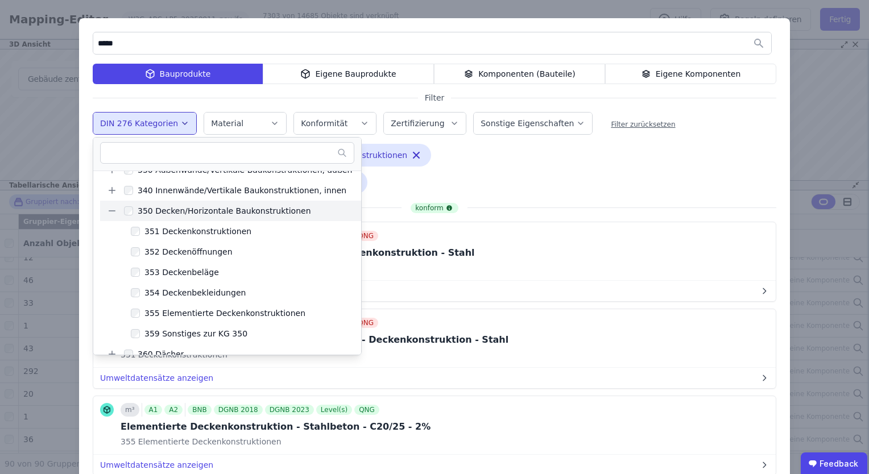
click at [455, 156] on div "351 Deckenkonstruktionen Remove small option 355 Elementierte Deckenkonstruktio…" at bounding box center [278, 171] width 370 height 55
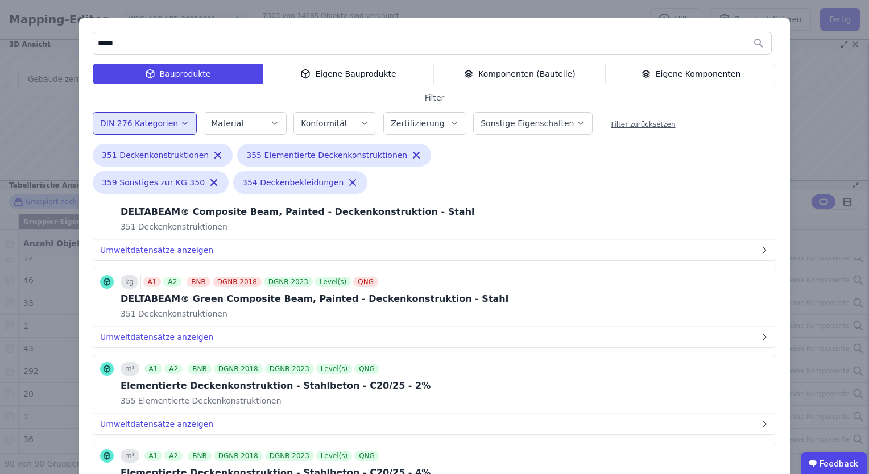
scroll to position [0, 0]
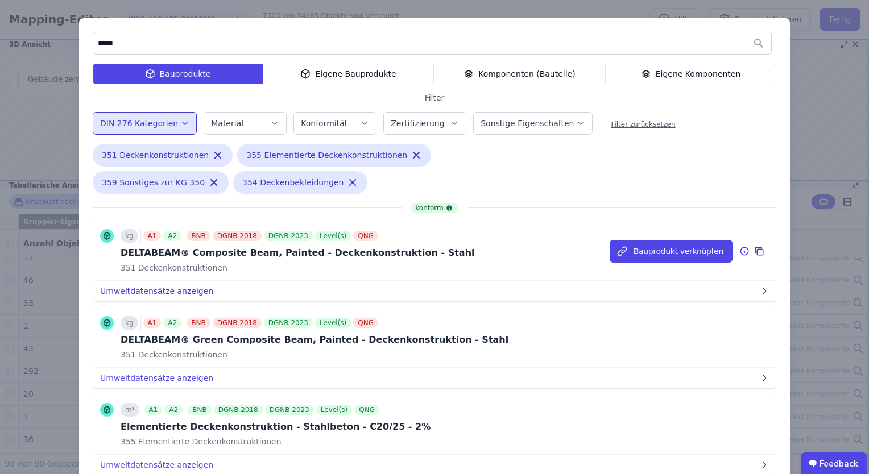
click at [139, 291] on button "Umweltdatensätze anzeigen" at bounding box center [434, 291] width 682 height 20
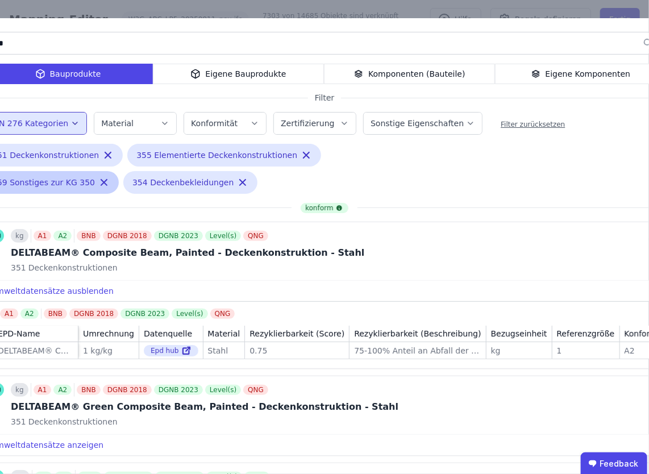
click at [102, 152] on icon "button" at bounding box center [107, 155] width 11 height 11
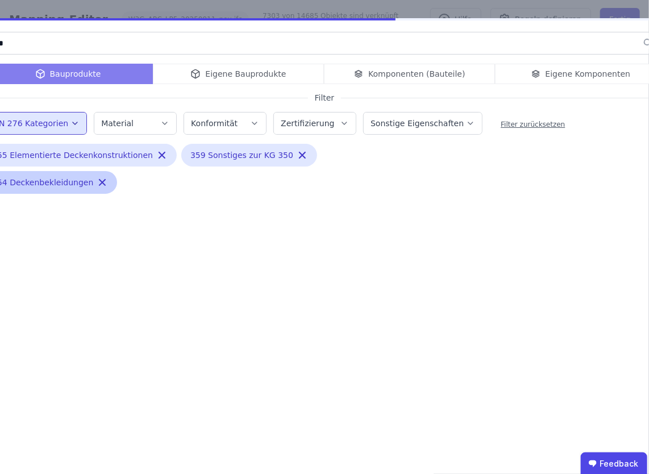
click at [97, 179] on icon "button" at bounding box center [102, 182] width 11 height 11
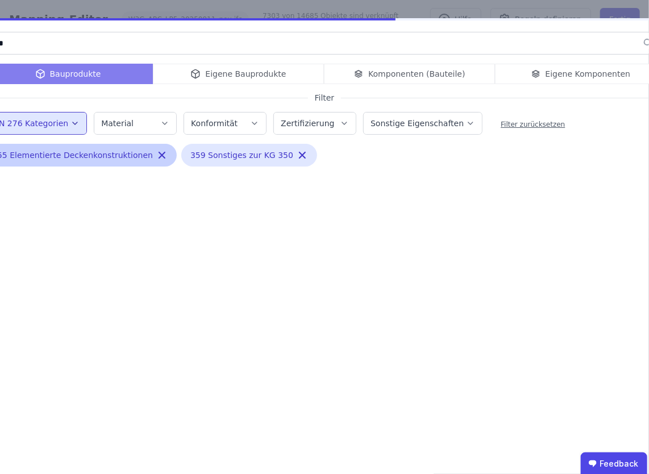
click at [156, 155] on icon "button" at bounding box center [161, 155] width 11 height 11
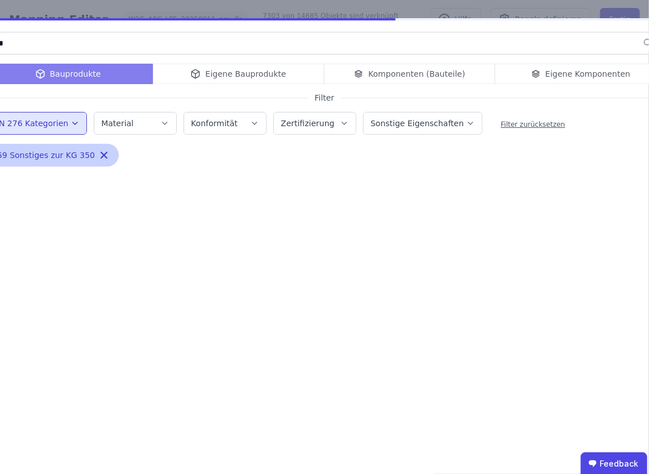
click at [98, 156] on icon "button" at bounding box center [103, 155] width 11 height 11
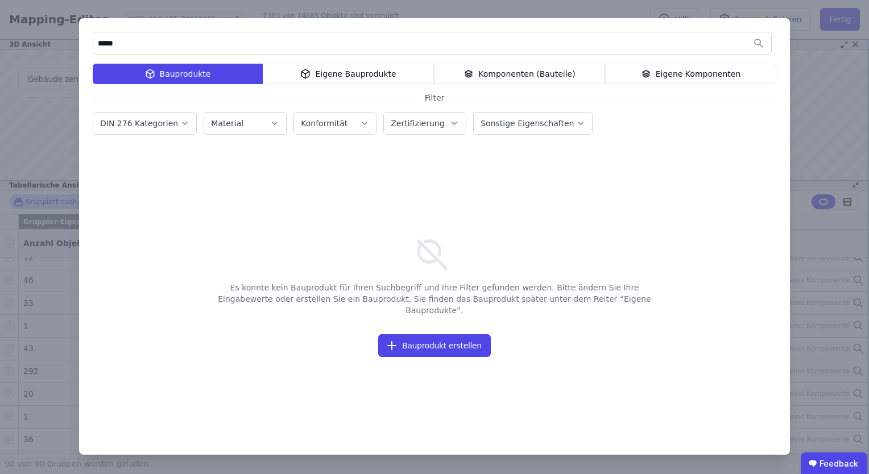
click at [180, 127] on icon "button" at bounding box center [184, 123] width 9 height 11
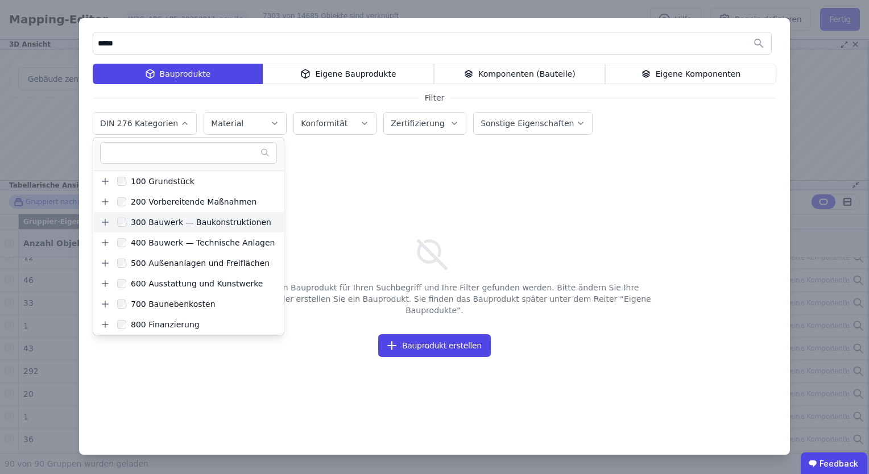
click at [102, 226] on icon at bounding box center [105, 222] width 10 height 10
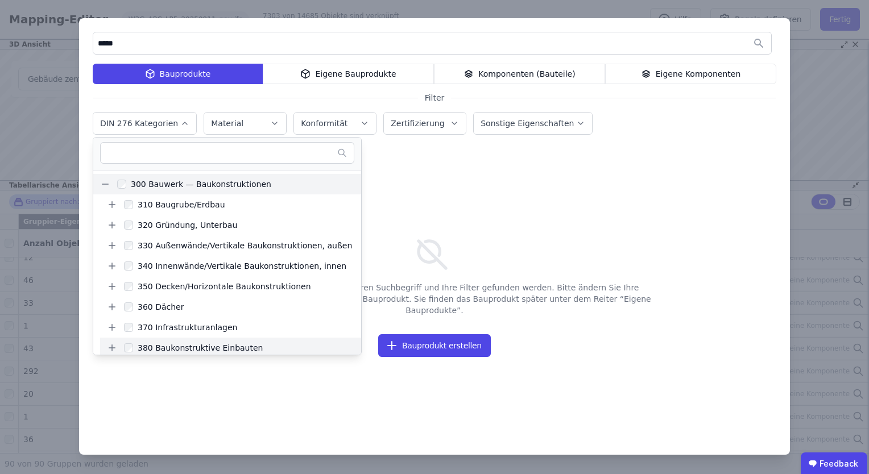
scroll to position [57, 0]
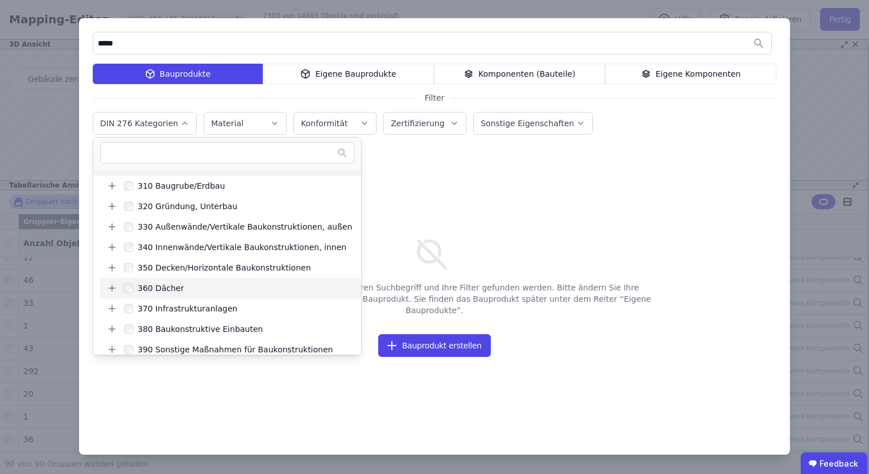
click at [109, 287] on icon at bounding box center [112, 288] width 10 height 10
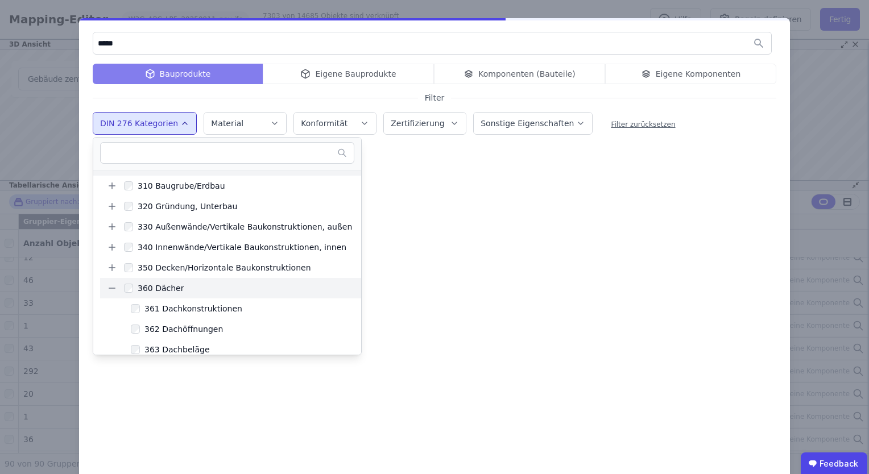
click at [428, 182] on div at bounding box center [434, 312] width 683 height 272
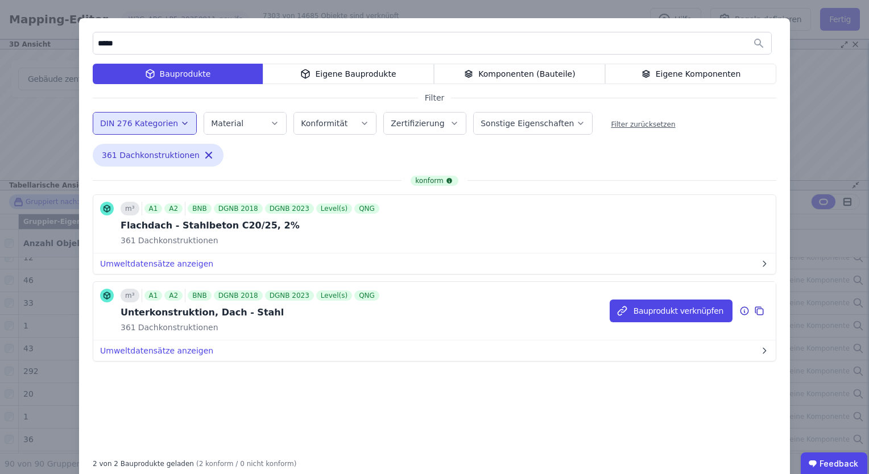
click at [289, 320] on div "m³ A1 A2 BNB DGNB 2018 DGNB 2023 Level(s) QNG Unterkonstruktion, Dach - Stahl 3…" at bounding box center [251, 311] width 261 height 44
click at [675, 314] on button "Bauprodukt verknüpfen" at bounding box center [670, 311] width 123 height 23
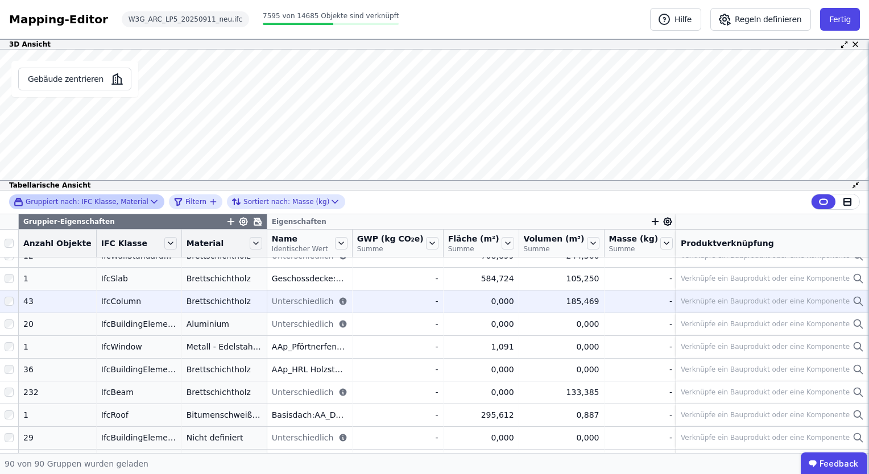
scroll to position [1194, 0]
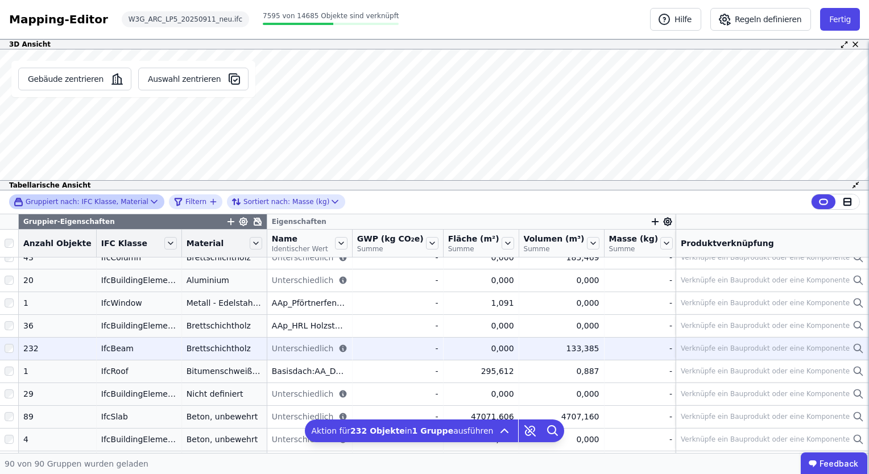
click at [737, 347] on div "Verknüpfe ein Bauprodukt oder eine Komponente" at bounding box center [765, 348] width 169 height 9
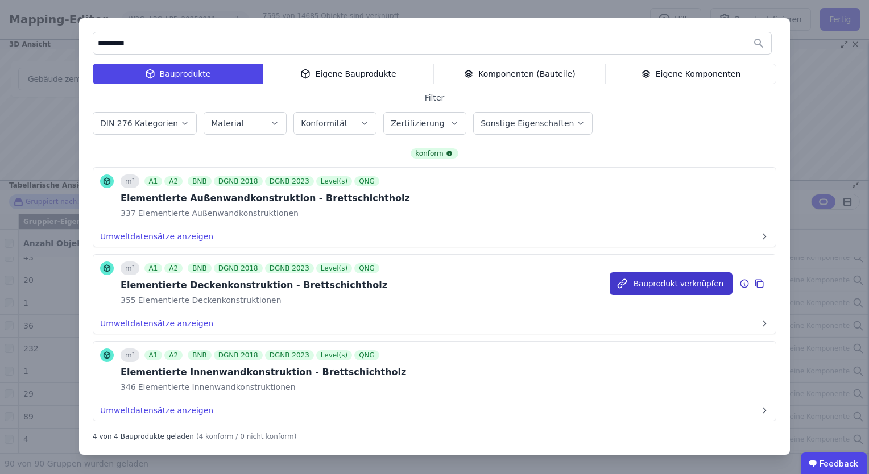
type input "*********"
click at [677, 284] on button "Bauprodukt verknüpfen" at bounding box center [670, 283] width 123 height 23
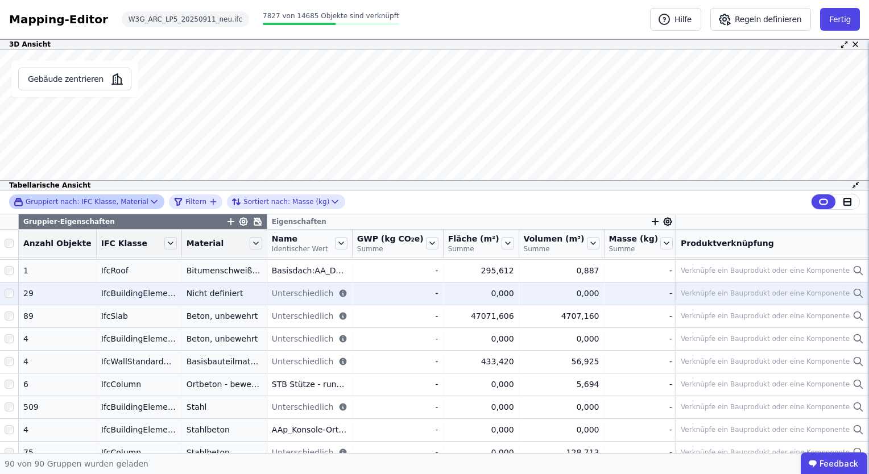
scroll to position [1308, 0]
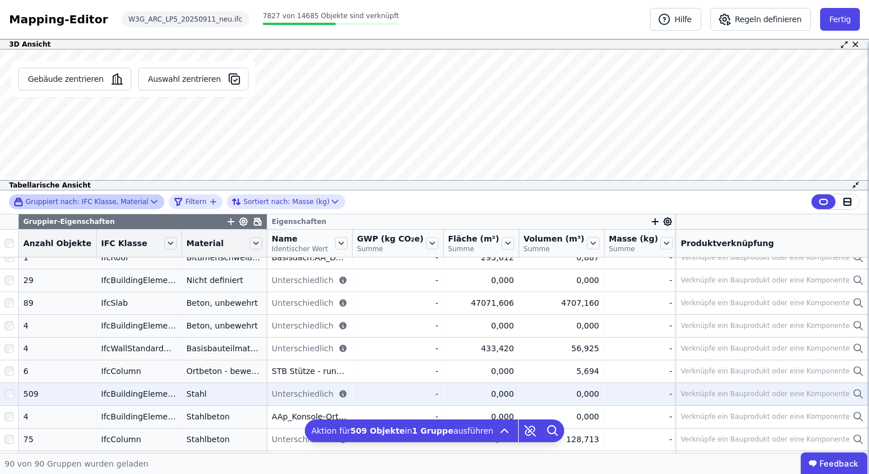
click at [732, 394] on div "Verknüpfe ein Bauprodukt oder eine Komponente" at bounding box center [765, 393] width 169 height 9
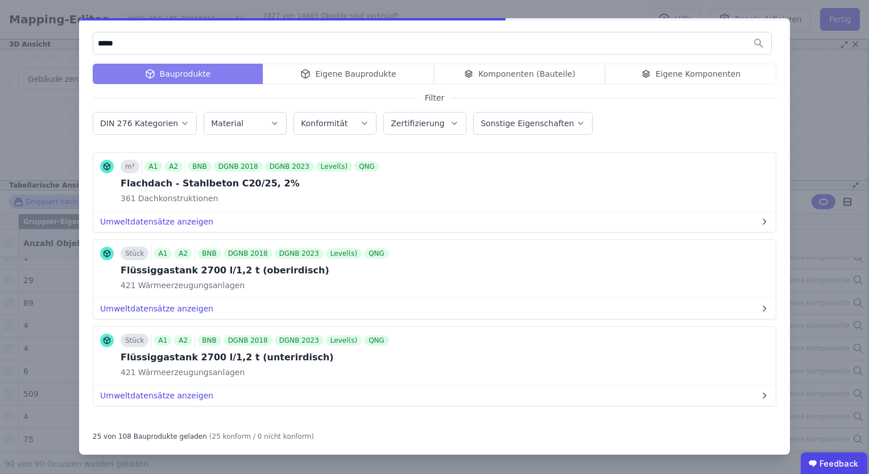
scroll to position [1928, 0]
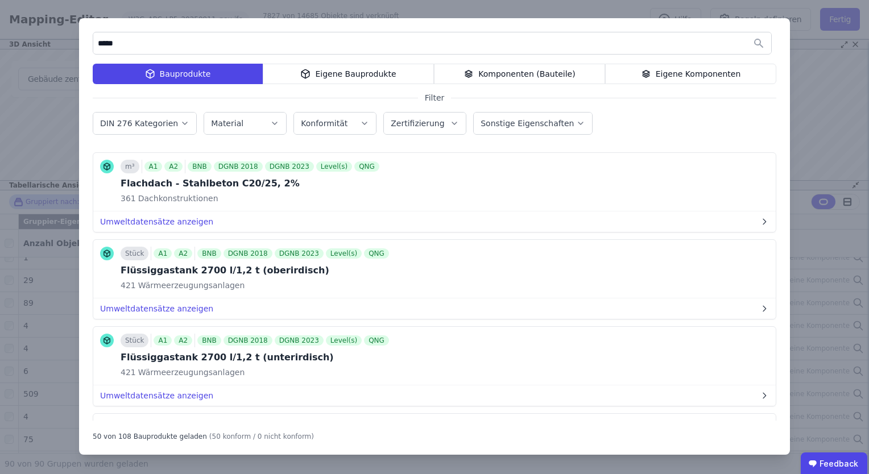
drag, startPoint x: 127, startPoint y: 51, endPoint x: 30, endPoint y: 35, distance: 98.4
click at [30, 35] on div "***** Bauprodukte Eigene Bauprodukte Komponenten (Bauteile) Eigene Komponenten …" at bounding box center [434, 237] width 869 height 474
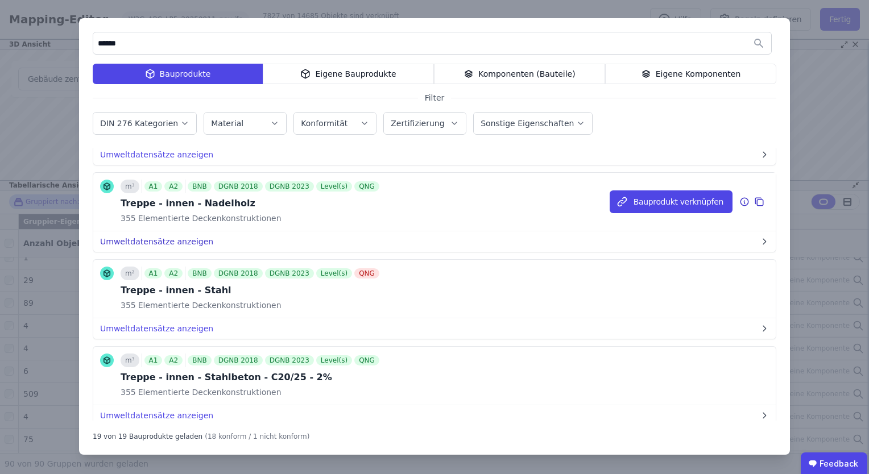
scroll to position [796, 0]
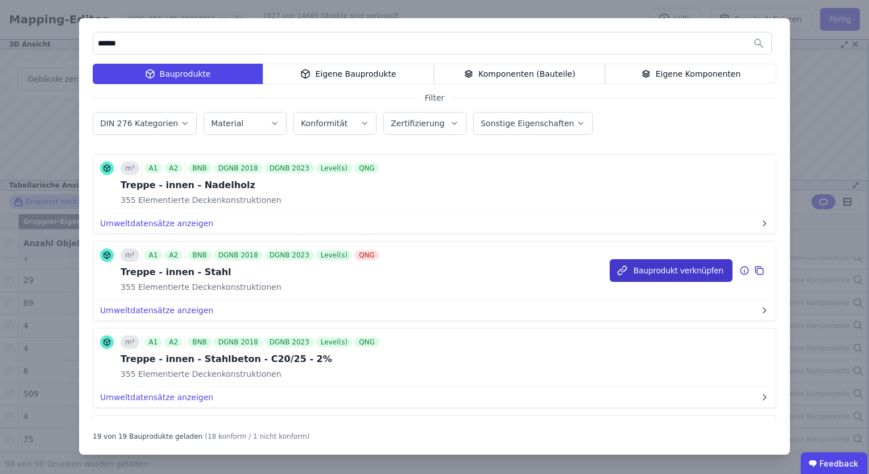
type input "******"
click at [673, 269] on button "Bauprodukt verknüpfen" at bounding box center [670, 270] width 123 height 23
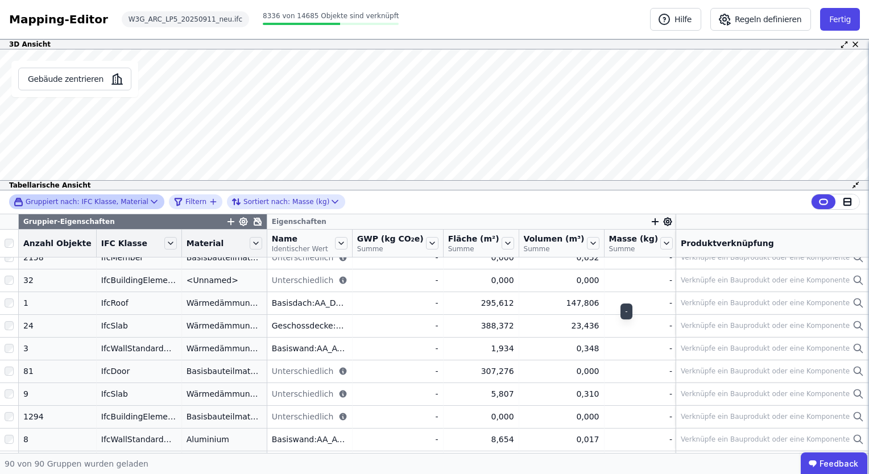
scroll to position [1851, 0]
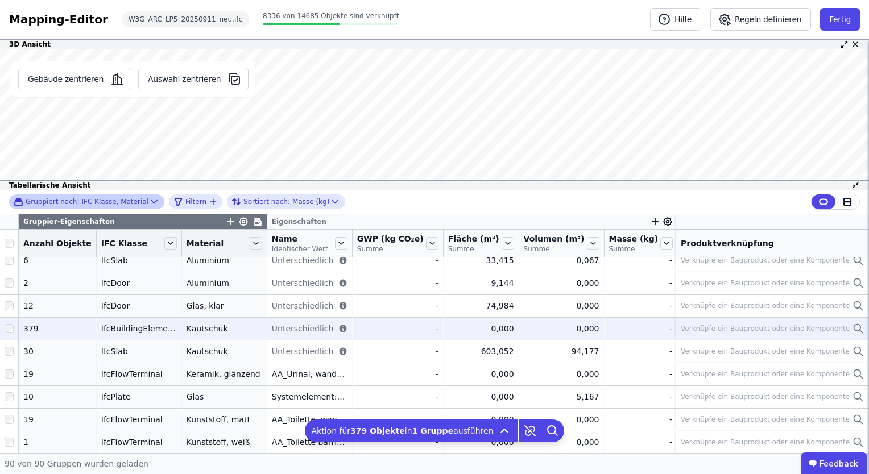
click at [748, 331] on div "Verknüpfe ein Bauprodukt oder eine Komponente" at bounding box center [765, 328] width 169 height 9
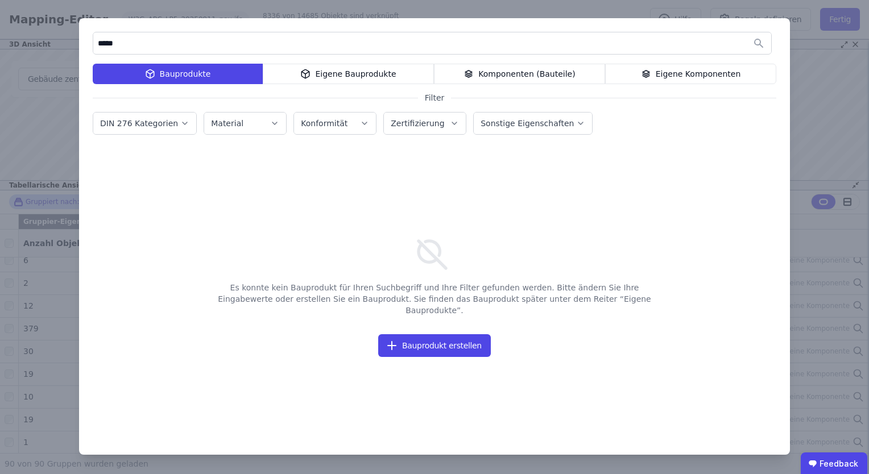
click at [326, 75] on div "Eigene Bauprodukte" at bounding box center [348, 74] width 171 height 20
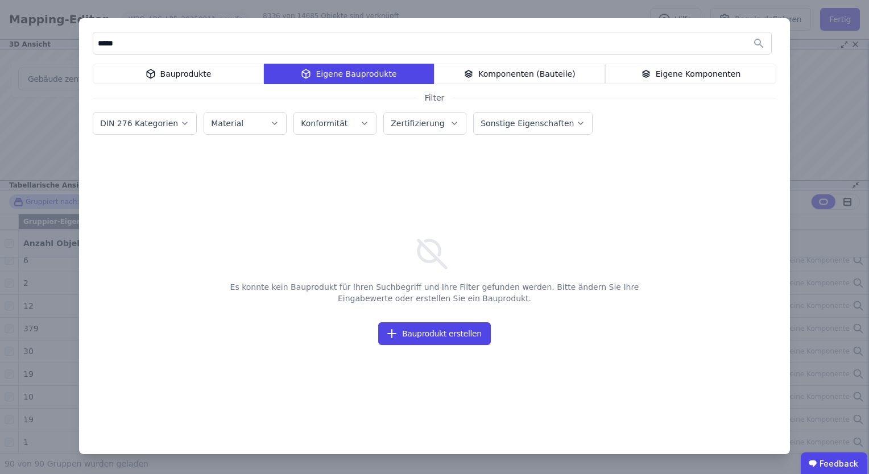
click at [536, 74] on div "Komponenten (Bauteile)" at bounding box center [519, 74] width 171 height 20
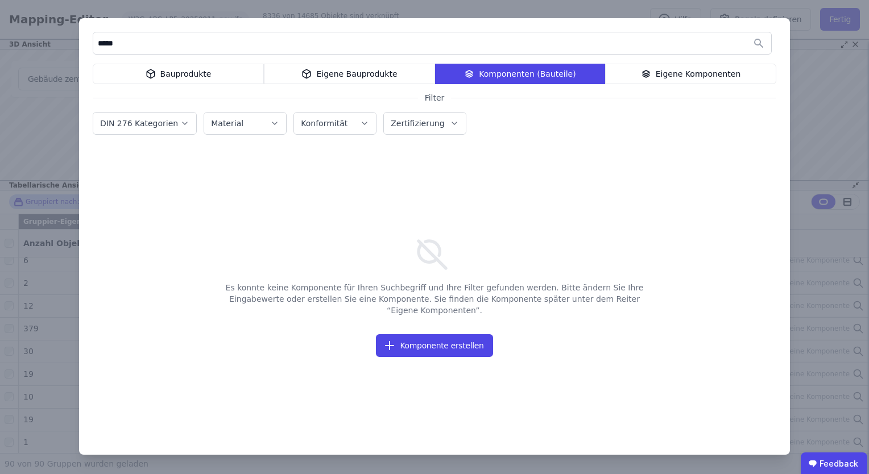
drag, startPoint x: 224, startPoint y: 51, endPoint x: 70, endPoint y: 42, distance: 153.7
click at [70, 42] on div "***** Bauprodukte Eigene Bauprodukte Komponenten (Bauteile) Eigene Komponenten …" at bounding box center [434, 237] width 869 height 474
type input "*****"
click at [143, 82] on div "Bauprodukte" at bounding box center [178, 74] width 171 height 20
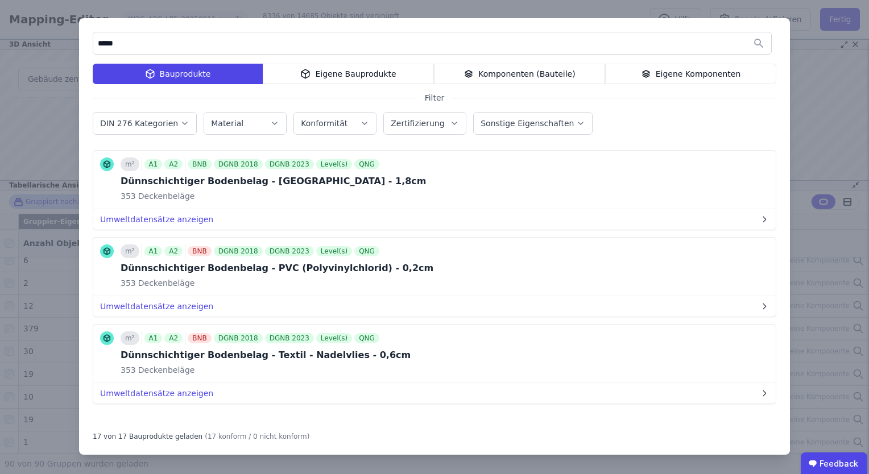
scroll to position [1064, 0]
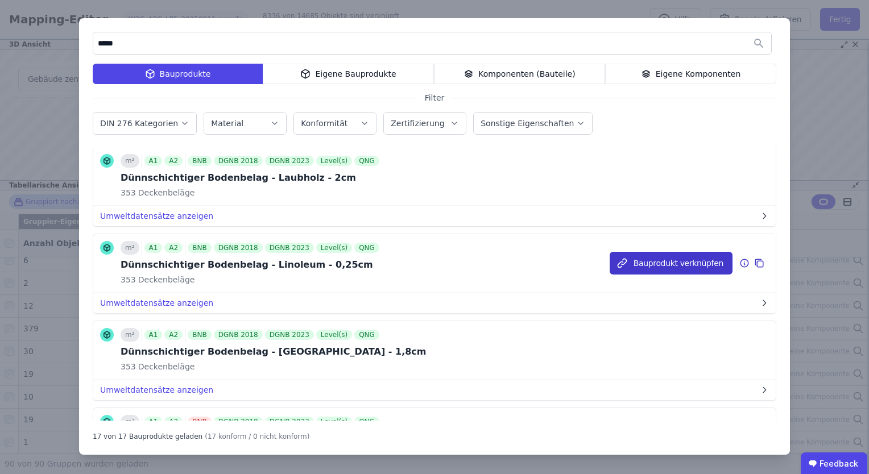
click at [675, 258] on button "Bauprodukt verknüpfen" at bounding box center [670, 263] width 123 height 23
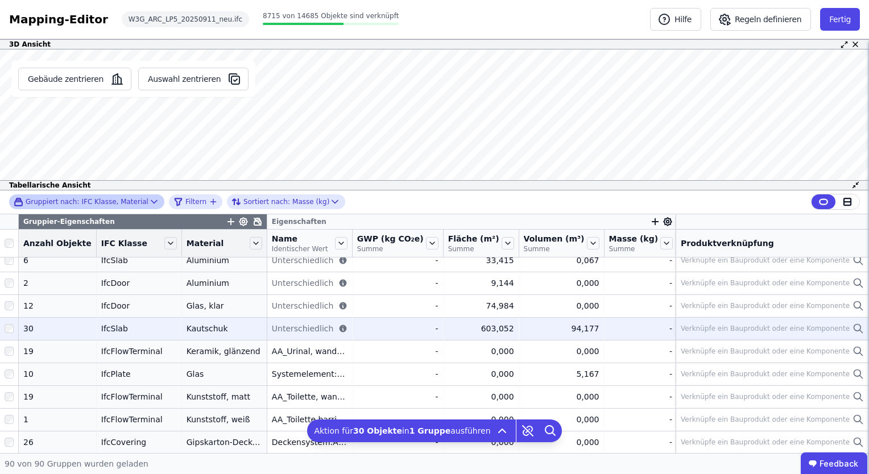
click at [725, 326] on div "Verknüpfe ein Bauprodukt oder eine Komponente" at bounding box center [765, 328] width 169 height 9
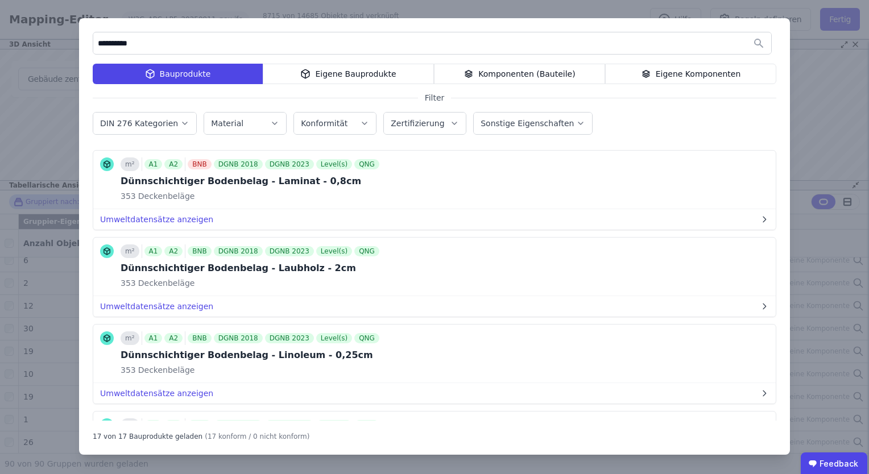
scroll to position [1023, 0]
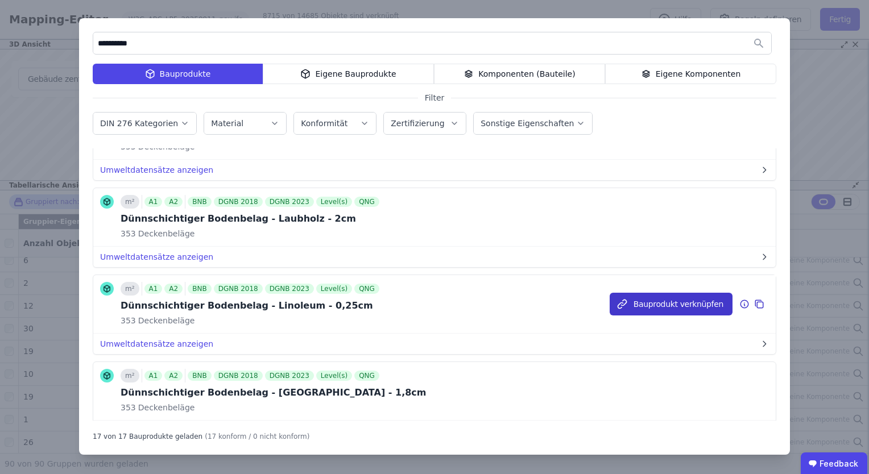
type input "**********"
click at [685, 303] on button "Bauprodukt verknüpfen" at bounding box center [670, 304] width 123 height 23
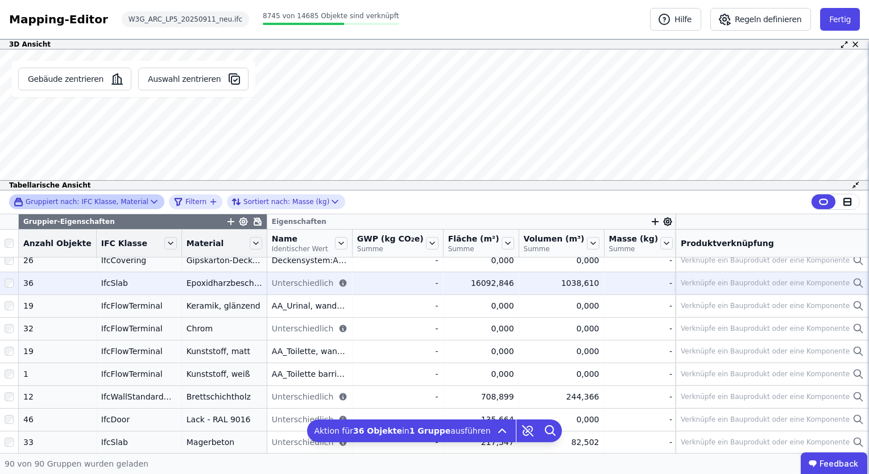
click at [735, 279] on div "Verknüpfe ein Bauprodukt oder eine Komponente" at bounding box center [765, 283] width 169 height 9
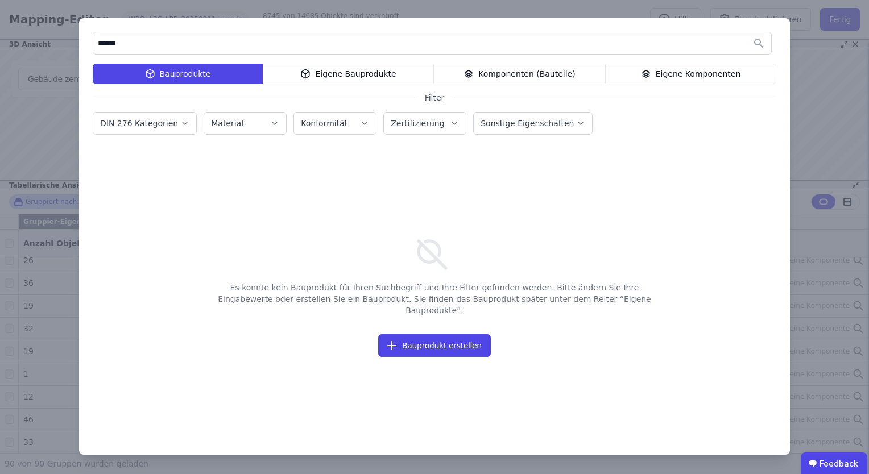
type input "******"
click at [300, 74] on div "Eigene Bauprodukte" at bounding box center [348, 74] width 171 height 20
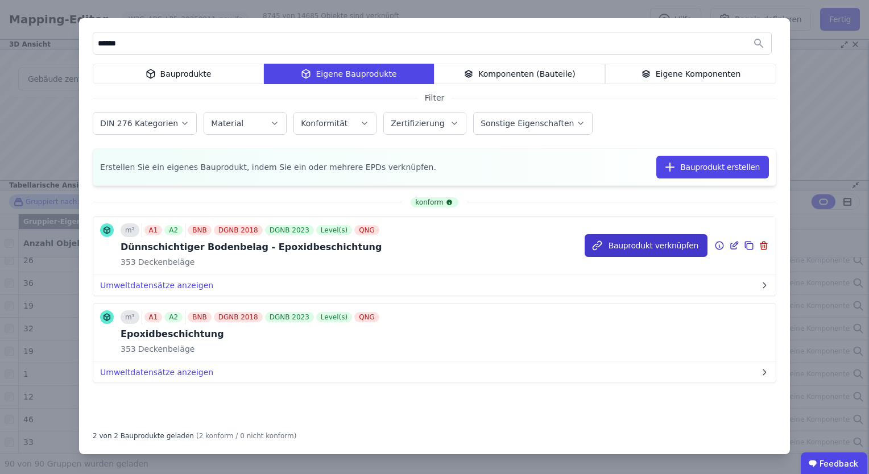
click at [629, 246] on button "Bauprodukt verknüpfen" at bounding box center [645, 245] width 123 height 23
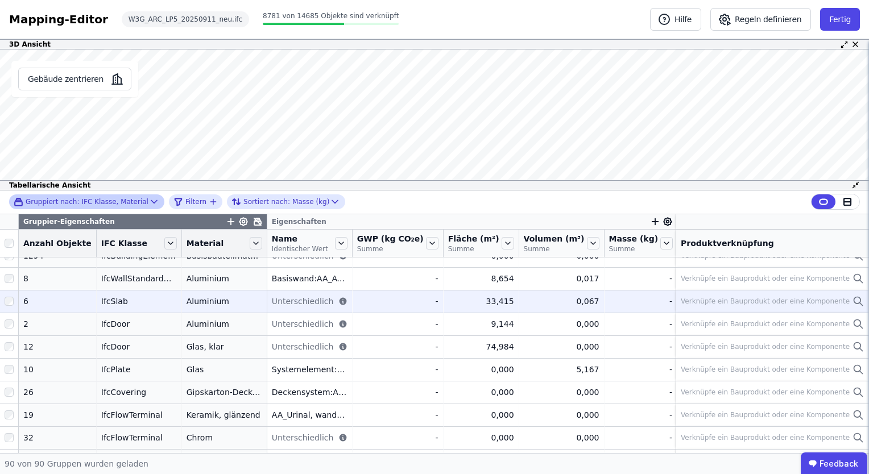
scroll to position [1737, 0]
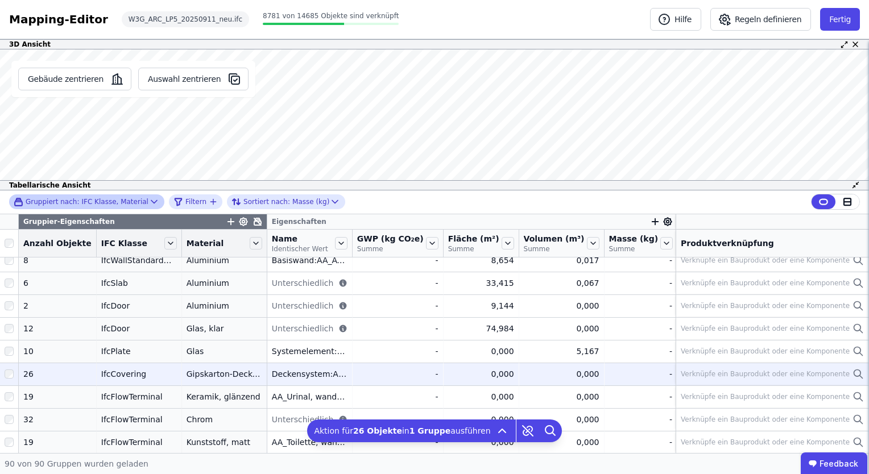
click at [719, 374] on div "Verknüpfe ein Bauprodukt oder eine Komponente" at bounding box center [765, 374] width 169 height 9
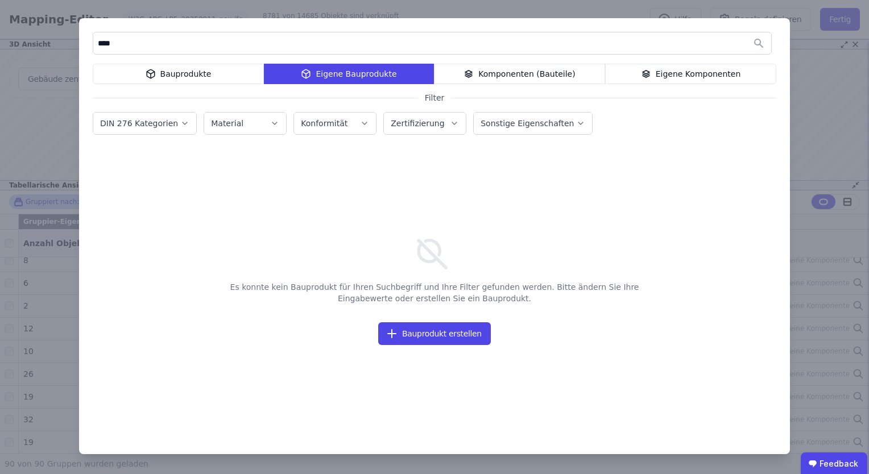
type input "****"
click at [194, 78] on div "Bauprodukte" at bounding box center [178, 74] width 171 height 20
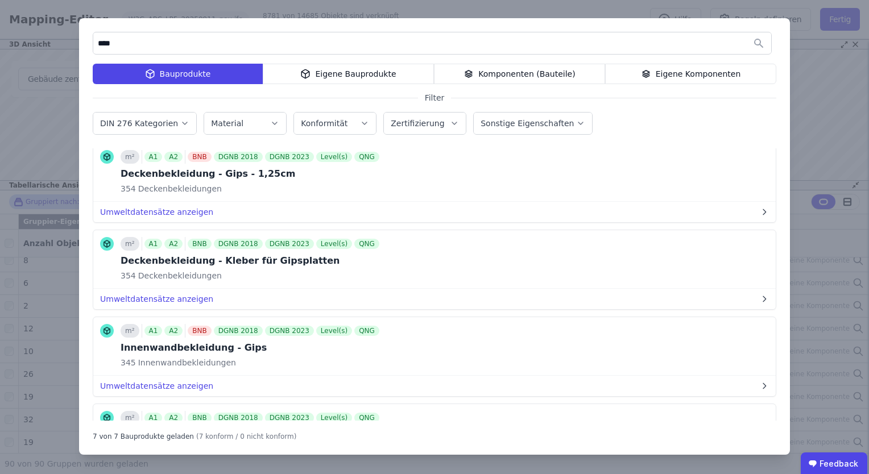
scroll to position [57, 0]
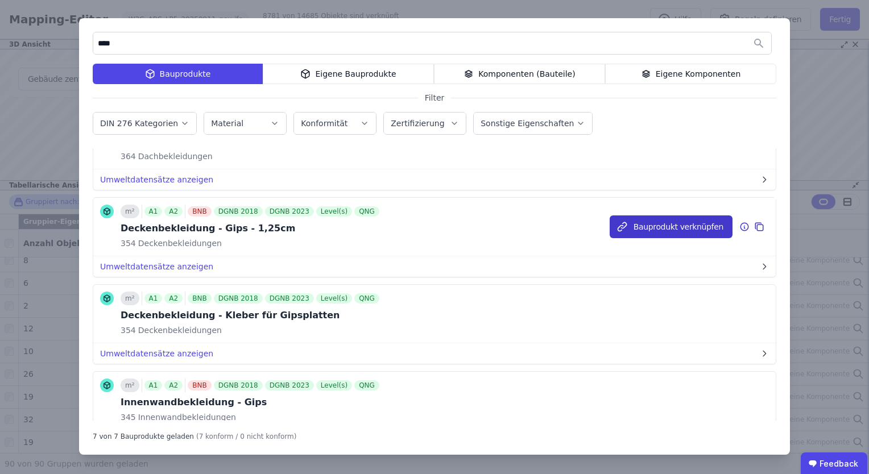
click at [648, 229] on button "Bauprodukt verknüpfen" at bounding box center [670, 226] width 123 height 23
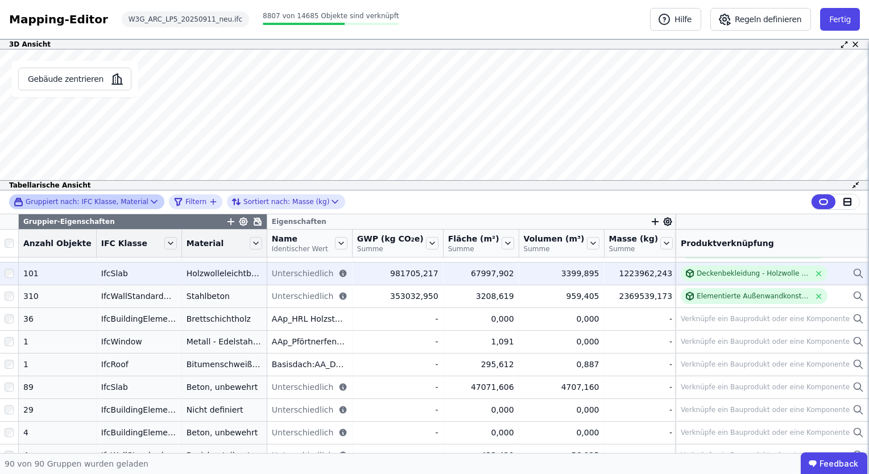
scroll to position [1055, 0]
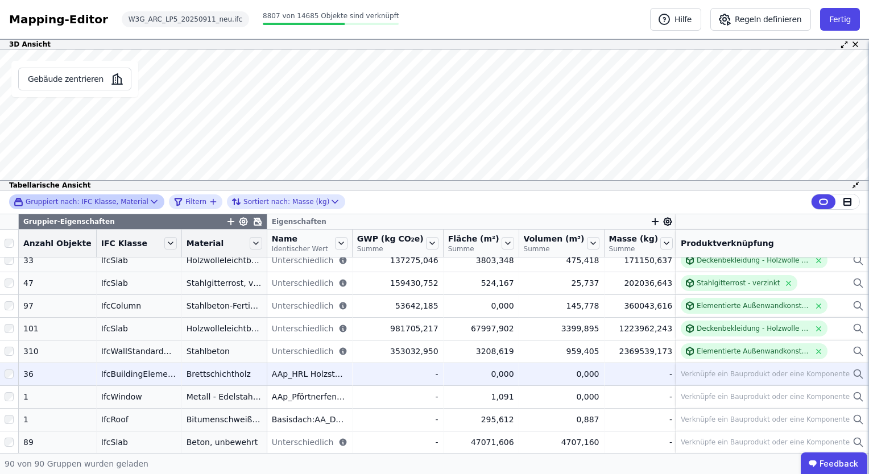
click at [2, 374] on div at bounding box center [9, 374] width 18 height 20
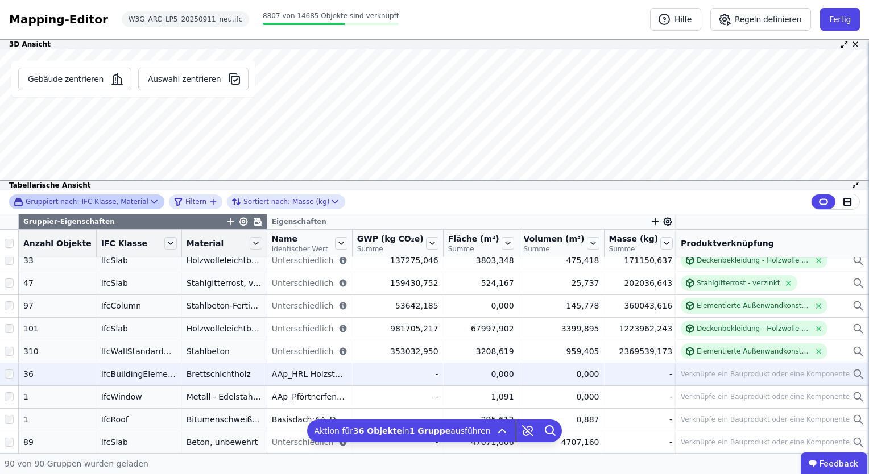
click at [745, 374] on div "Verknüpfe ein Bauprodukt oder eine Komponente" at bounding box center [765, 374] width 169 height 9
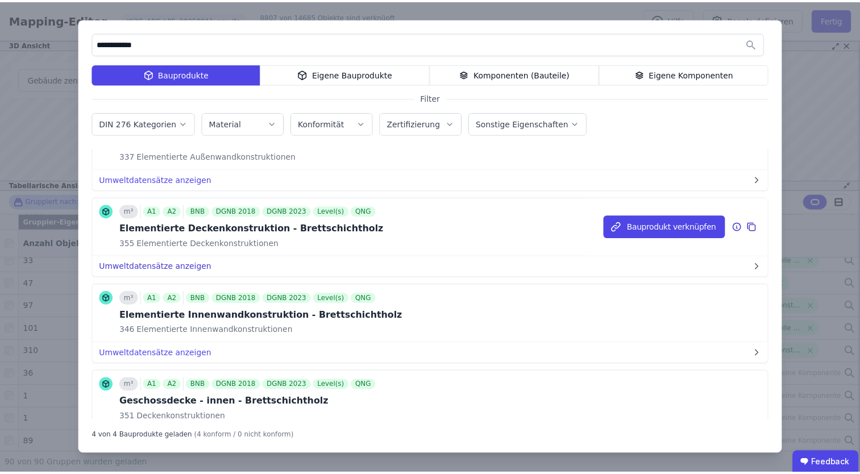
scroll to position [109, 0]
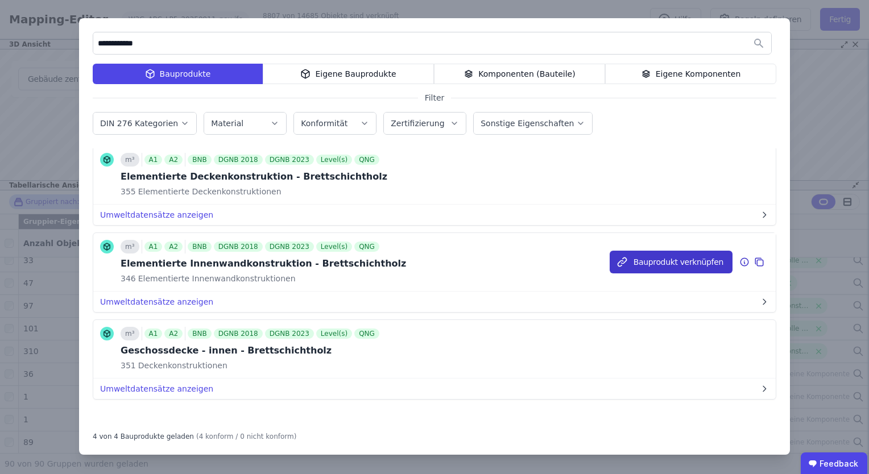
type input "**********"
click at [667, 260] on button "Bauprodukt verknüpfen" at bounding box center [670, 262] width 123 height 23
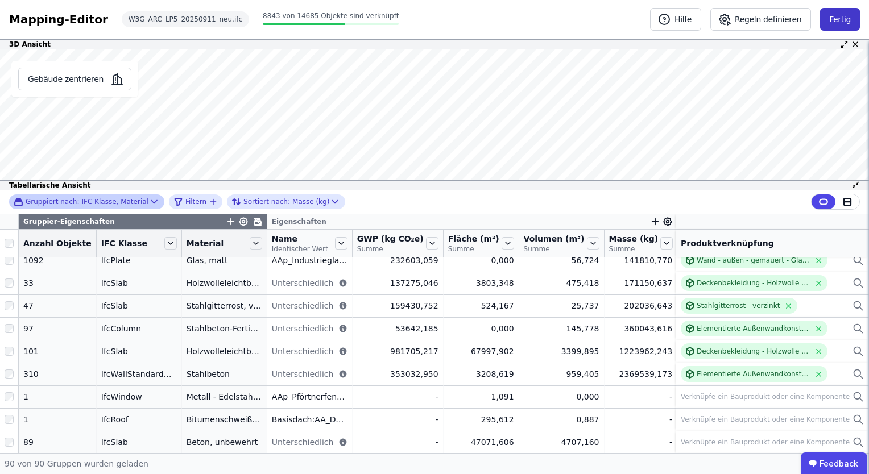
click at [846, 15] on button "Fertig" at bounding box center [840, 19] width 40 height 23
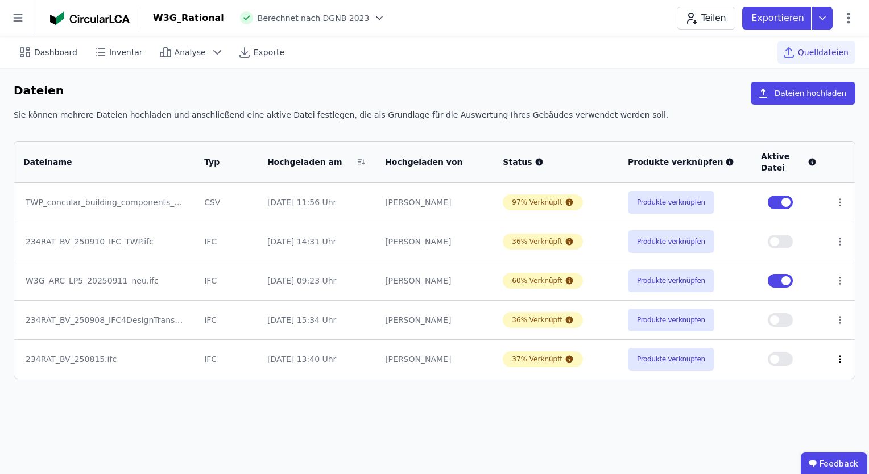
click at [840, 358] on icon at bounding box center [840, 359] width 10 height 10
click at [801, 352] on div "Löschen" at bounding box center [781, 357] width 114 height 18
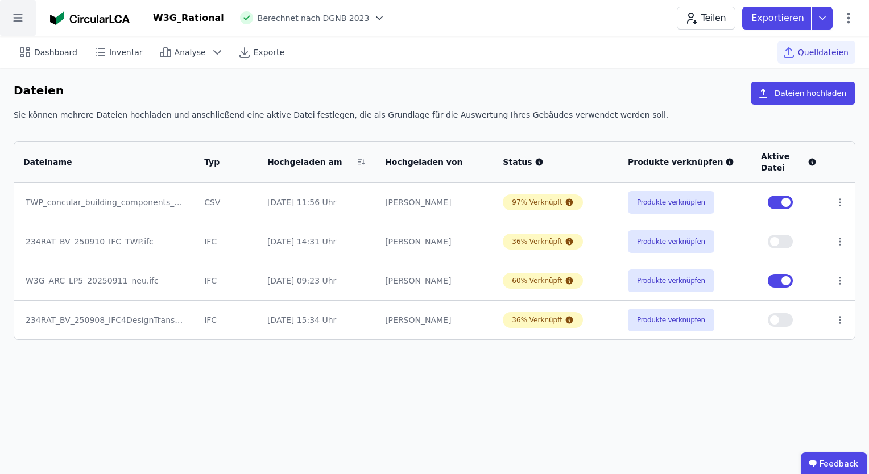
click at [18, 22] on icon at bounding box center [18, 18] width 36 height 36
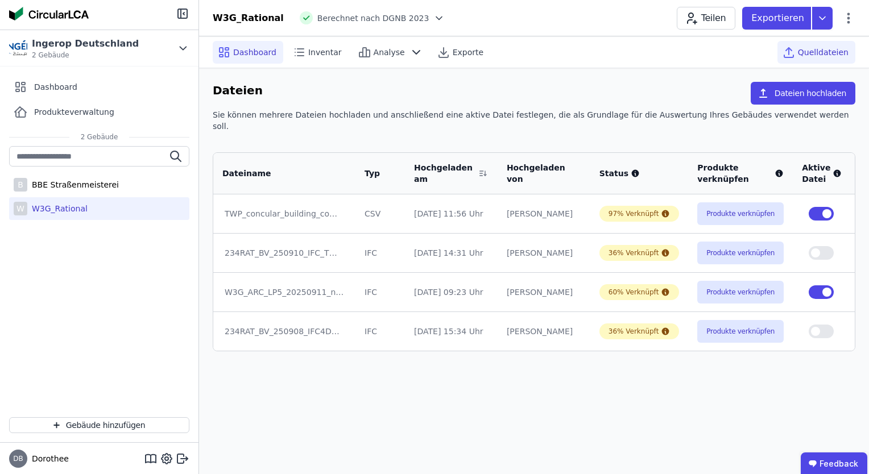
click at [244, 43] on div "Dashboard" at bounding box center [248, 52] width 70 height 23
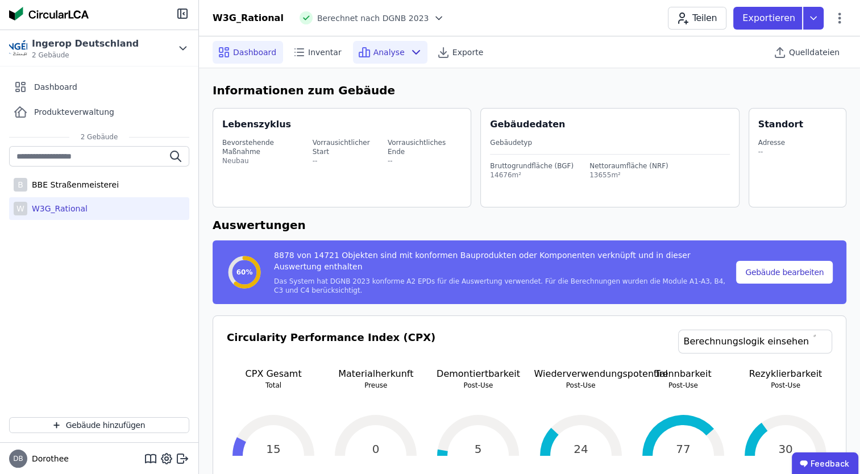
click at [374, 47] on span "Analyse" at bounding box center [389, 52] width 31 height 11
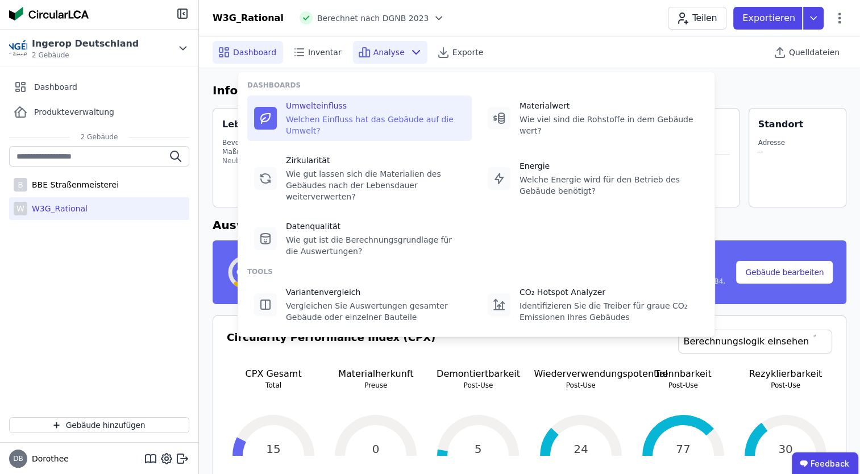
click at [317, 105] on div "Umwelteinfluss" at bounding box center [375, 105] width 179 height 11
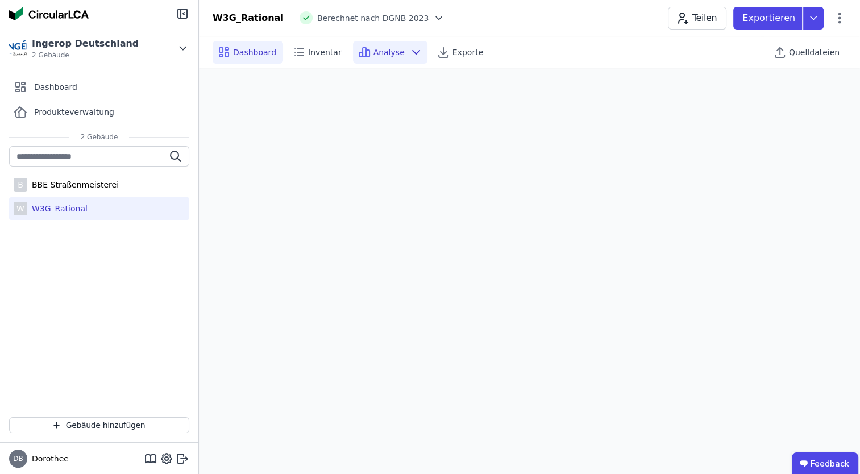
click at [266, 56] on span "Dashboard" at bounding box center [254, 52] width 43 height 11
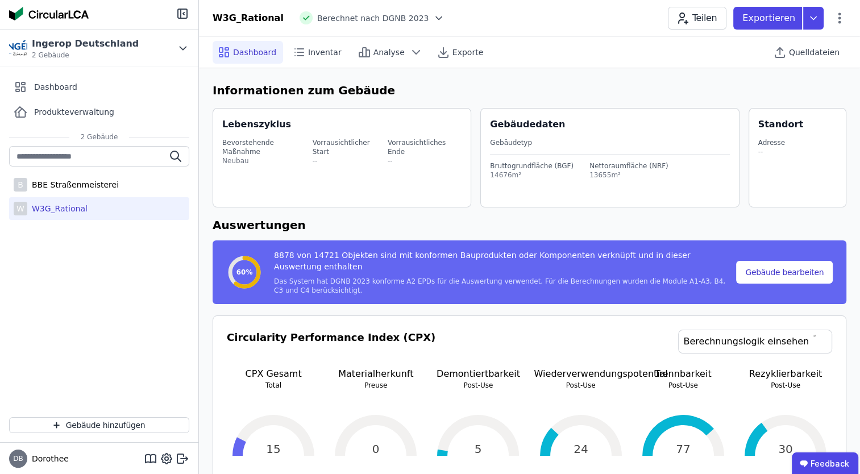
click at [245, 156] on div "Neubau" at bounding box center [266, 160] width 88 height 9
click at [68, 114] on span "Produkteverwaltung" at bounding box center [74, 111] width 80 height 11
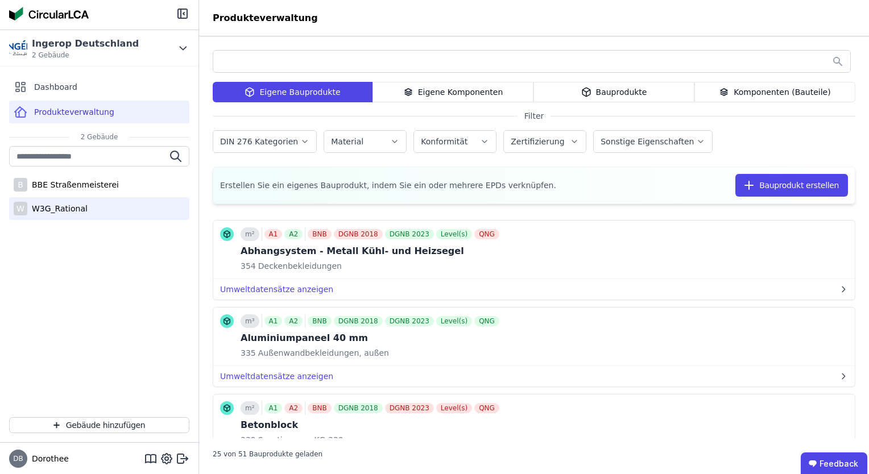
click at [59, 206] on div "W3G_Rational" at bounding box center [57, 208] width 60 height 11
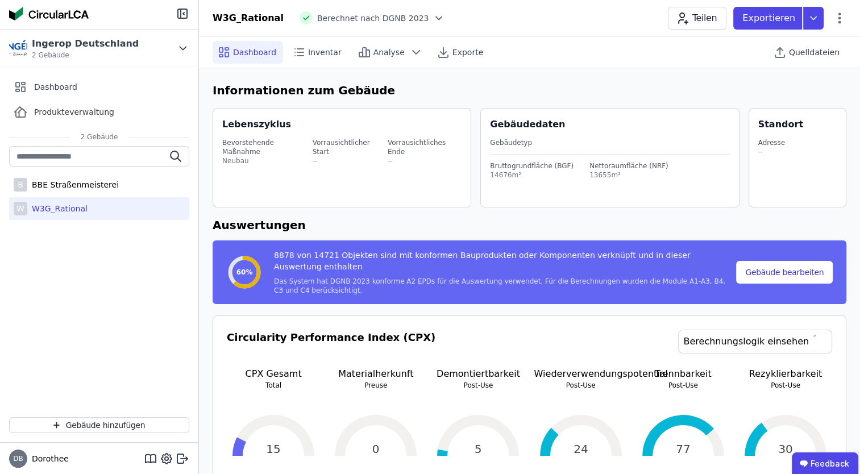
click at [233, 132] on div "Bevorstehende Maßnahme Neubau Vorrausichtlicher Start -- Vorrausichtliches Ende…" at bounding box center [343, 151] width 242 height 41
click at [837, 19] on icon at bounding box center [840, 18] width 14 height 14
click at [804, 45] on span "Gebäude bearbeiten" at bounding box center [786, 44] width 82 height 11
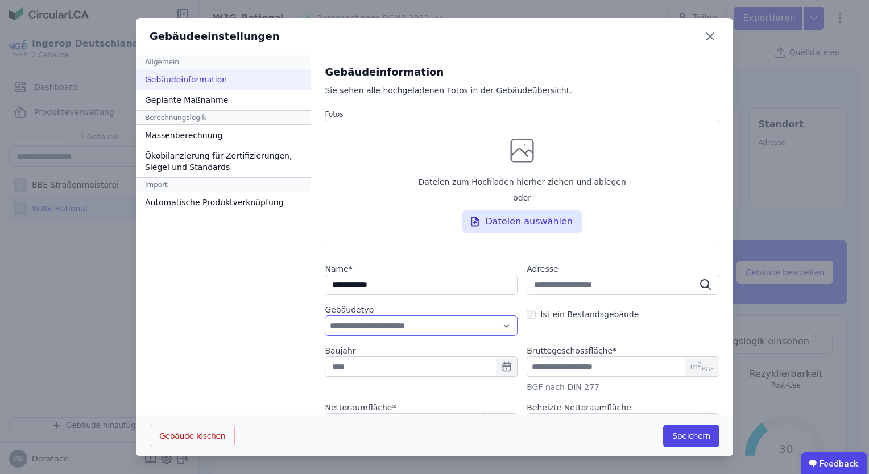
click at [424, 321] on select "**********" at bounding box center [421, 326] width 193 height 20
select select "**********"
click at [325, 316] on select "**********" at bounding box center [421, 326] width 193 height 20
click at [361, 367] on input "text" at bounding box center [421, 366] width 193 height 20
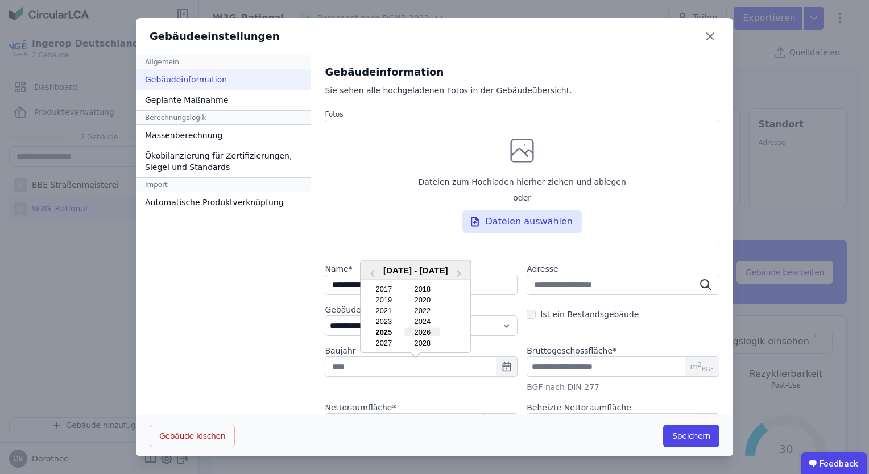
click at [413, 331] on div "2026" at bounding box center [422, 332] width 36 height 9
type input "****"
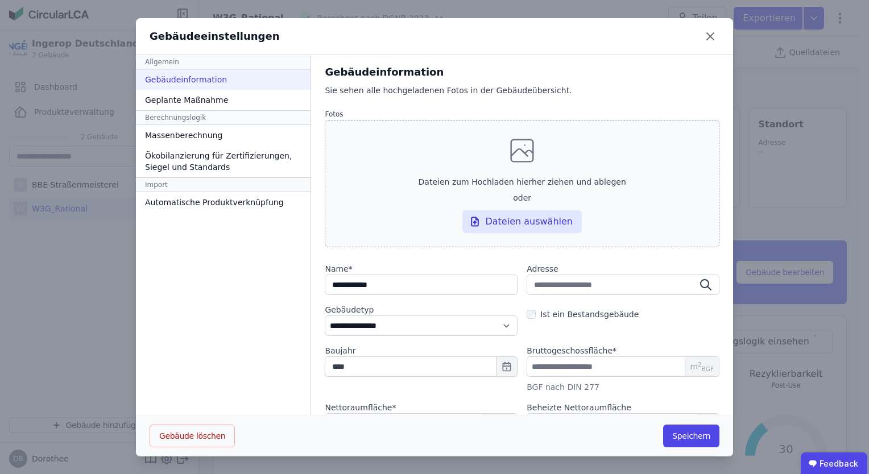
scroll to position [54, 0]
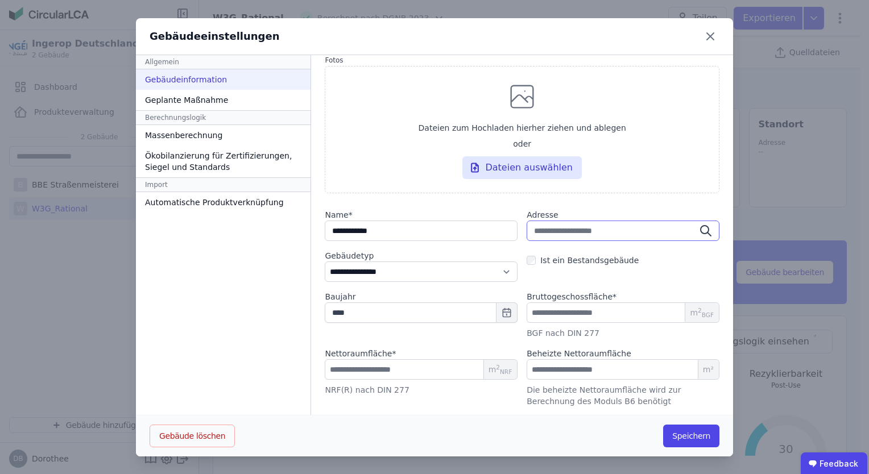
click at [594, 230] on input "text" at bounding box center [622, 231] width 193 height 20
type input "*"
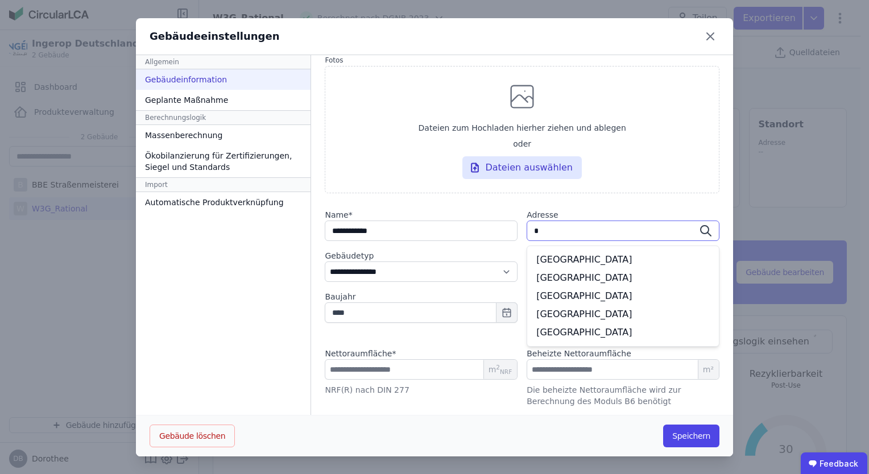
type input "**"
type input "***"
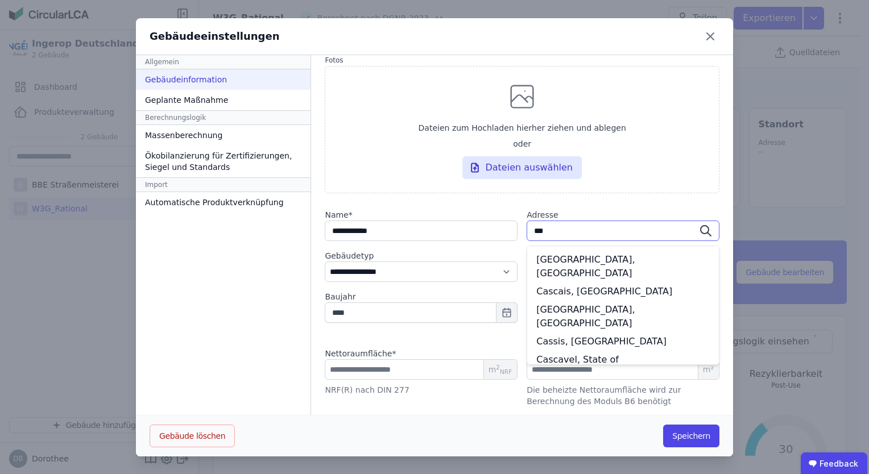
type input "**"
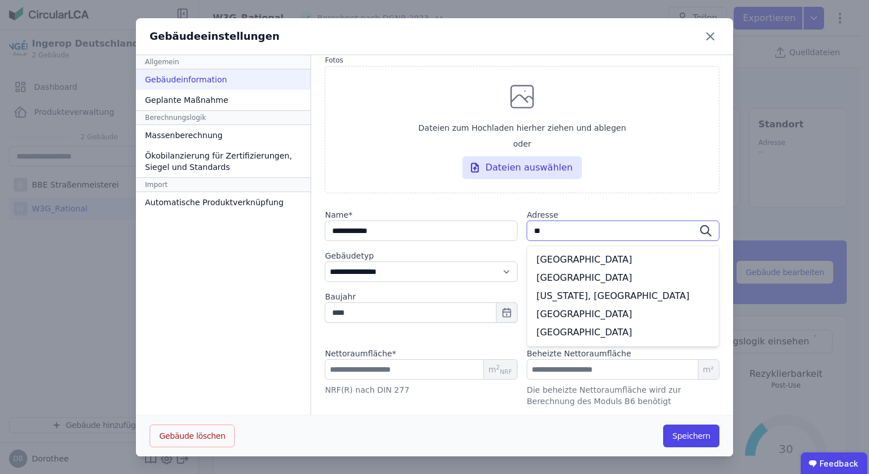
type input "*"
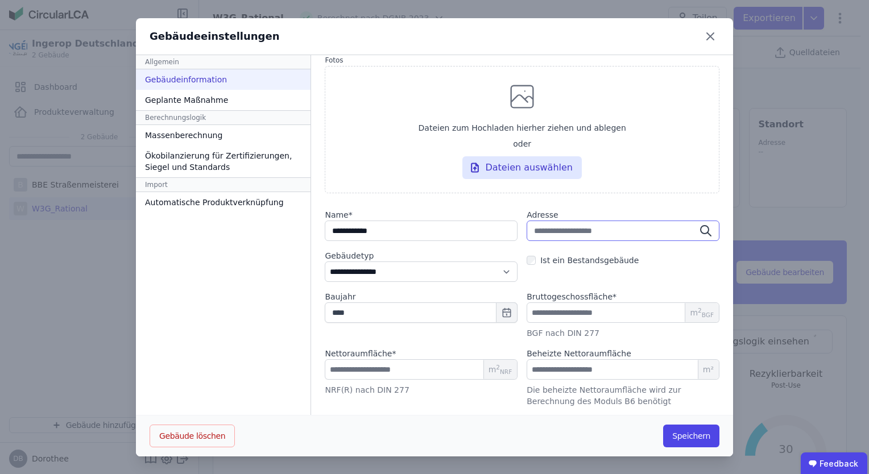
type input "*"
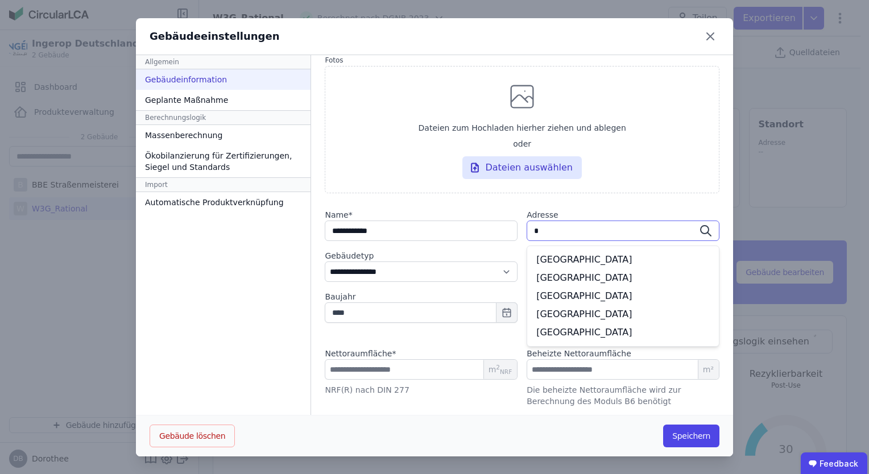
type input "**"
type input "***"
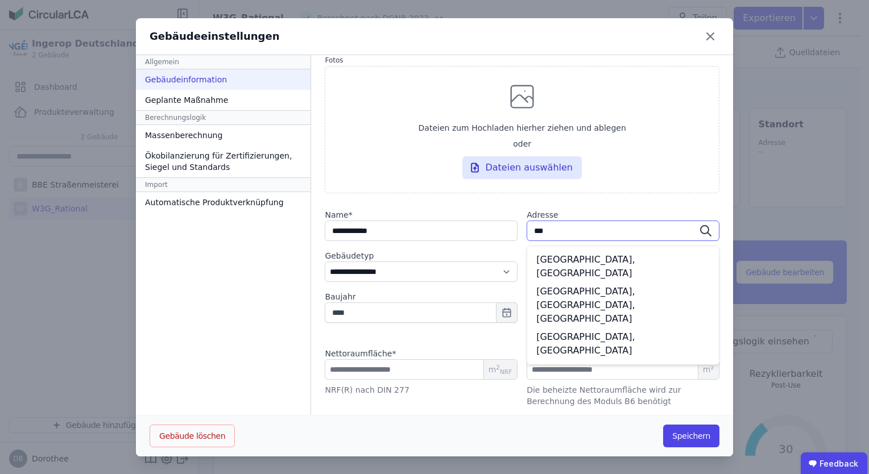
type input "****"
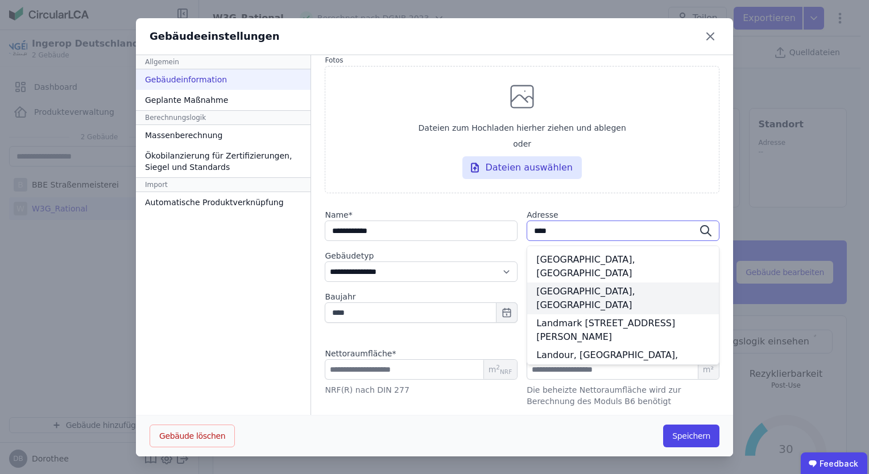
type input "****"
click at [615, 283] on div "[GEOGRAPHIC_DATA], [GEOGRAPHIC_DATA]" at bounding box center [623, 299] width 192 height 32
type input "**********"
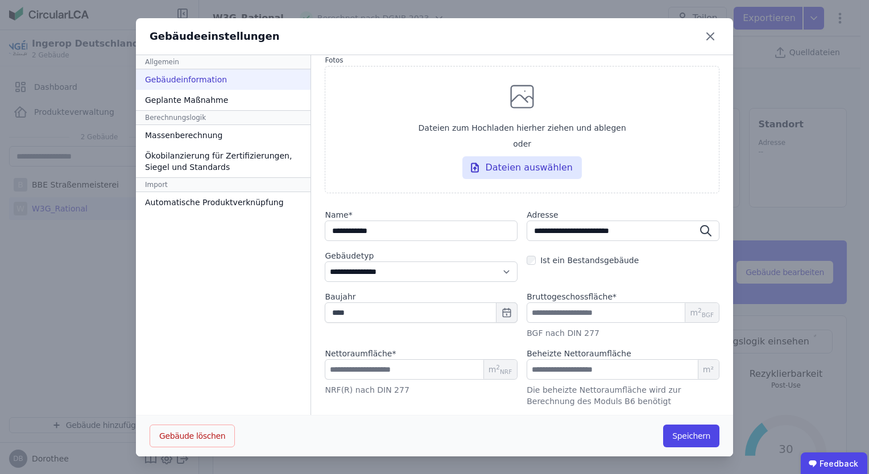
scroll to position [0, 0]
click at [573, 370] on input "number" at bounding box center [622, 369] width 193 height 20
click at [589, 370] on input "number" at bounding box center [622, 369] width 193 height 20
click at [559, 372] on input "*****" at bounding box center [622, 369] width 193 height 20
drag, startPoint x: 528, startPoint y: 367, endPoint x: 573, endPoint y: 372, distance: 45.2
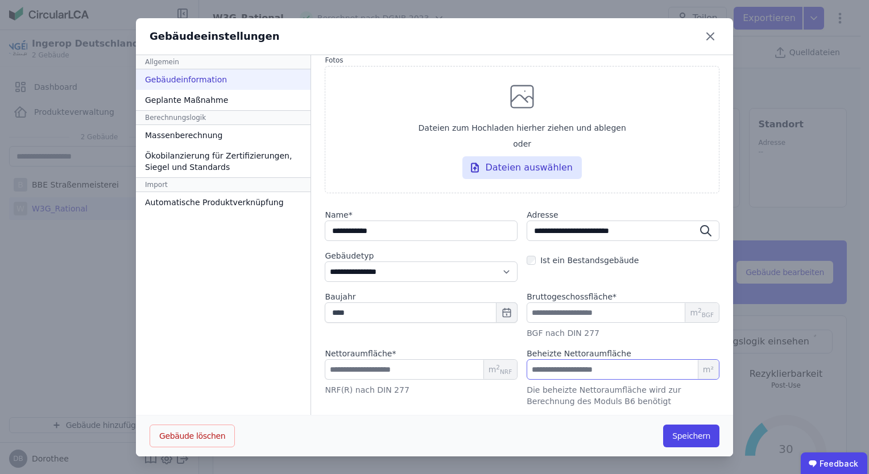
click at [573, 372] on input "*****" at bounding box center [622, 369] width 193 height 20
type input "*****"
click at [150, 101] on div "Geplante Maßnahme" at bounding box center [223, 100] width 175 height 20
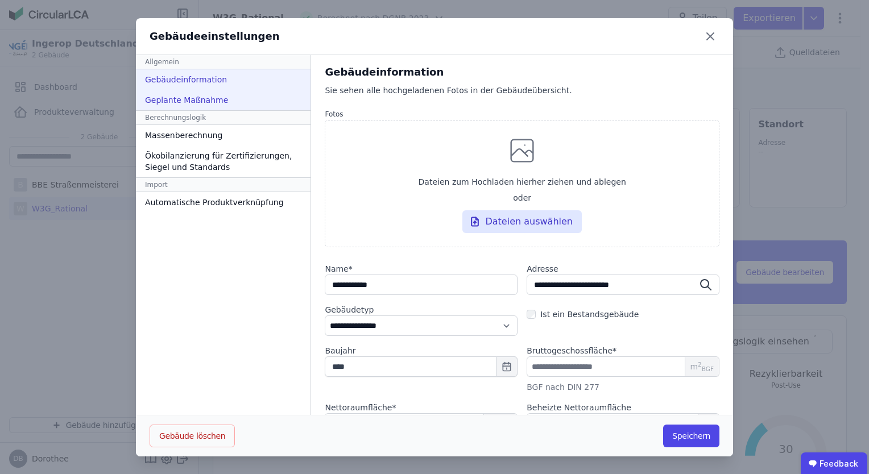
select select "*"
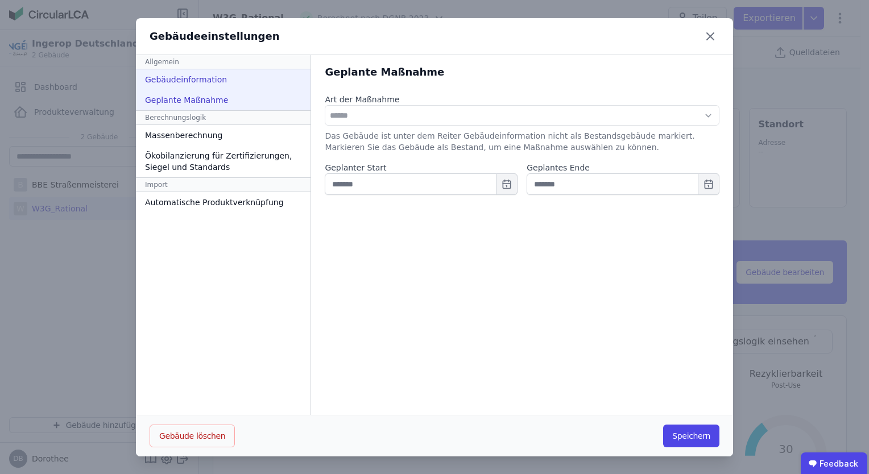
click at [150, 80] on div "Gebäudeinformation" at bounding box center [223, 79] width 175 height 20
select select "**********"
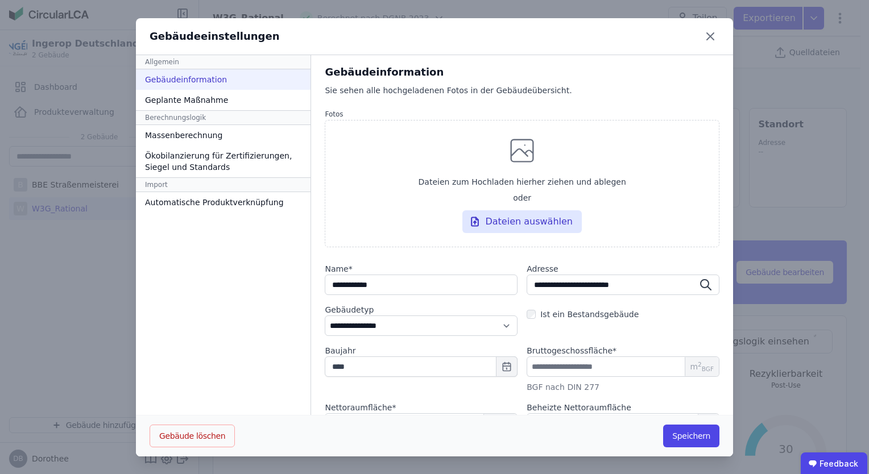
scroll to position [54, 0]
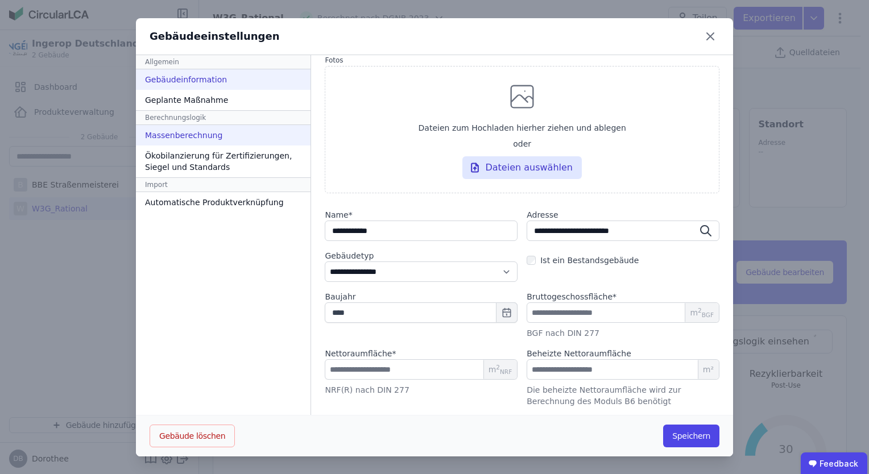
click at [195, 132] on div "Massenberechnung" at bounding box center [223, 135] width 175 height 20
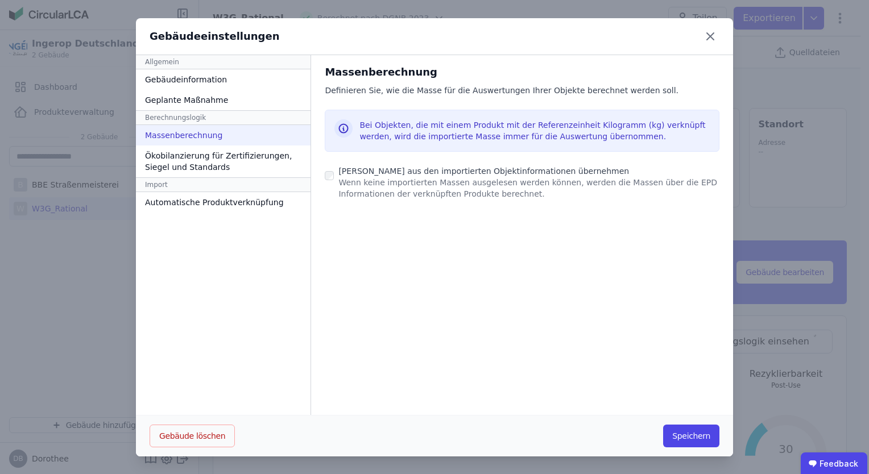
scroll to position [0, 0]
click at [185, 164] on div "Ökobilanzierung für Zertifizierungen, Siegel und Standards" at bounding box center [223, 162] width 175 height 32
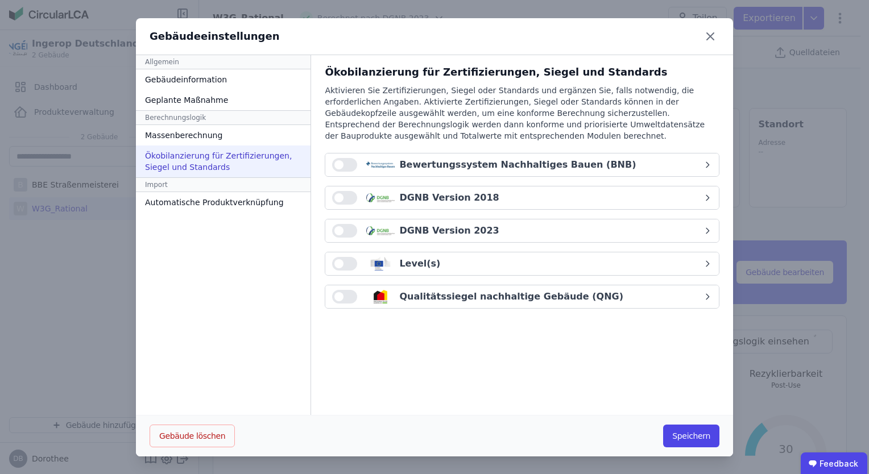
click at [339, 230] on button "button" at bounding box center [344, 231] width 25 height 14
click at [225, 198] on div "Automatische Produktverknüpfung" at bounding box center [223, 202] width 175 height 20
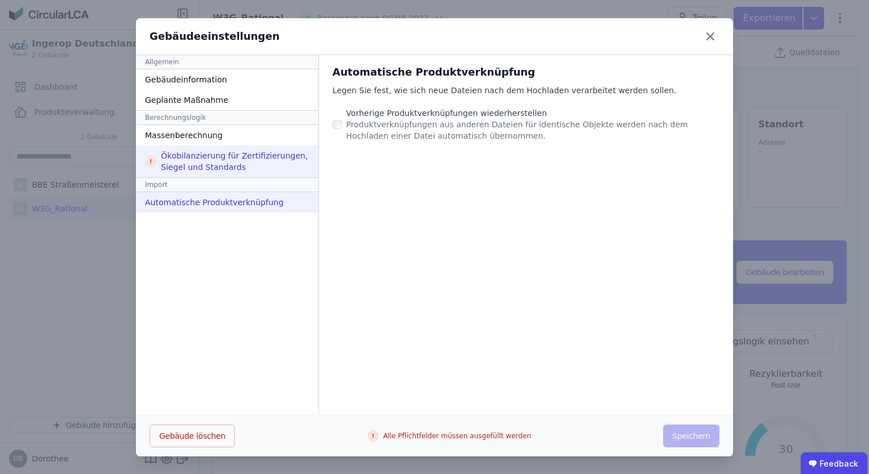
click at [207, 161] on div "Ökobilanzierung für Zertifizierungen, Siegel und Standards" at bounding box center [227, 162] width 182 height 32
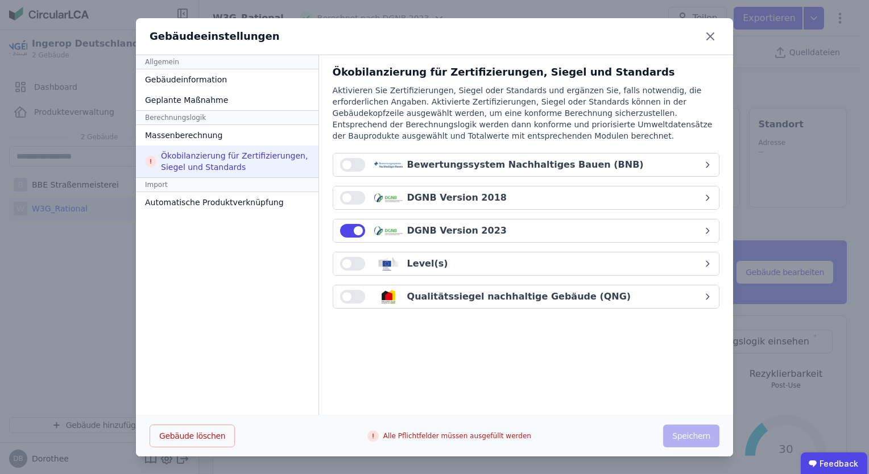
click at [700, 223] on button "DGNB Version 2023" at bounding box center [525, 230] width 385 height 23
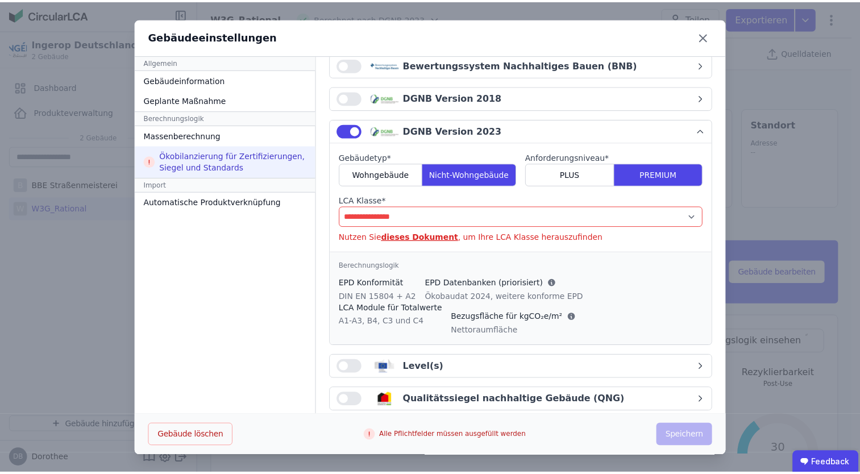
scroll to position [113, 0]
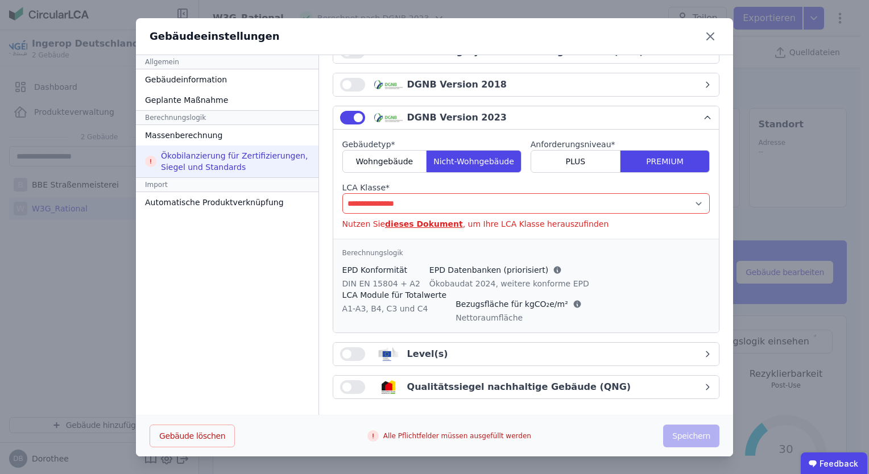
click at [538, 202] on select "**********" at bounding box center [525, 203] width 367 height 20
click at [411, 224] on link "dieses Dokument" at bounding box center [424, 223] width 78 height 9
click at [446, 204] on select "**********" at bounding box center [525, 203] width 367 height 20
select select "*"
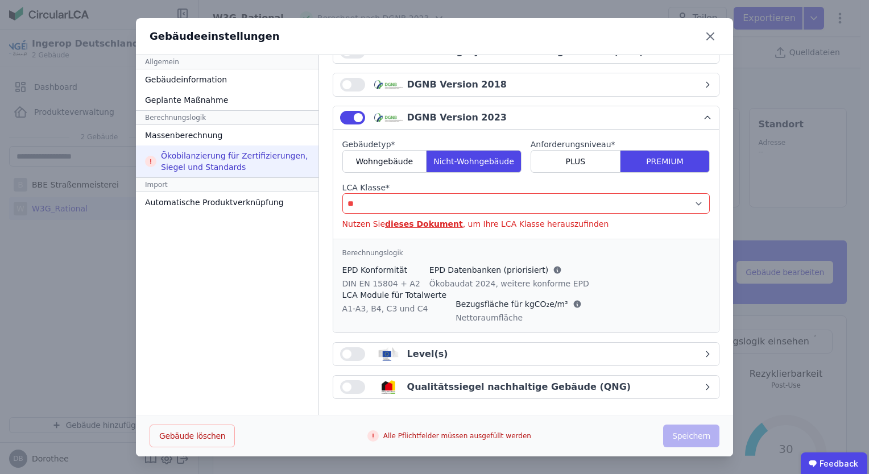
click at [342, 193] on select "**********" at bounding box center [525, 203] width 367 height 20
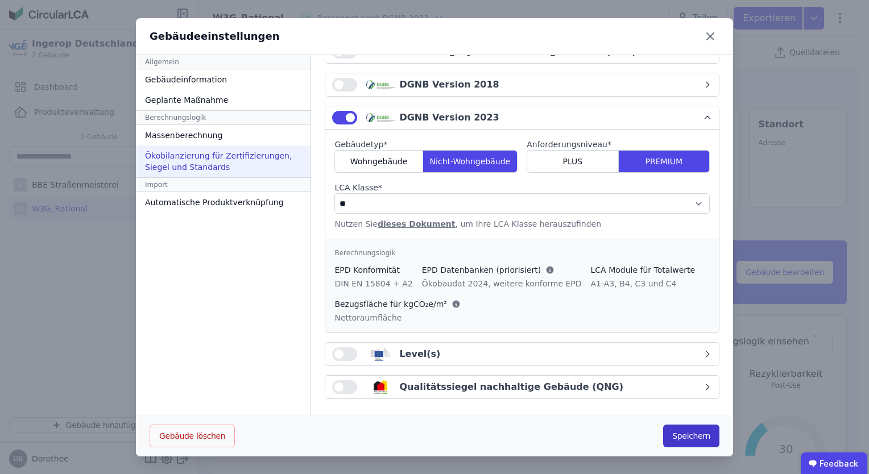
click at [706, 440] on button "Speichern" at bounding box center [691, 436] width 56 height 23
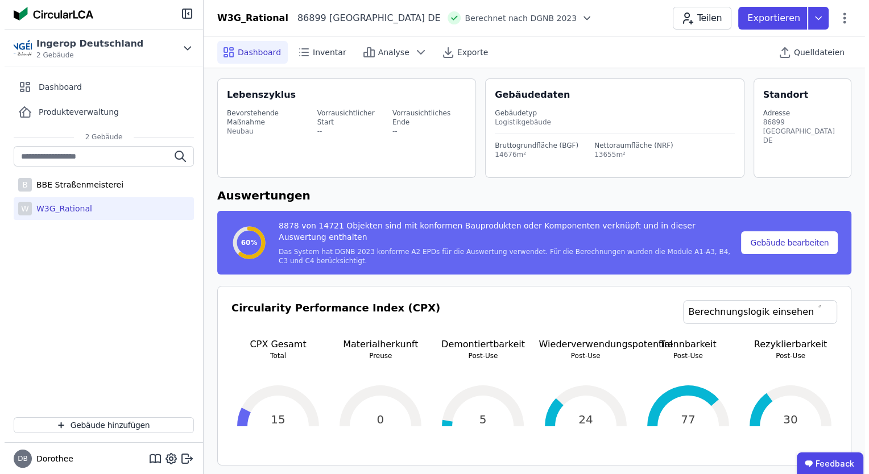
scroll to position [0, 0]
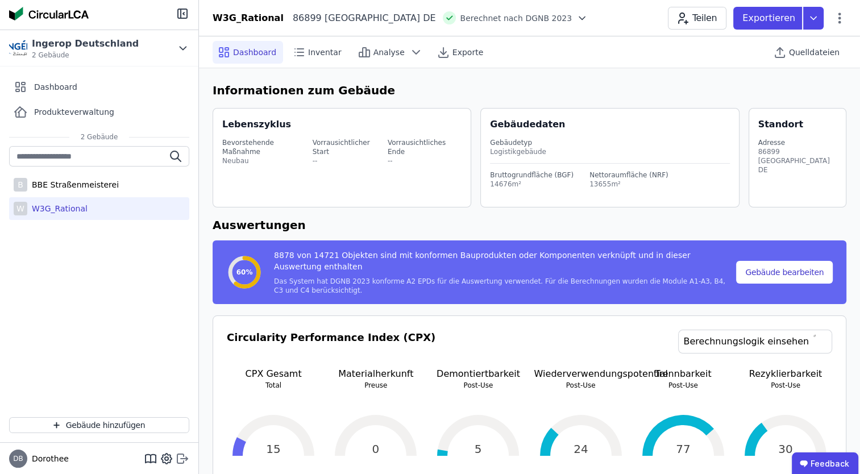
click at [180, 458] on icon at bounding box center [183, 459] width 14 height 14
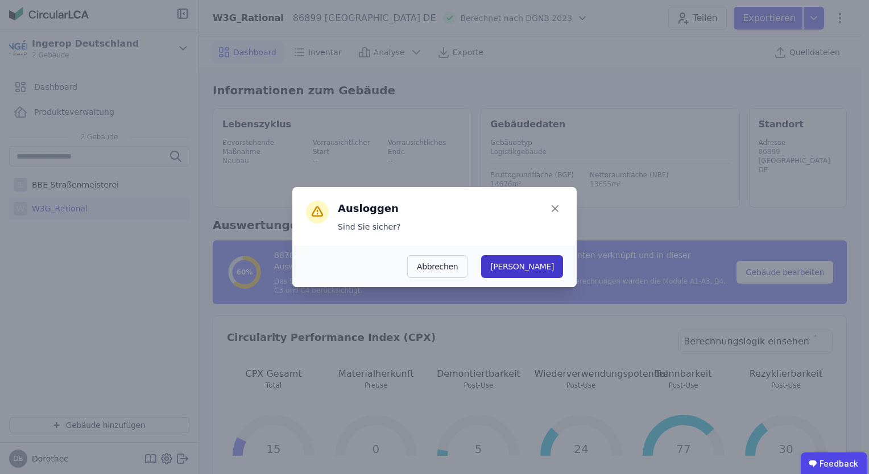
click at [545, 267] on button "[PERSON_NAME]" at bounding box center [522, 266] width 82 height 23
